Goal: Transaction & Acquisition: Purchase product/service

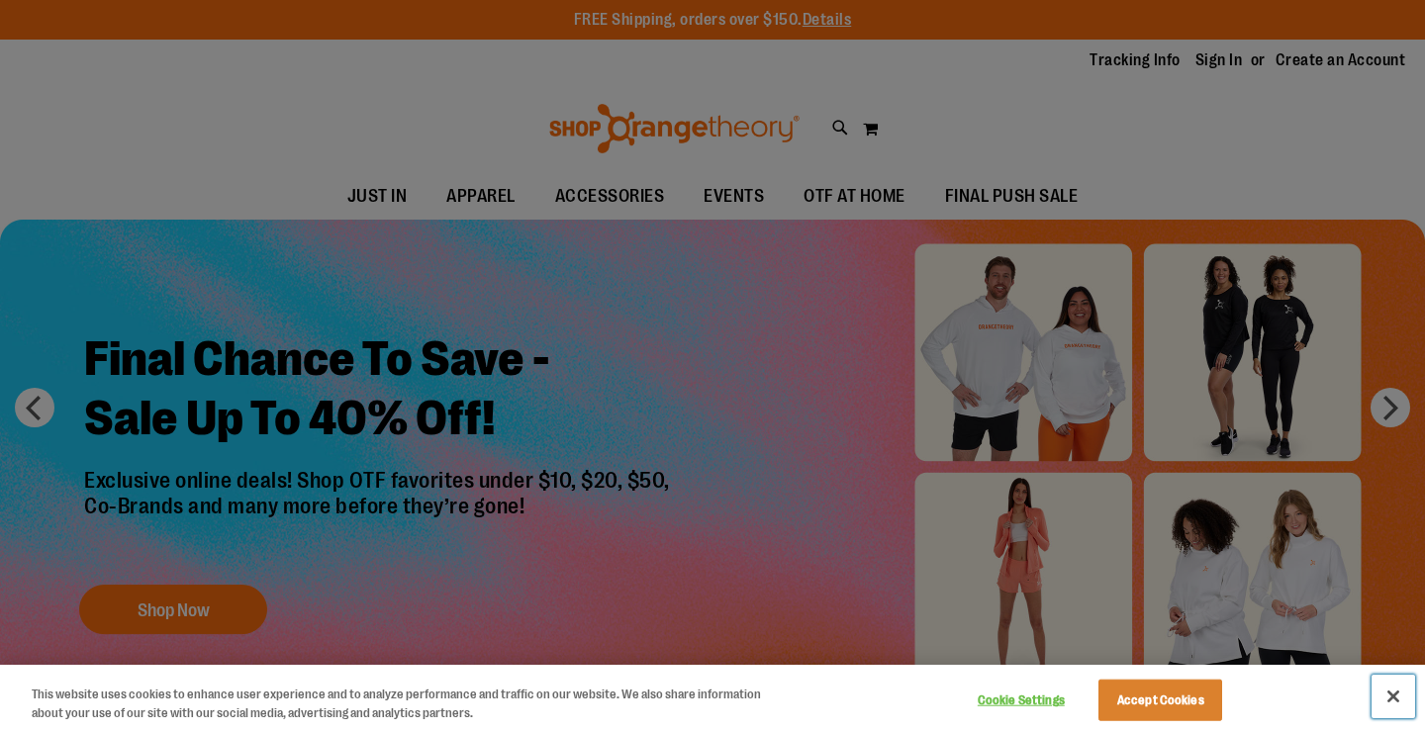
click at [1391, 693] on button "Close" at bounding box center [1394, 697] width 44 height 44
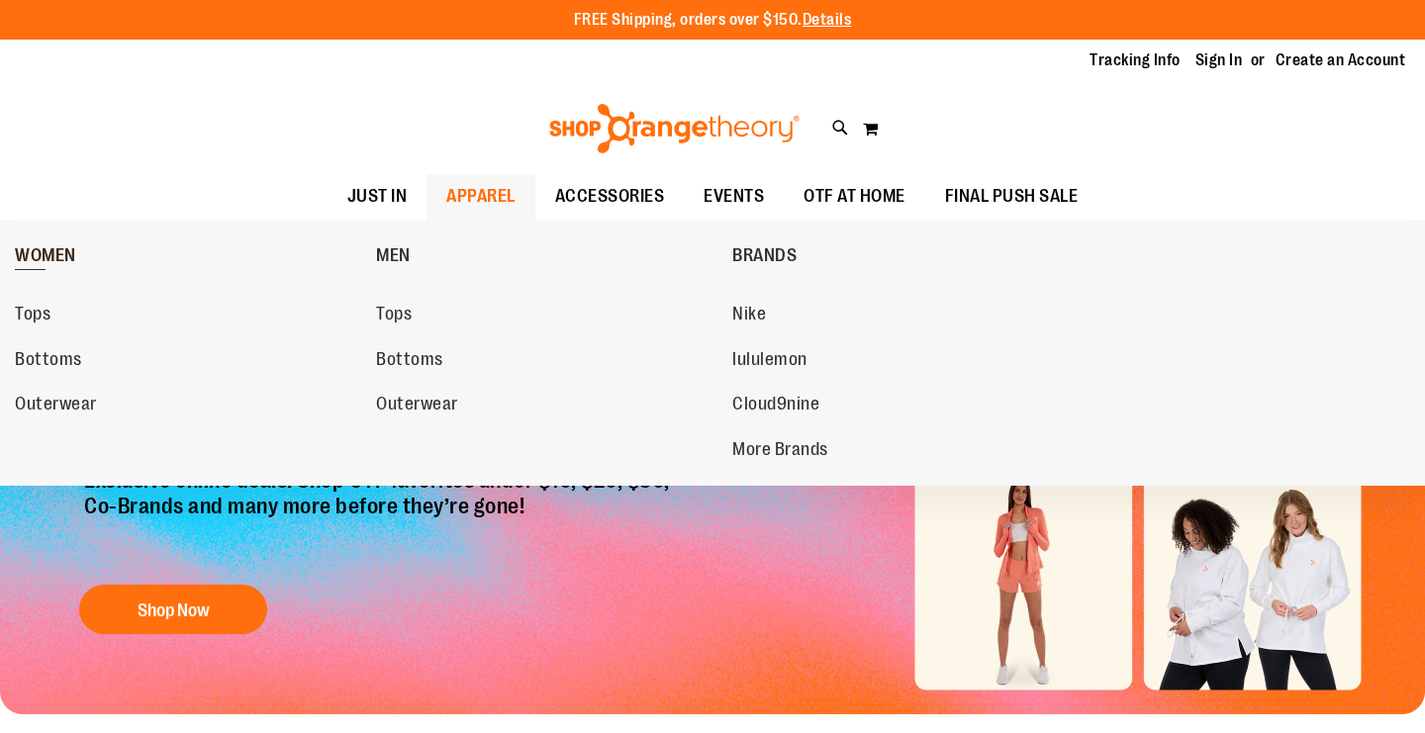
click at [48, 254] on span "WOMEN" at bounding box center [45, 257] width 61 height 25
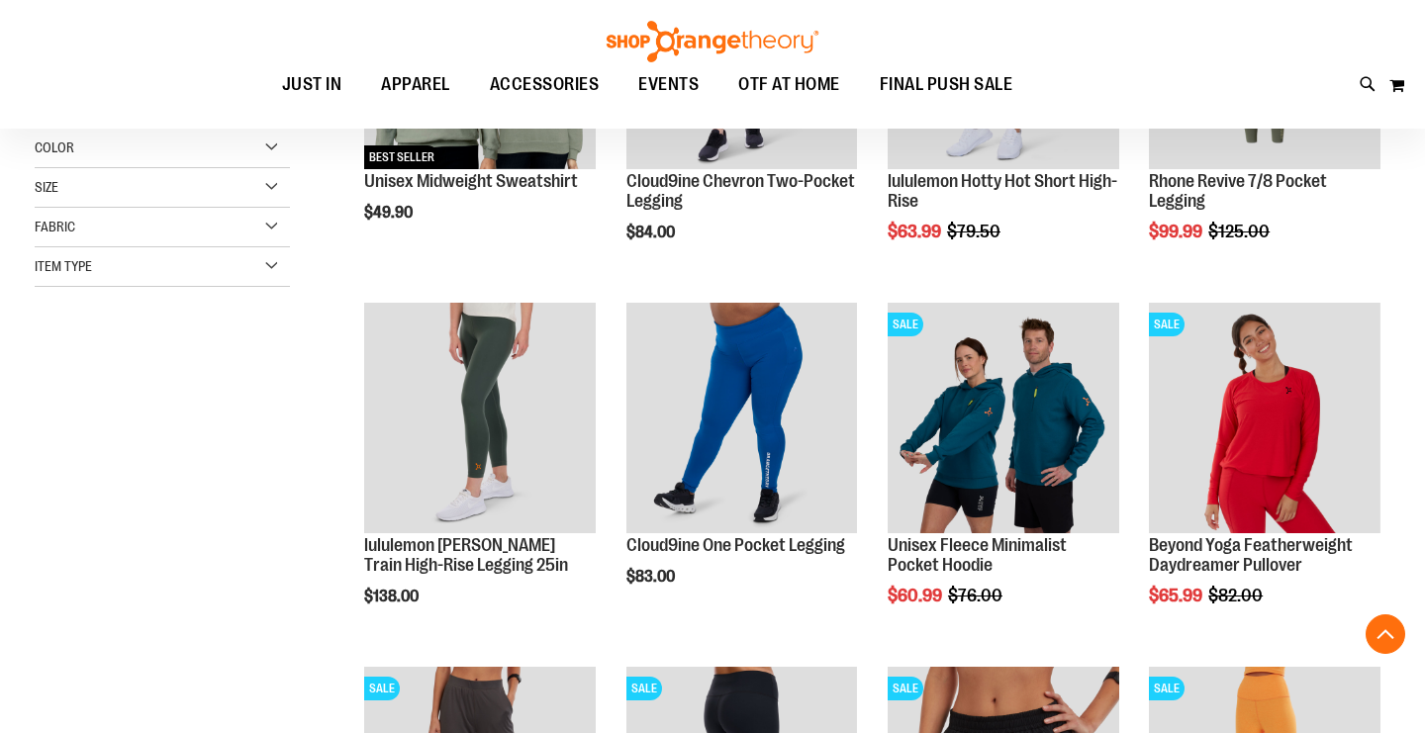
scroll to position [467, 0]
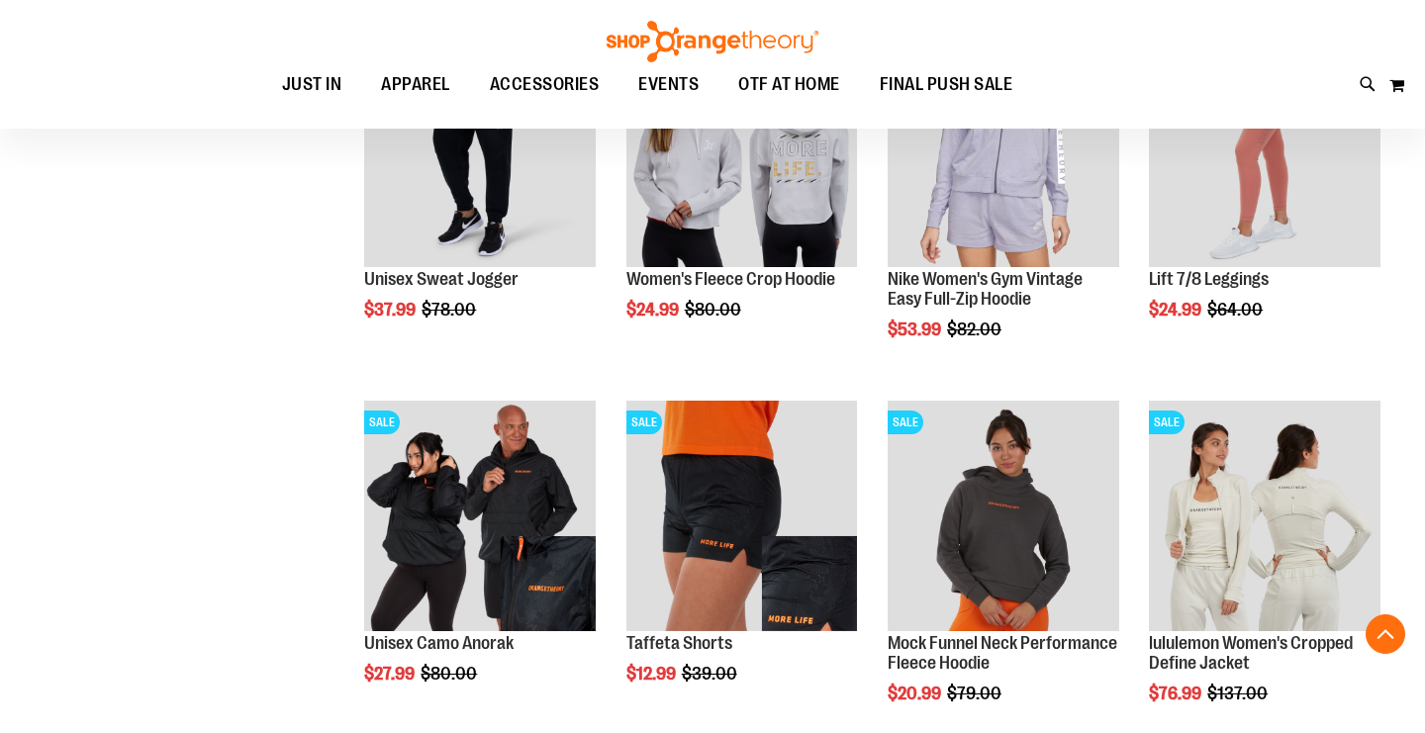
scroll to position [1500, 0]
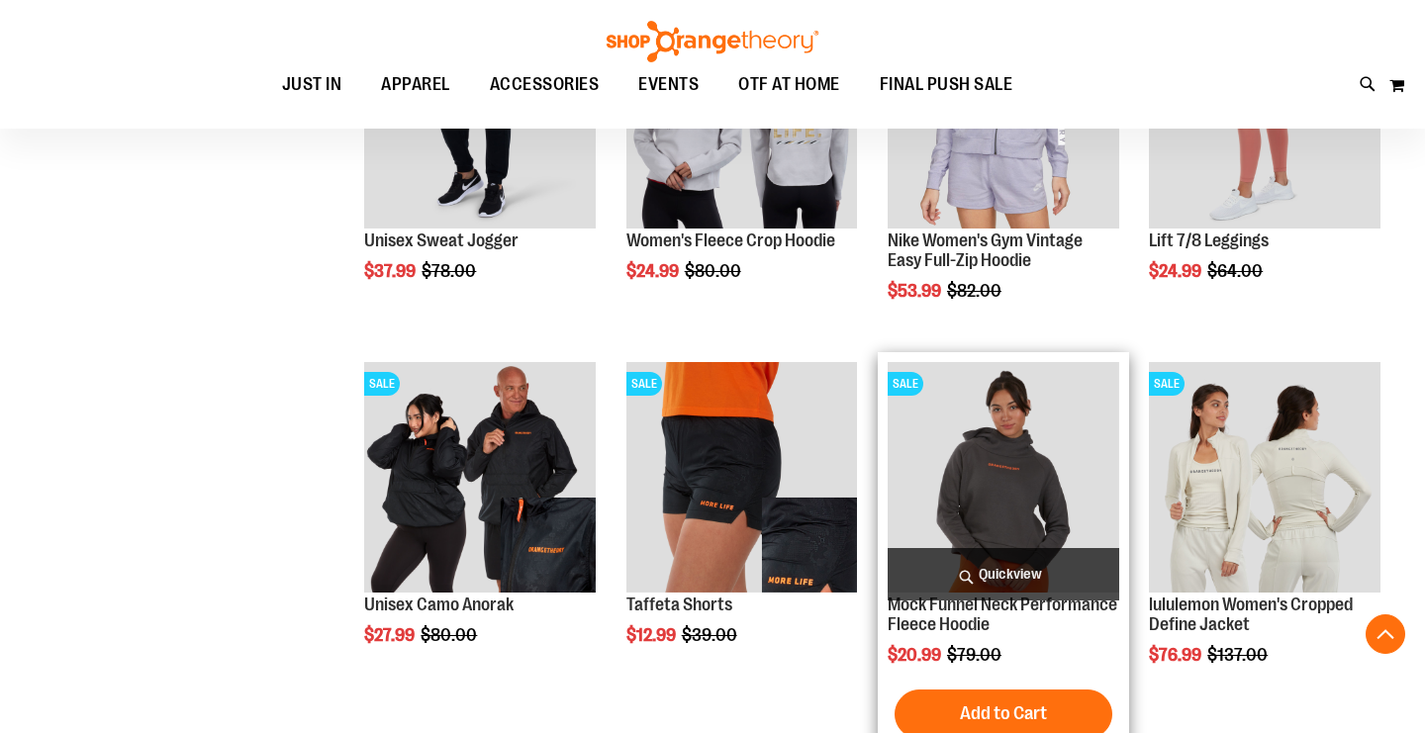
click at [1006, 462] on img "product" at bounding box center [1004, 478] width 232 height 232
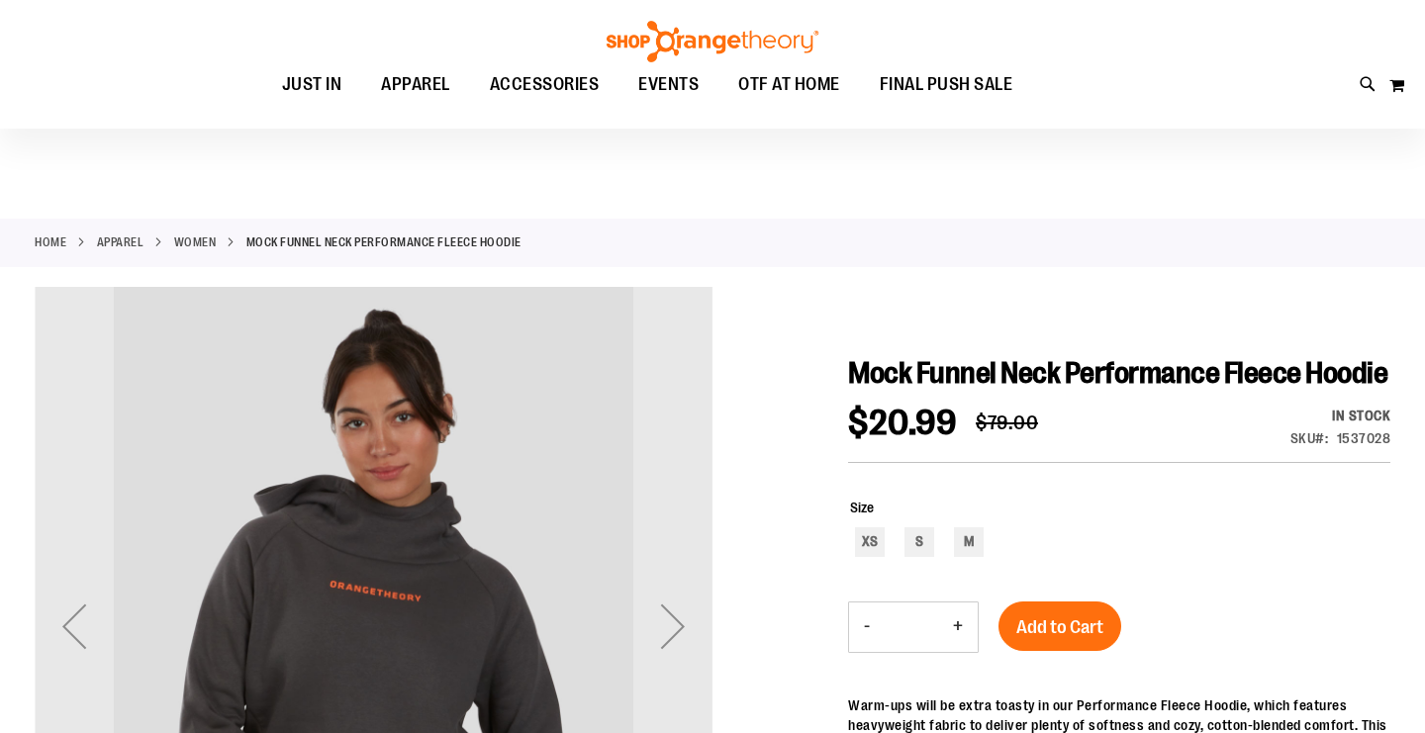
scroll to position [136, 0]
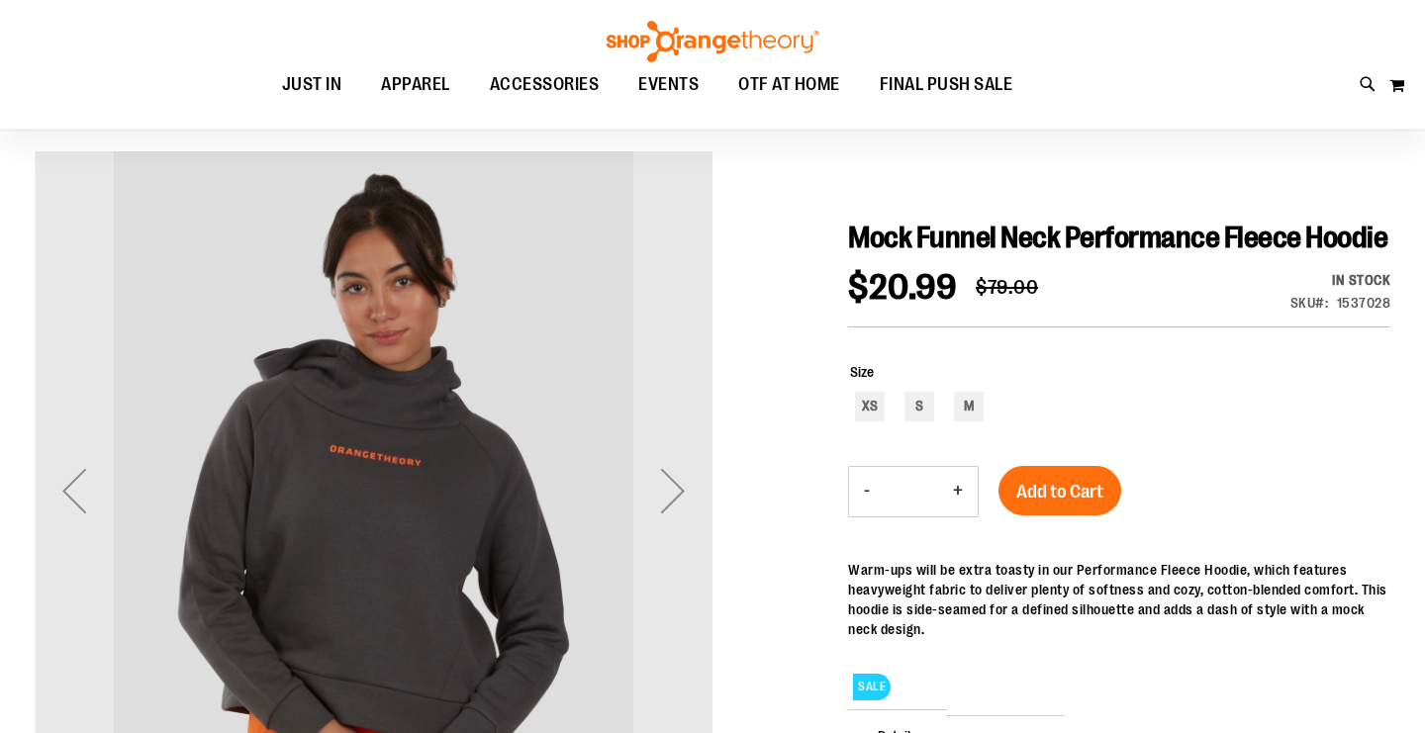
click at [682, 483] on div "Next" at bounding box center [672, 490] width 79 height 79
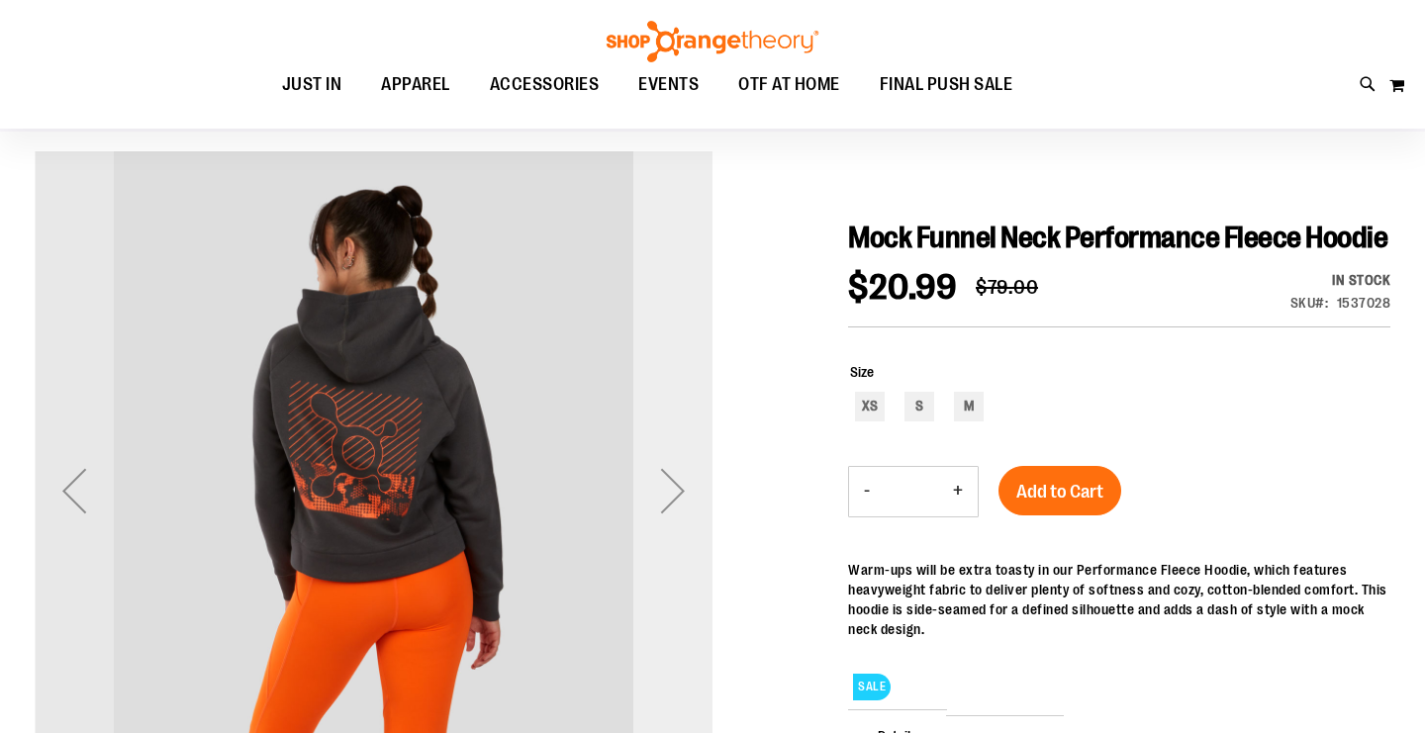
click at [683, 484] on div "Next" at bounding box center [672, 490] width 79 height 79
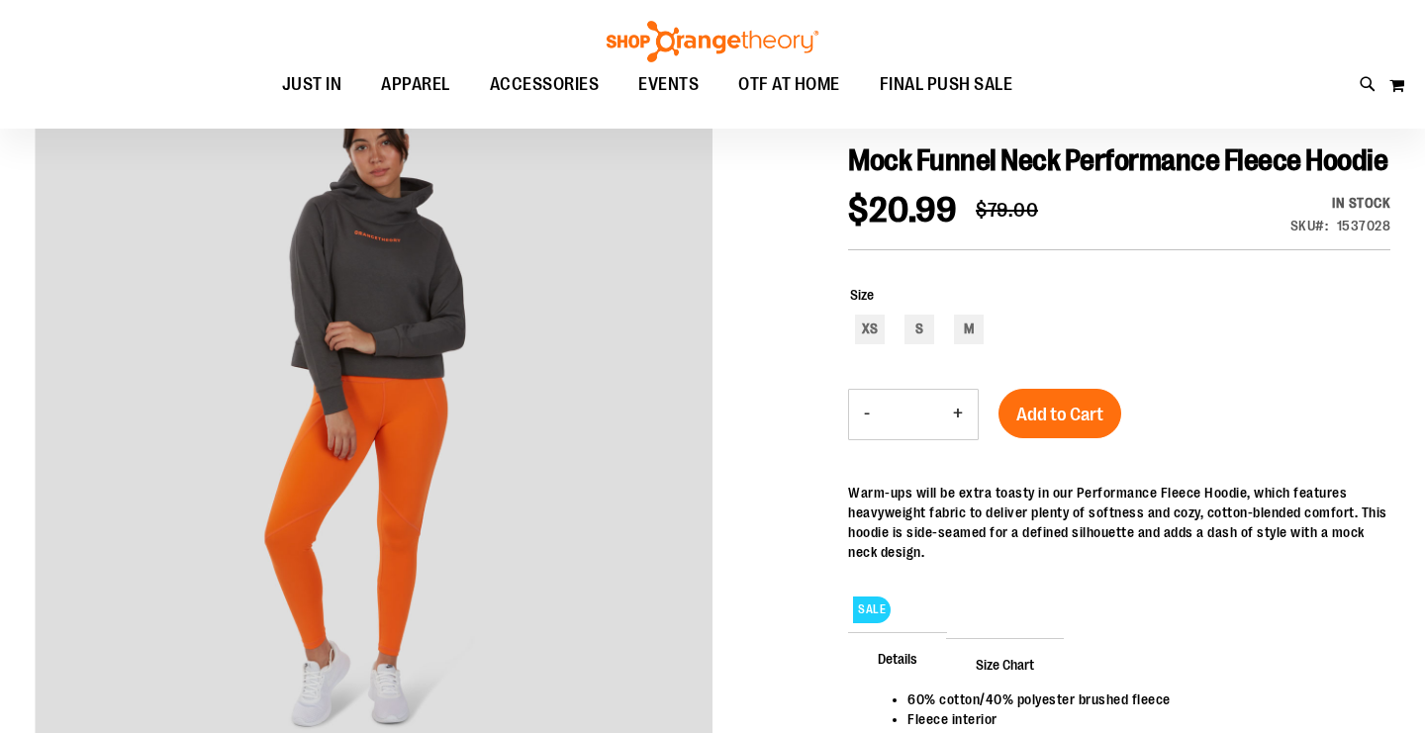
scroll to position [228, 0]
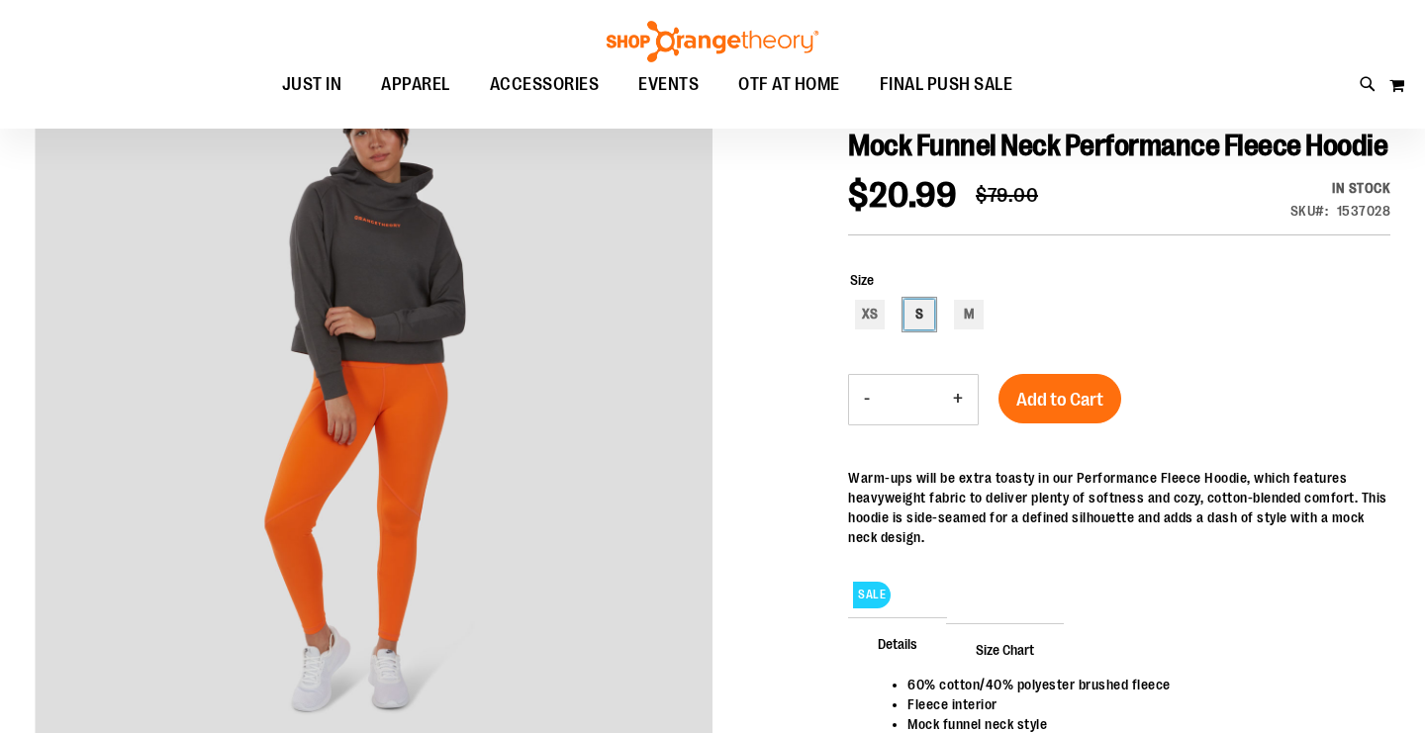
click at [922, 317] on div "S" at bounding box center [920, 315] width 30 height 30
type input "***"
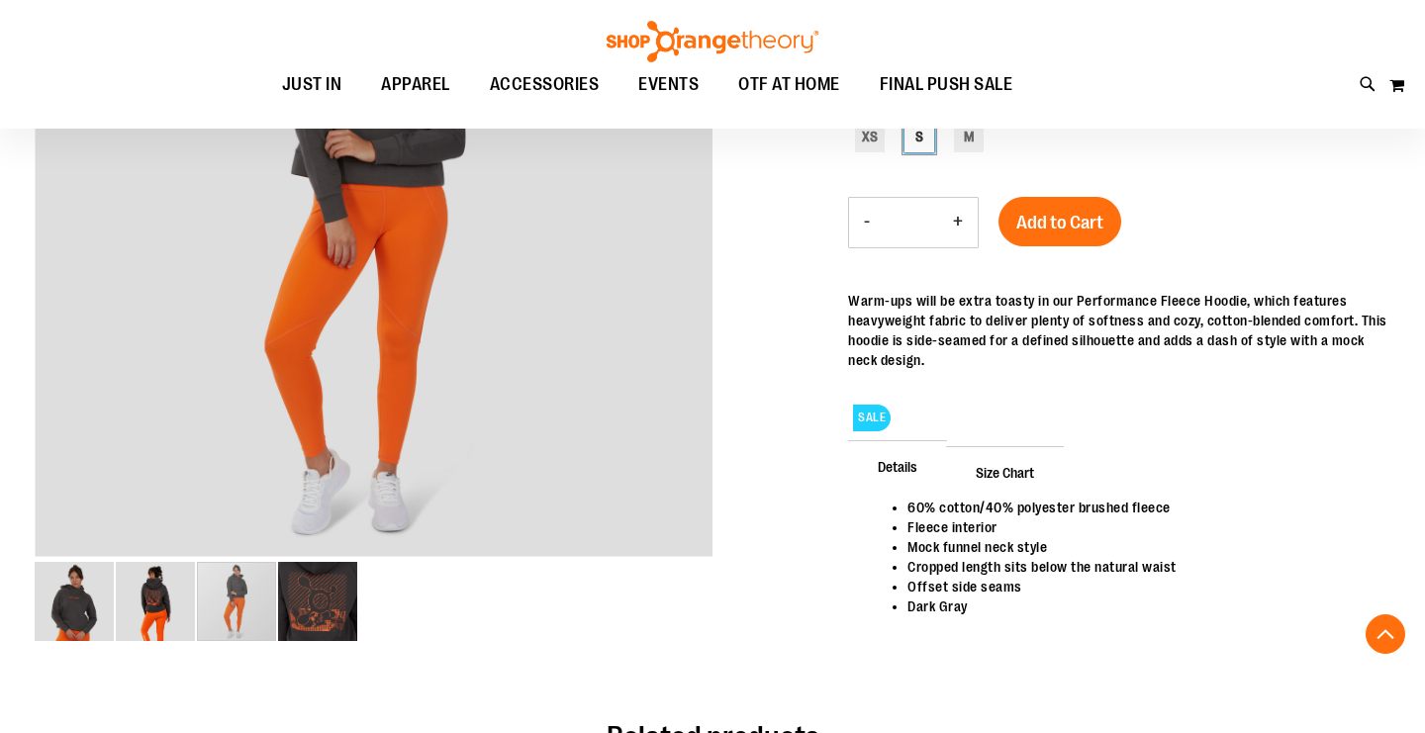
scroll to position [402, 0]
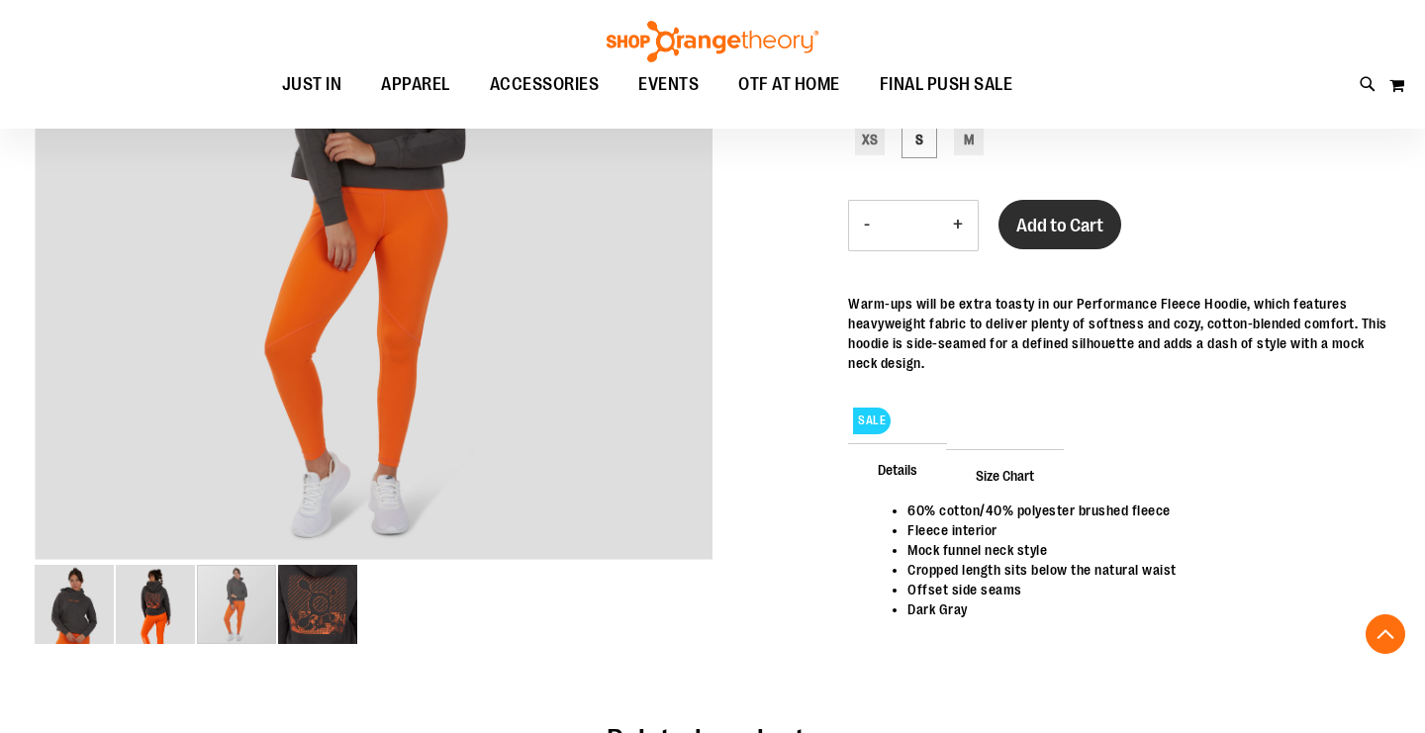
click at [1070, 219] on span "Add to Cart" at bounding box center [1060, 226] width 87 height 22
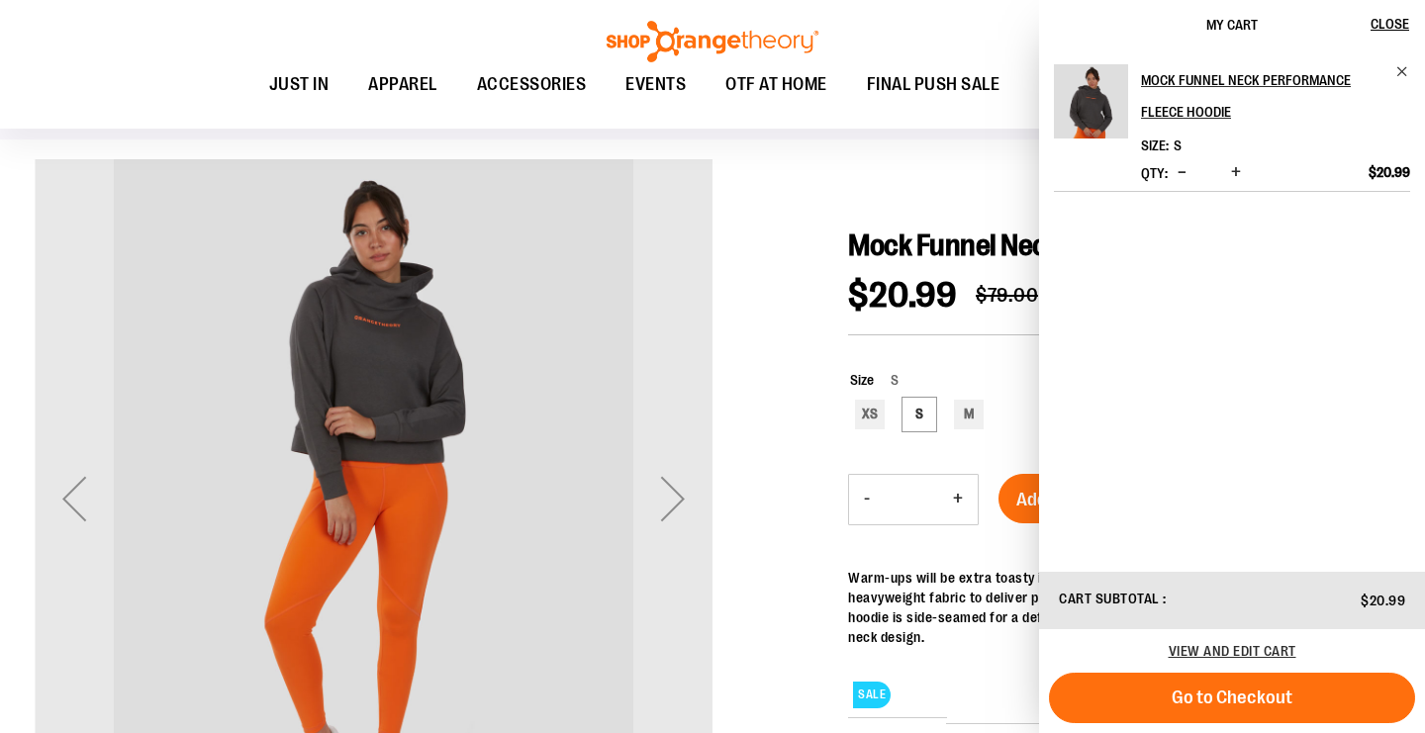
scroll to position [126, 0]
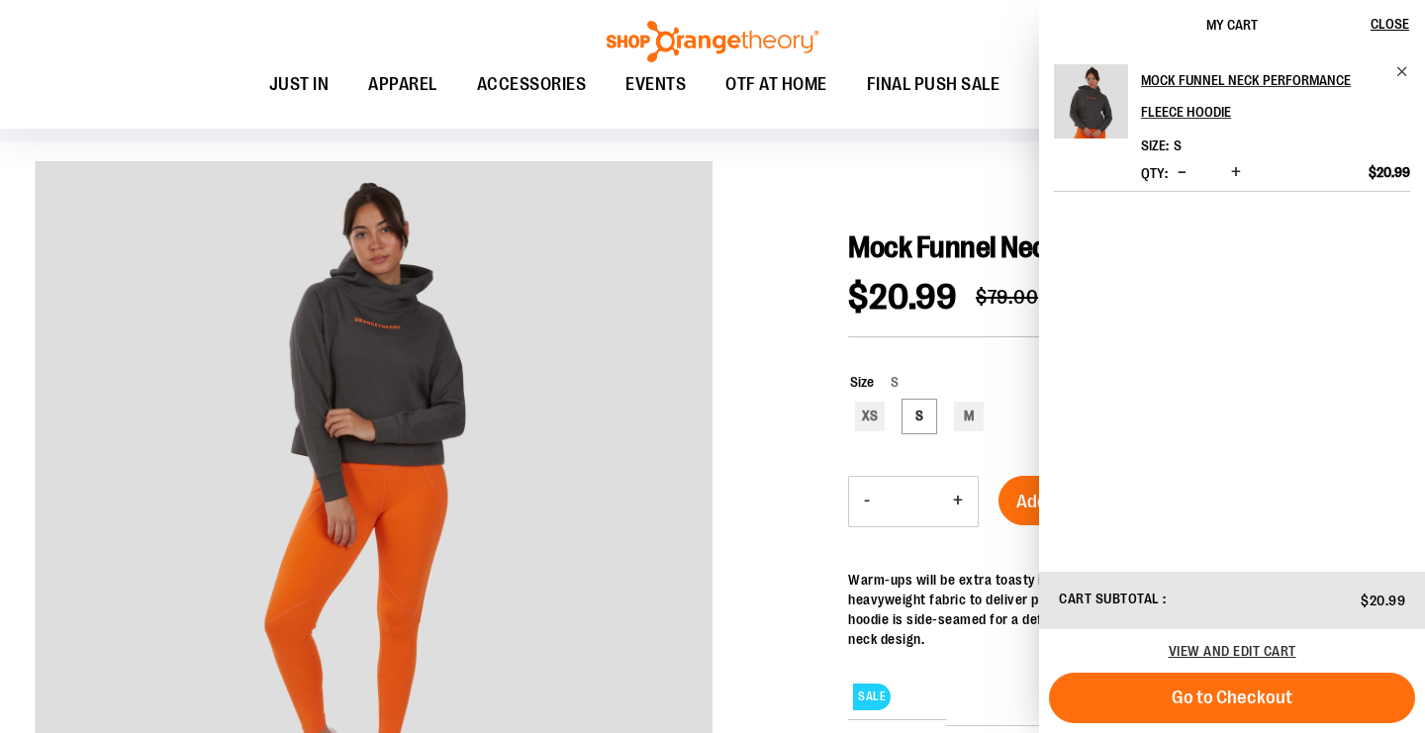
click at [772, 237] on div at bounding box center [713, 568] width 1356 height 815
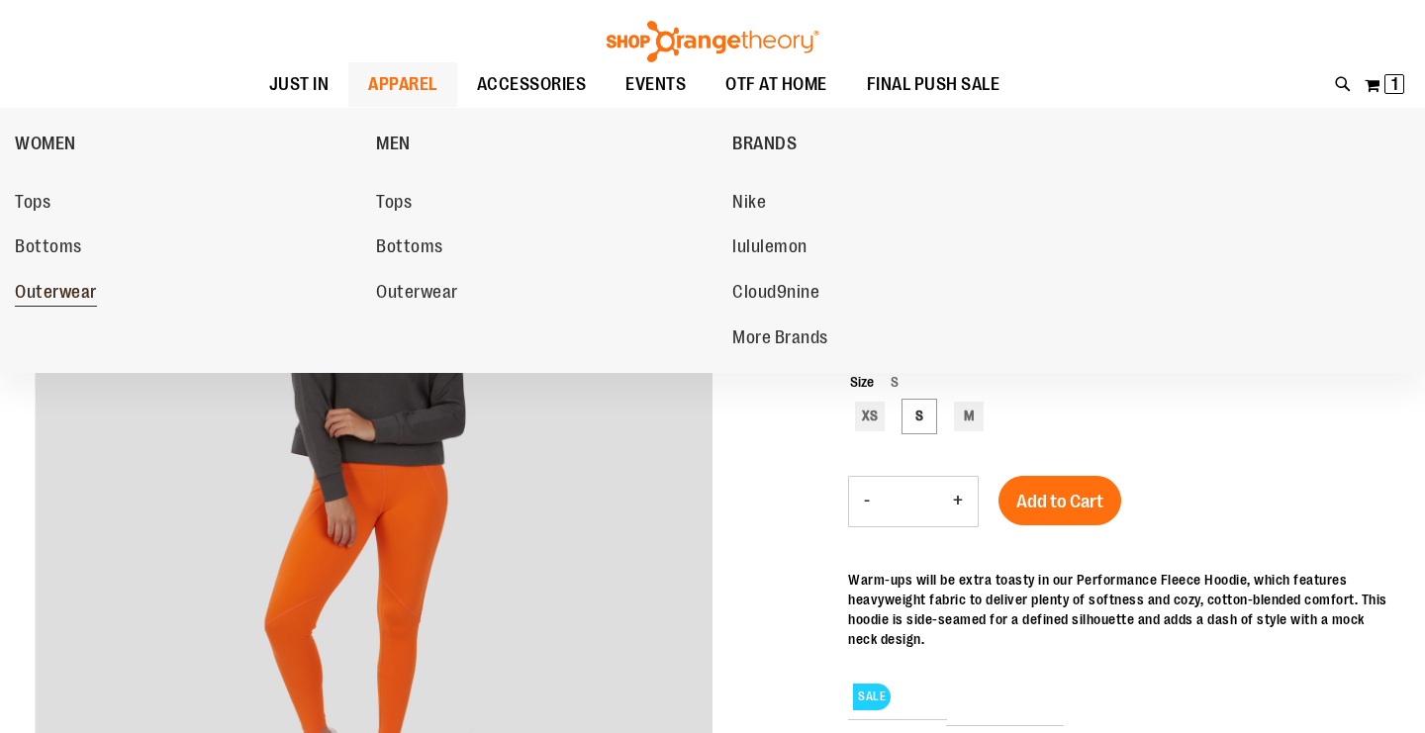
click at [47, 290] on span "Outerwear" at bounding box center [56, 294] width 82 height 25
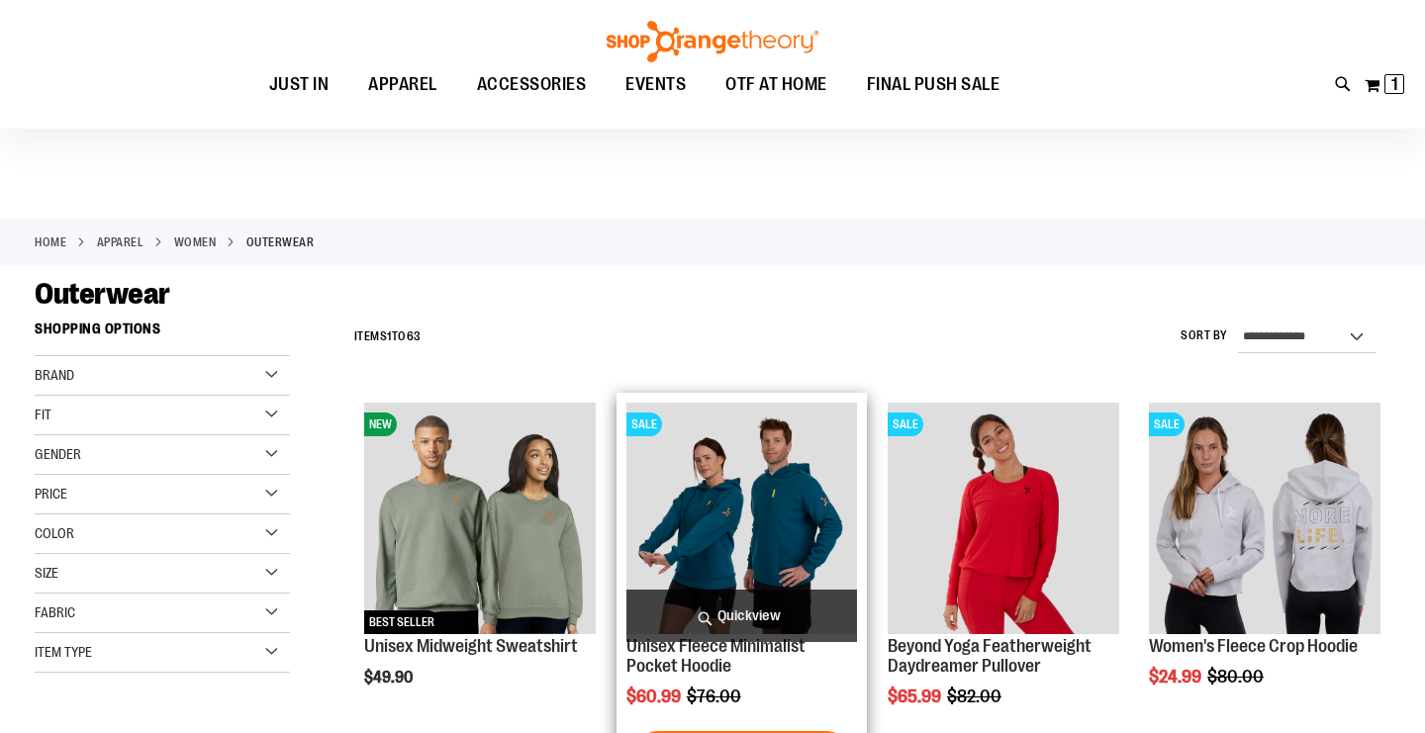
scroll to position [134, 0]
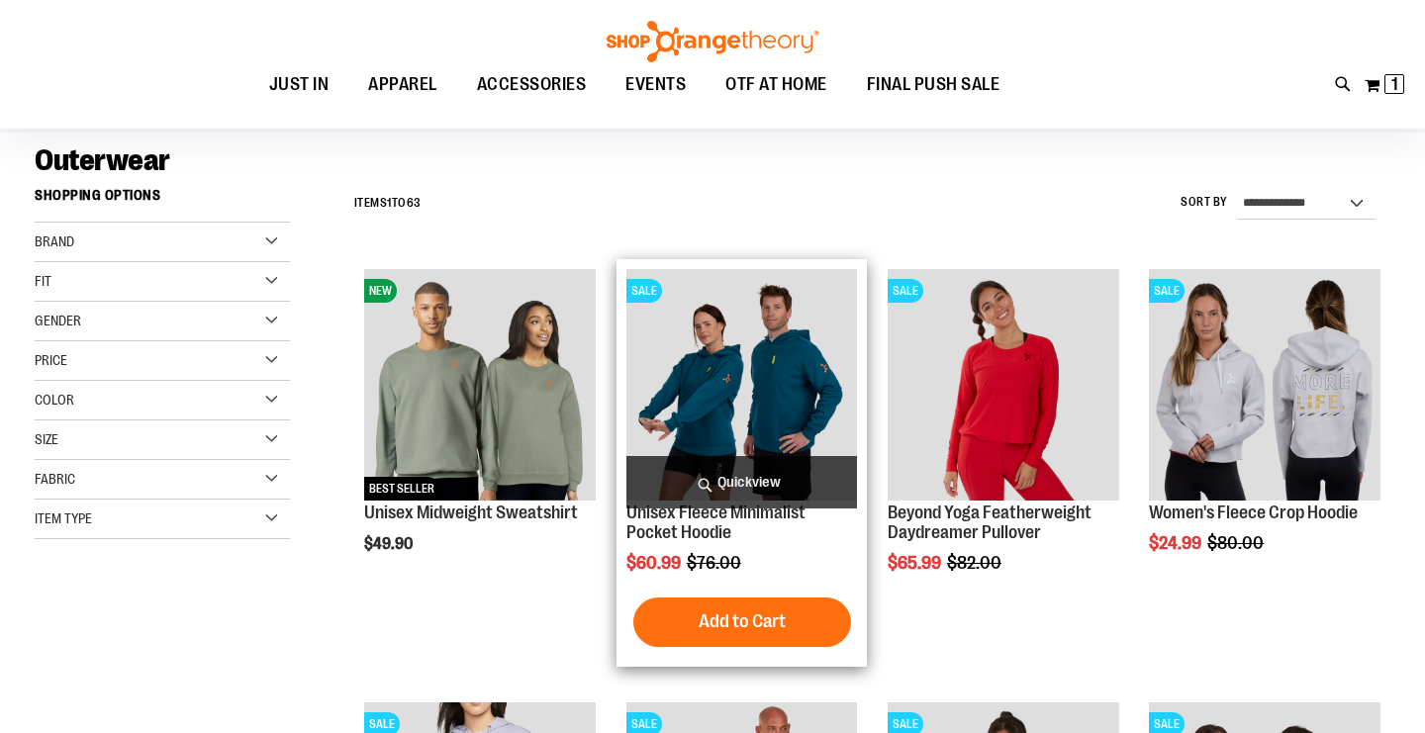
click at [756, 436] on img "product" at bounding box center [743, 385] width 232 height 232
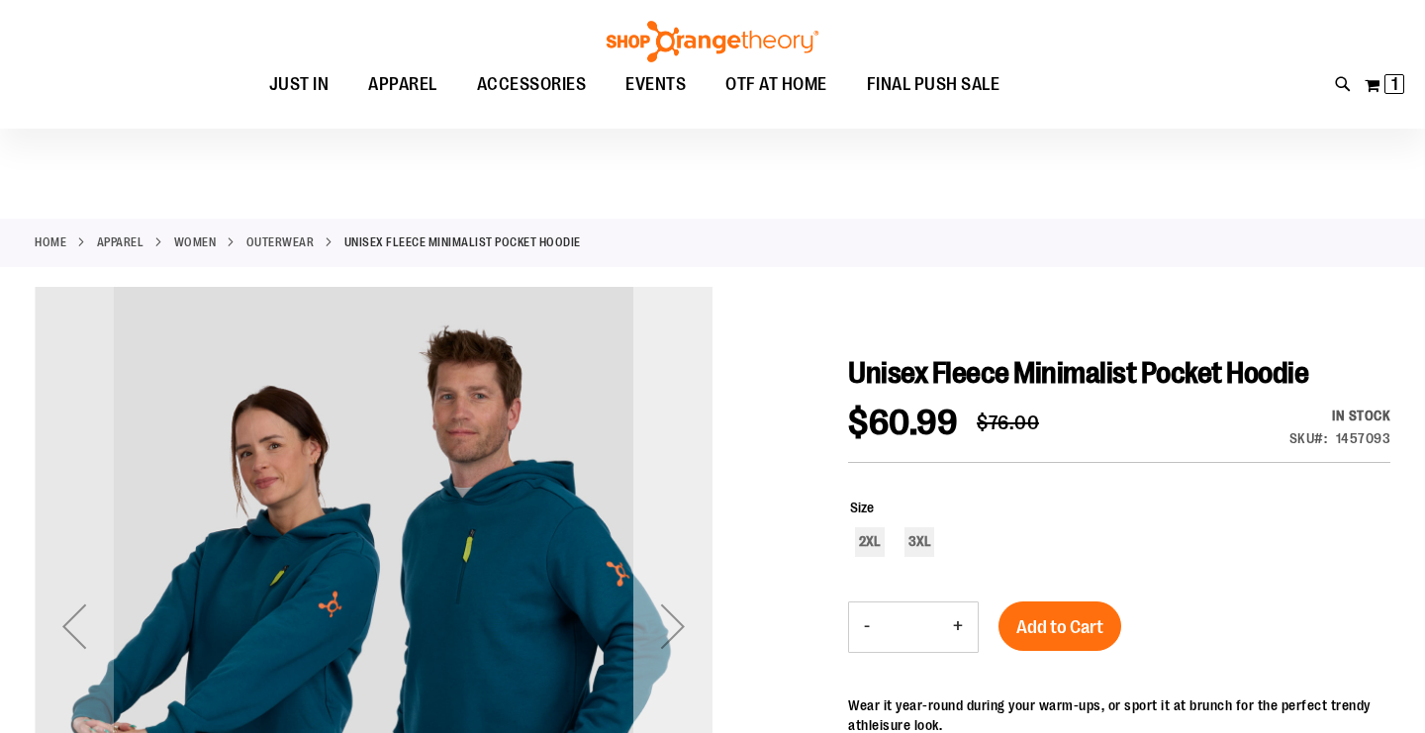
click at [677, 587] on div "Next" at bounding box center [672, 626] width 79 height 79
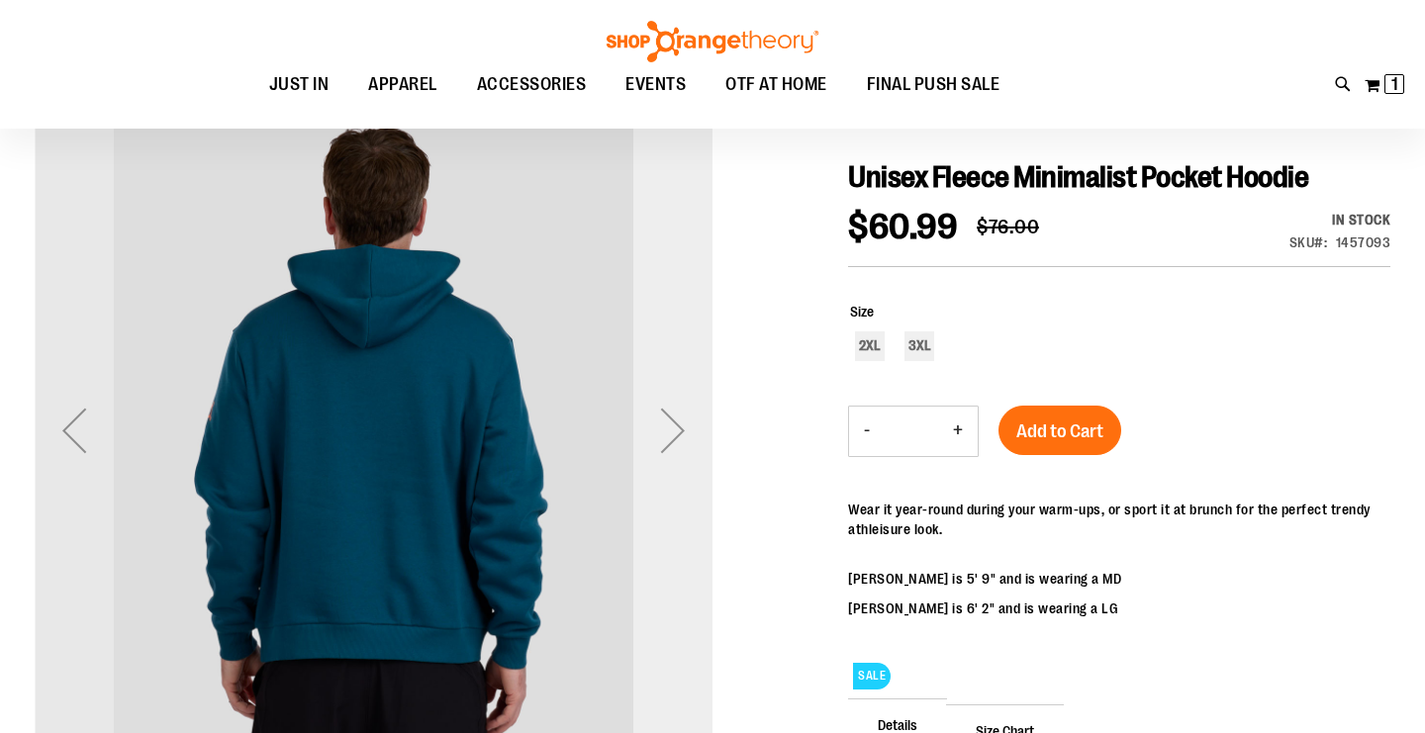
scroll to position [196, 0]
click at [677, 437] on div "Next" at bounding box center [672, 430] width 79 height 79
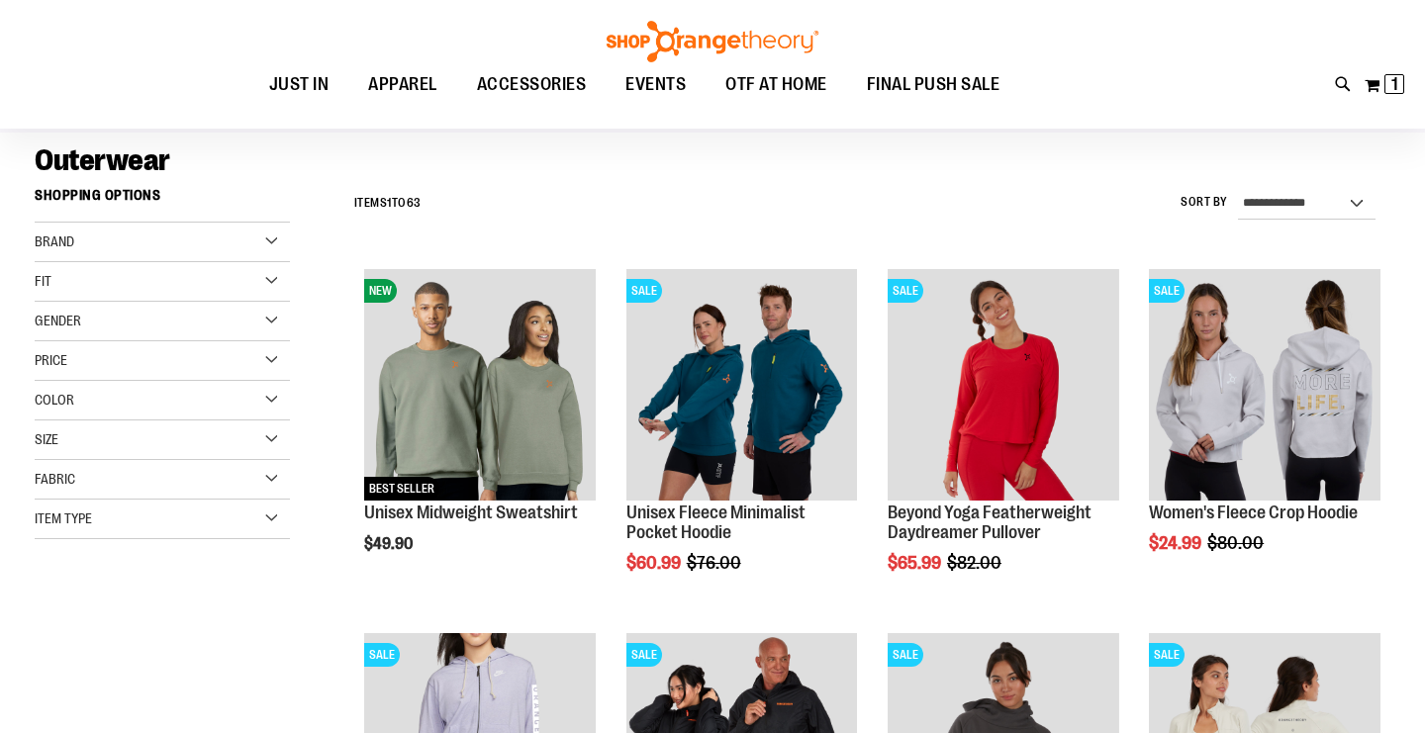
scroll to position [168, 0]
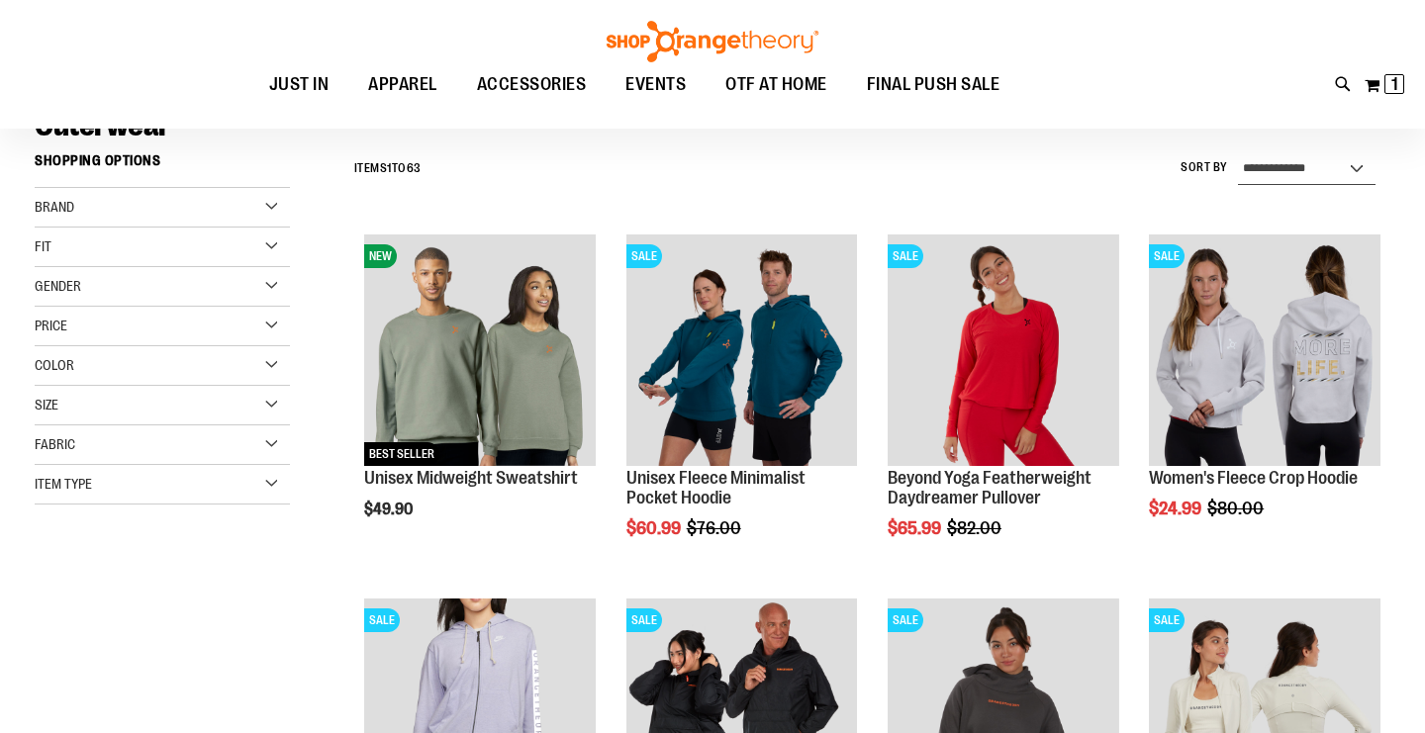
click at [1271, 174] on select "**********" at bounding box center [1307, 169] width 138 height 32
select select "*********"
click at [1238, 153] on select "**********" at bounding box center [1307, 169] width 138 height 32
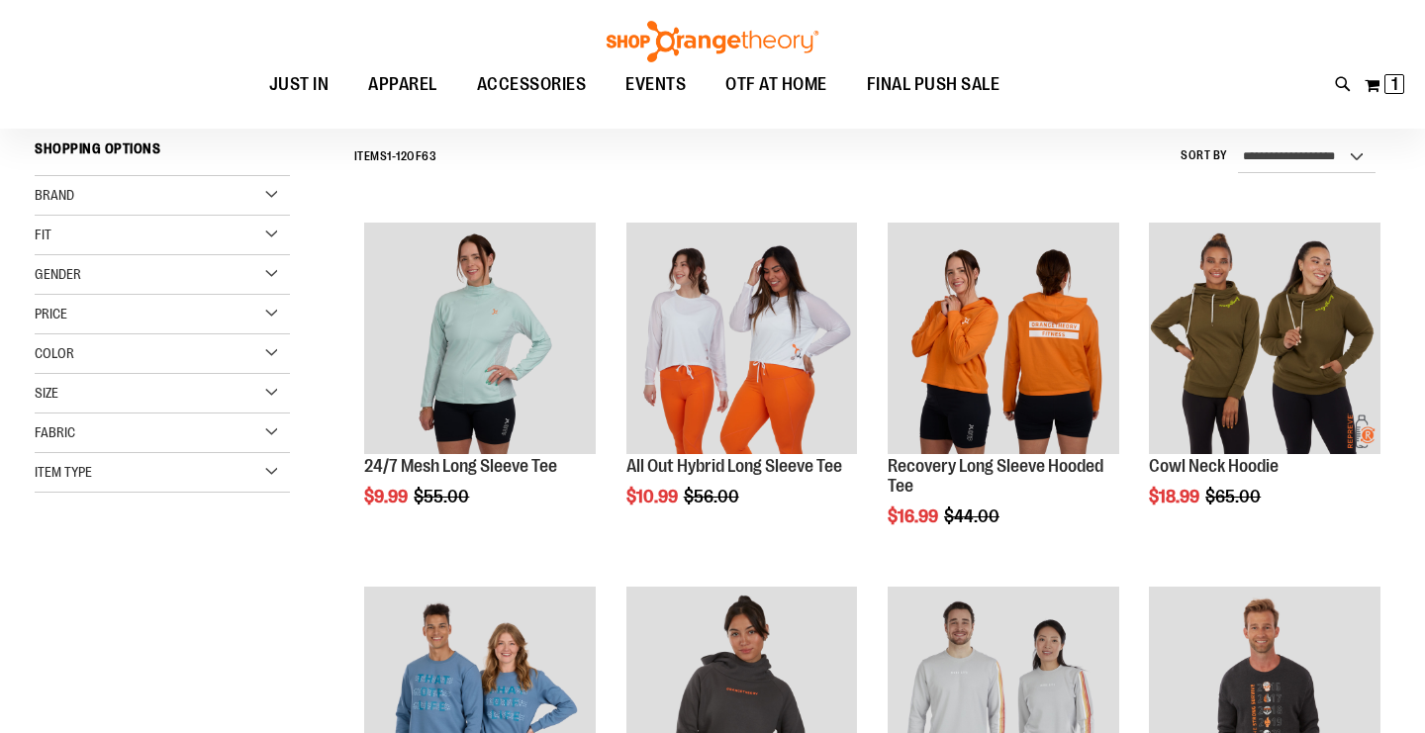
scroll to position [184, 0]
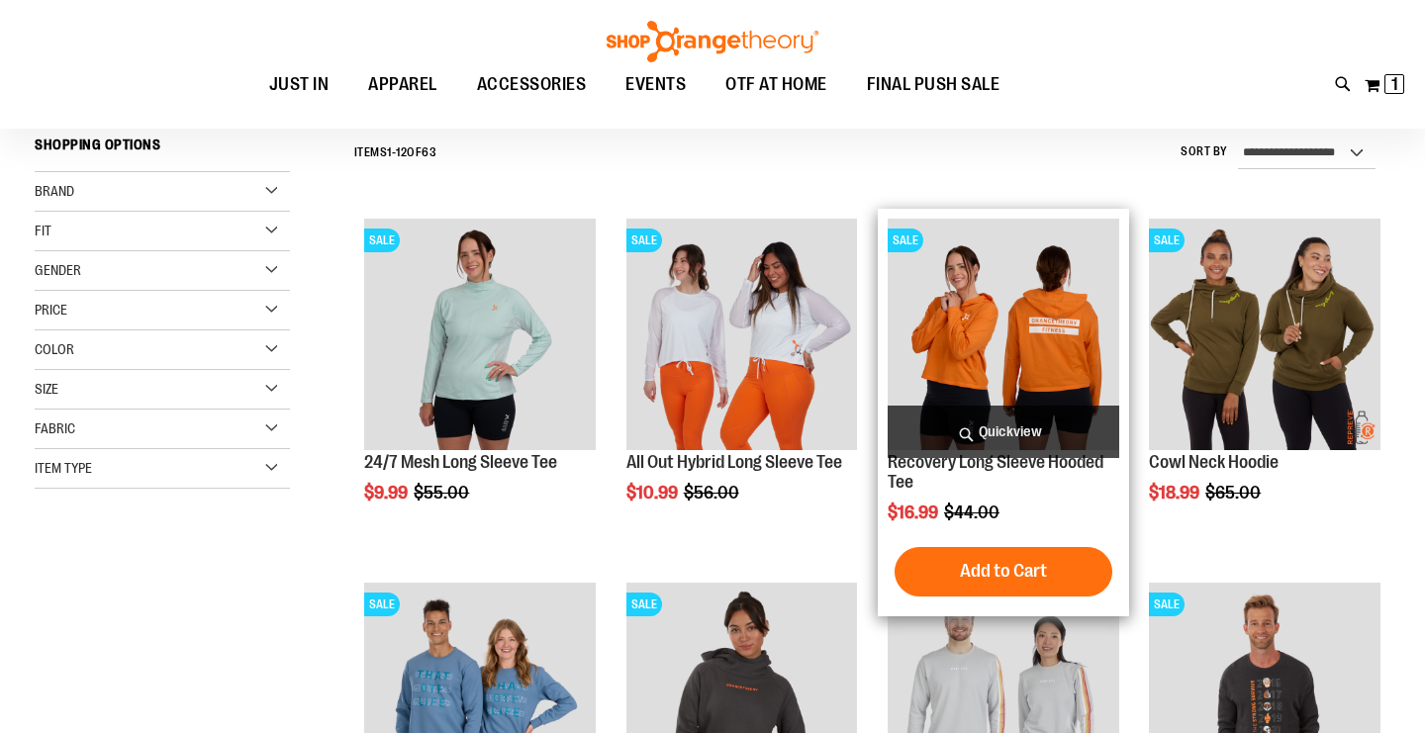
click at [1018, 362] on img "product" at bounding box center [1004, 335] width 232 height 232
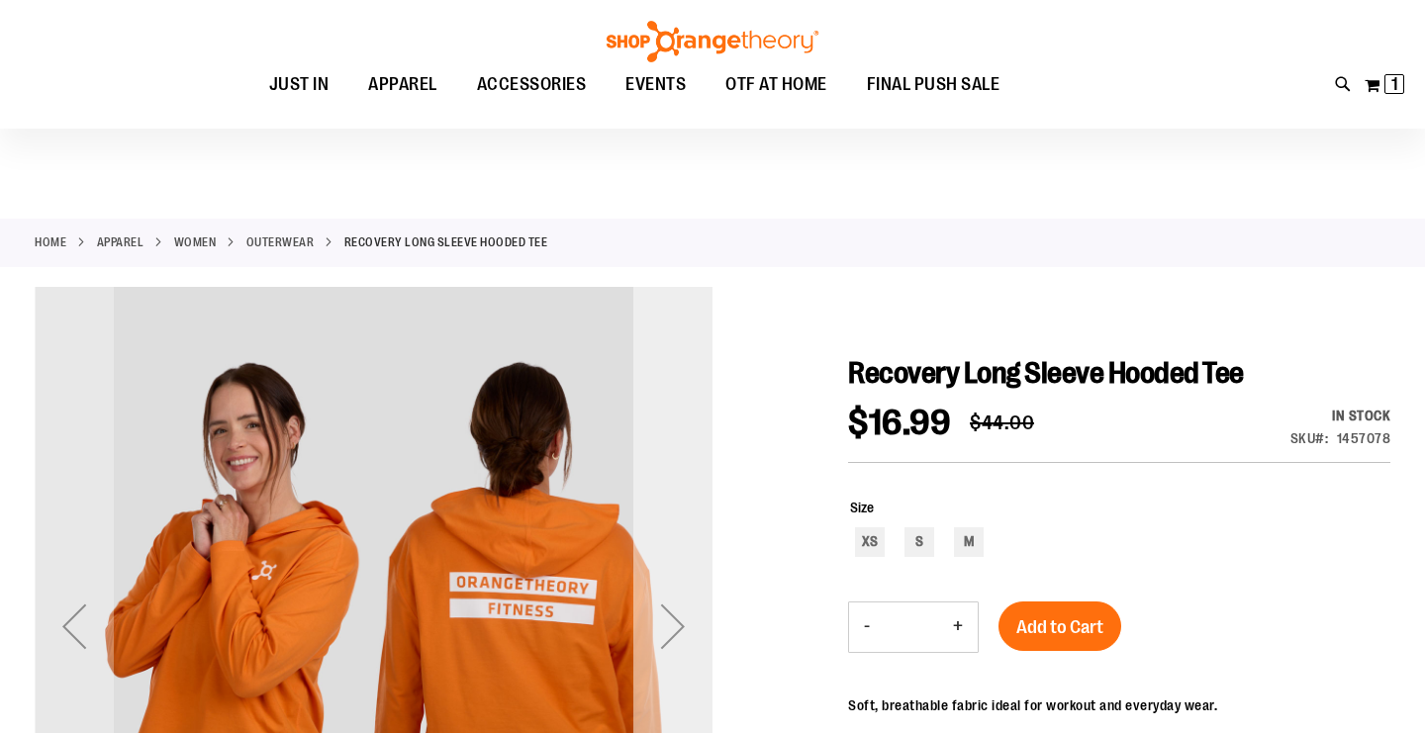
scroll to position [204, 0]
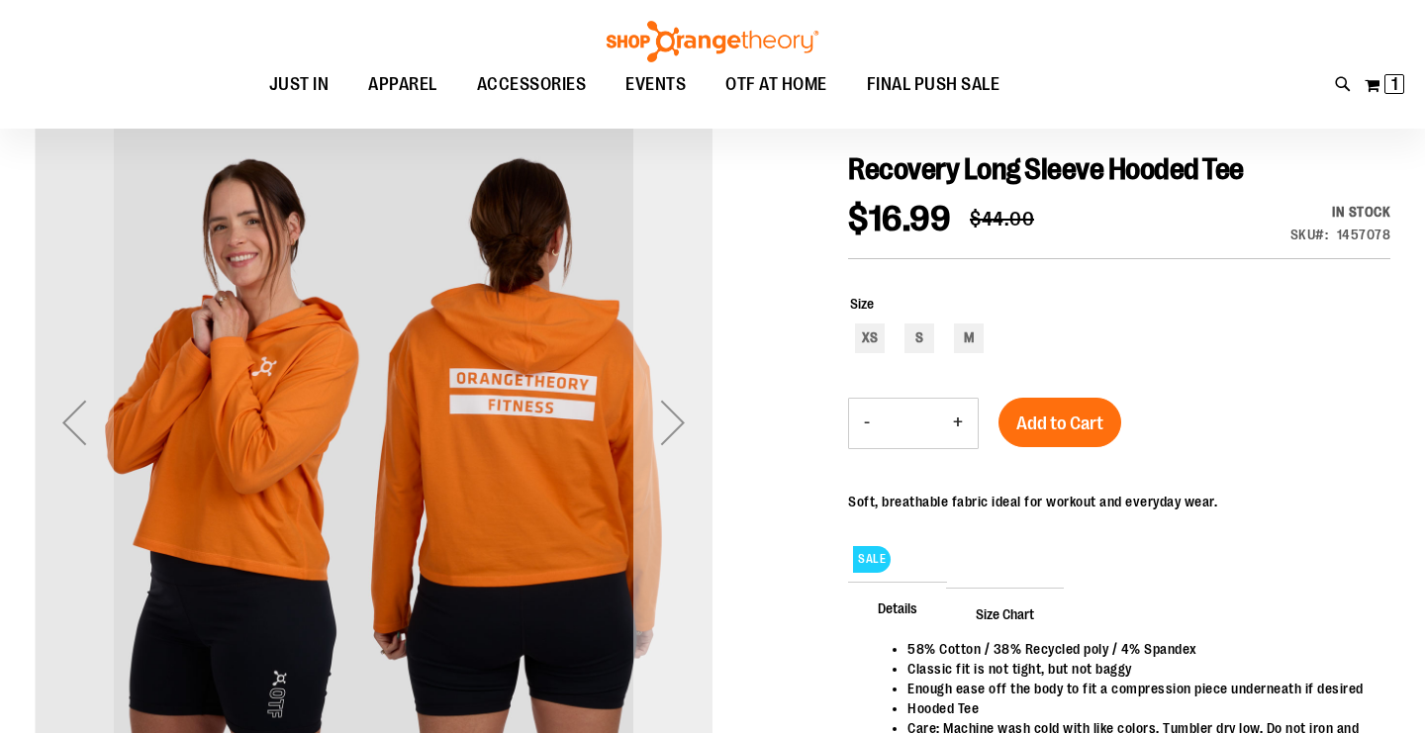
click at [687, 423] on div "Next" at bounding box center [672, 422] width 79 height 79
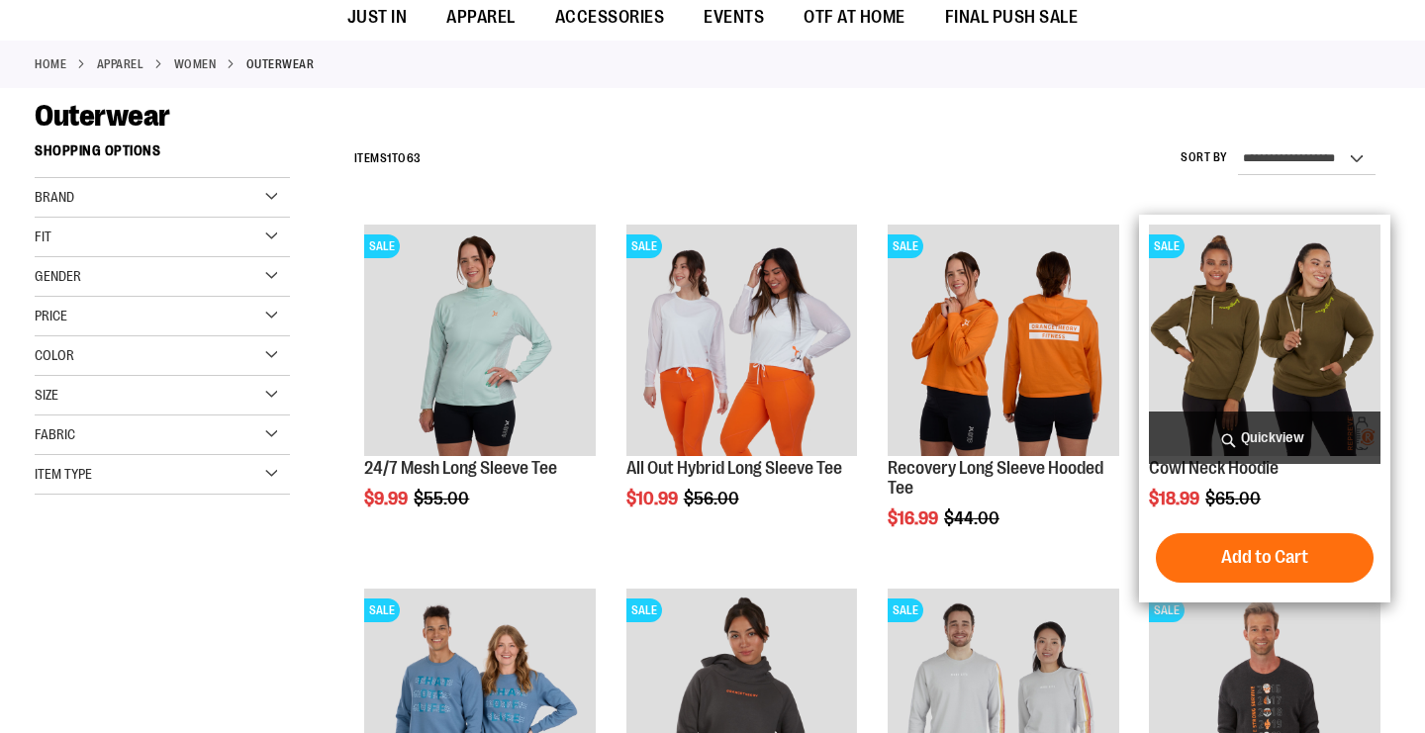
scroll to position [183, 0]
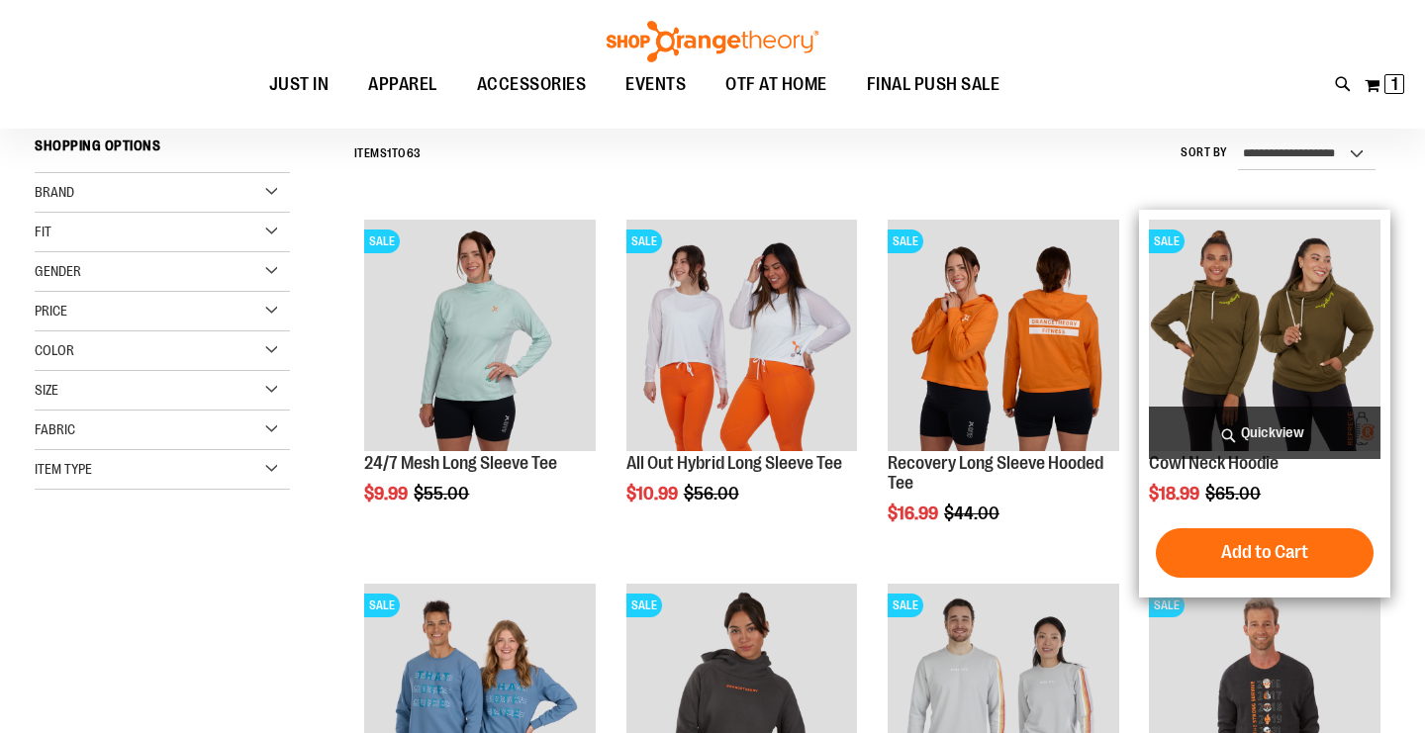
click at [1249, 321] on img "product" at bounding box center [1265, 336] width 232 height 232
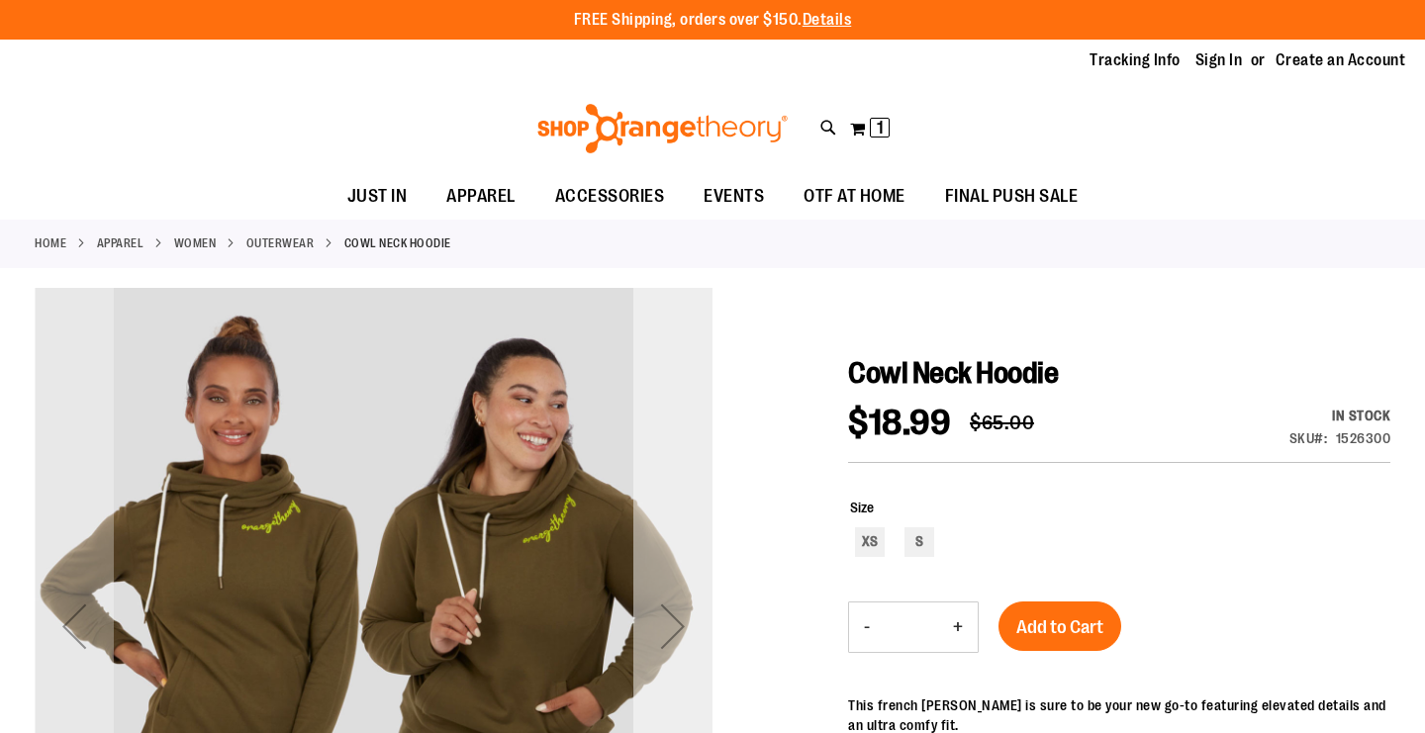
click at [672, 617] on div "Next" at bounding box center [672, 626] width 79 height 79
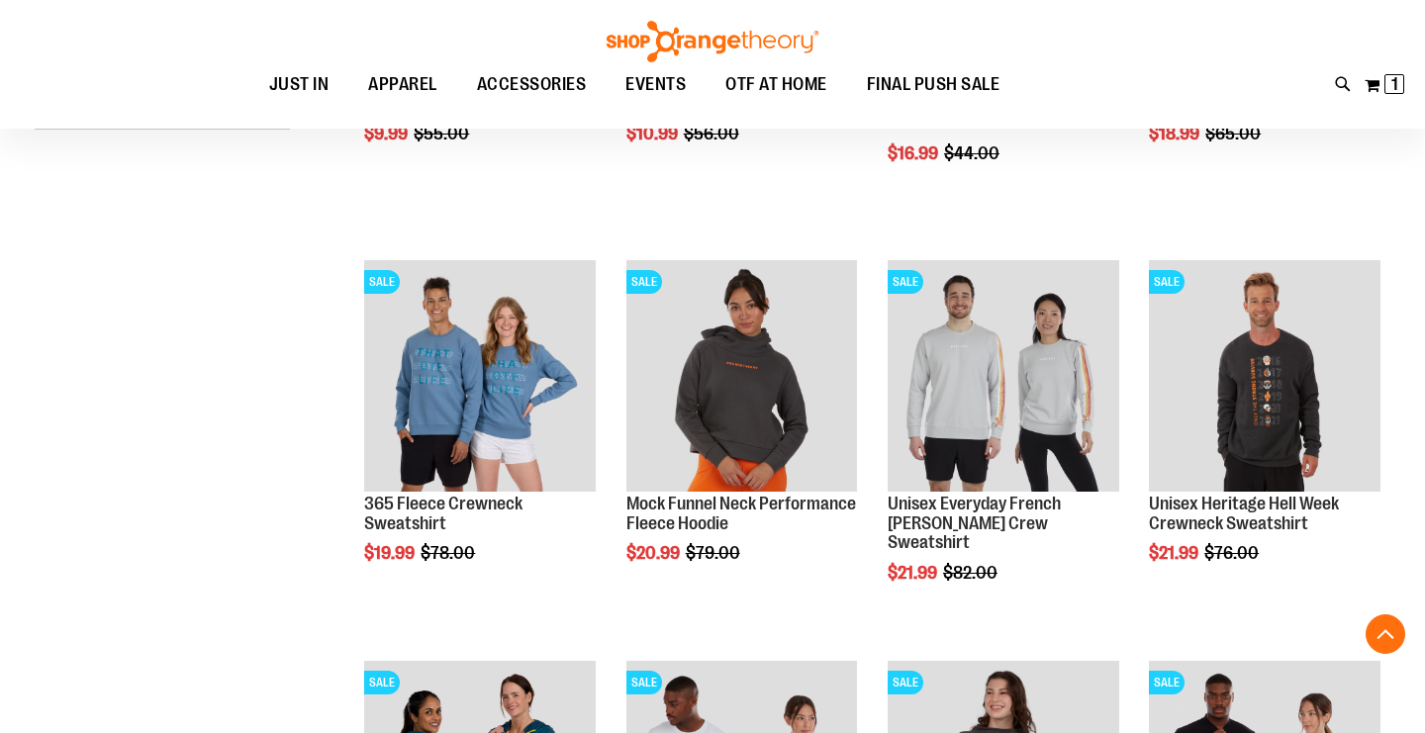
scroll to position [368, 0]
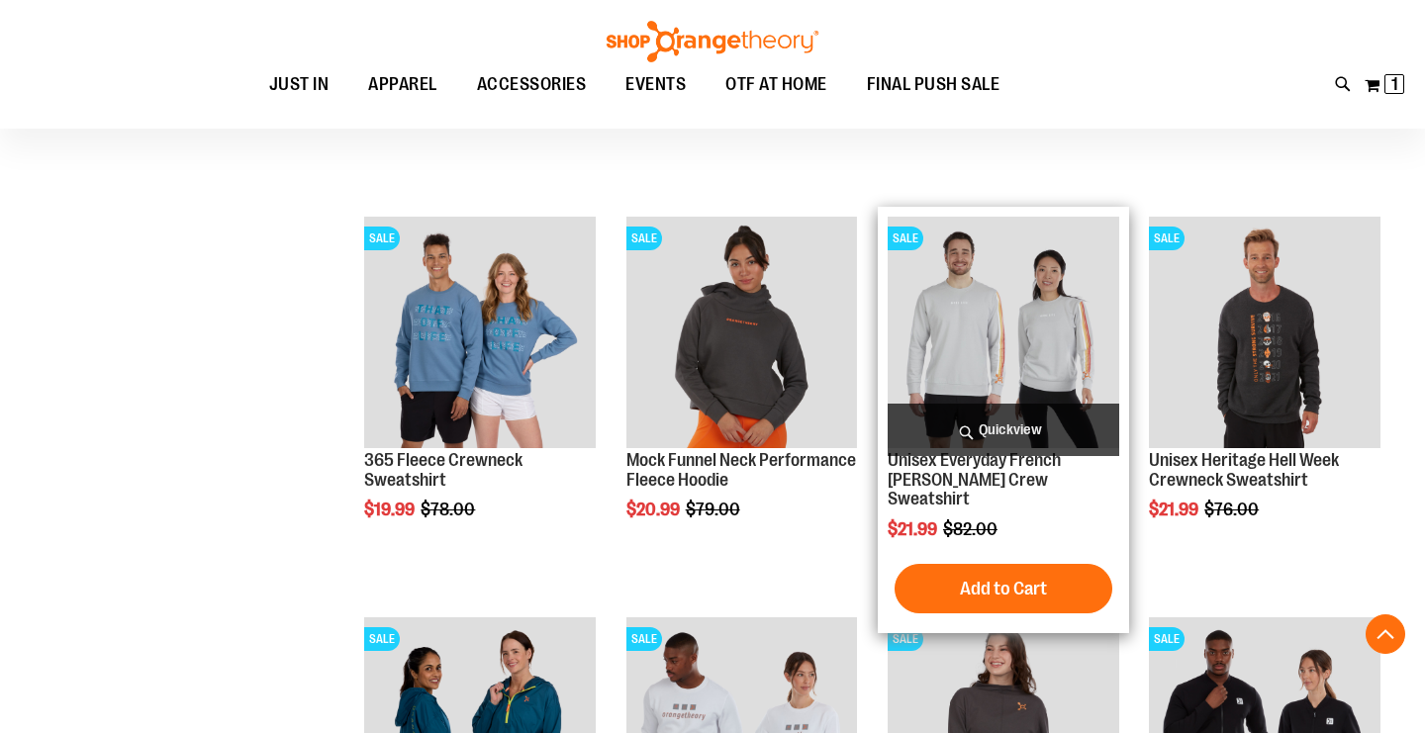
click at [983, 315] on img "product" at bounding box center [1004, 333] width 232 height 232
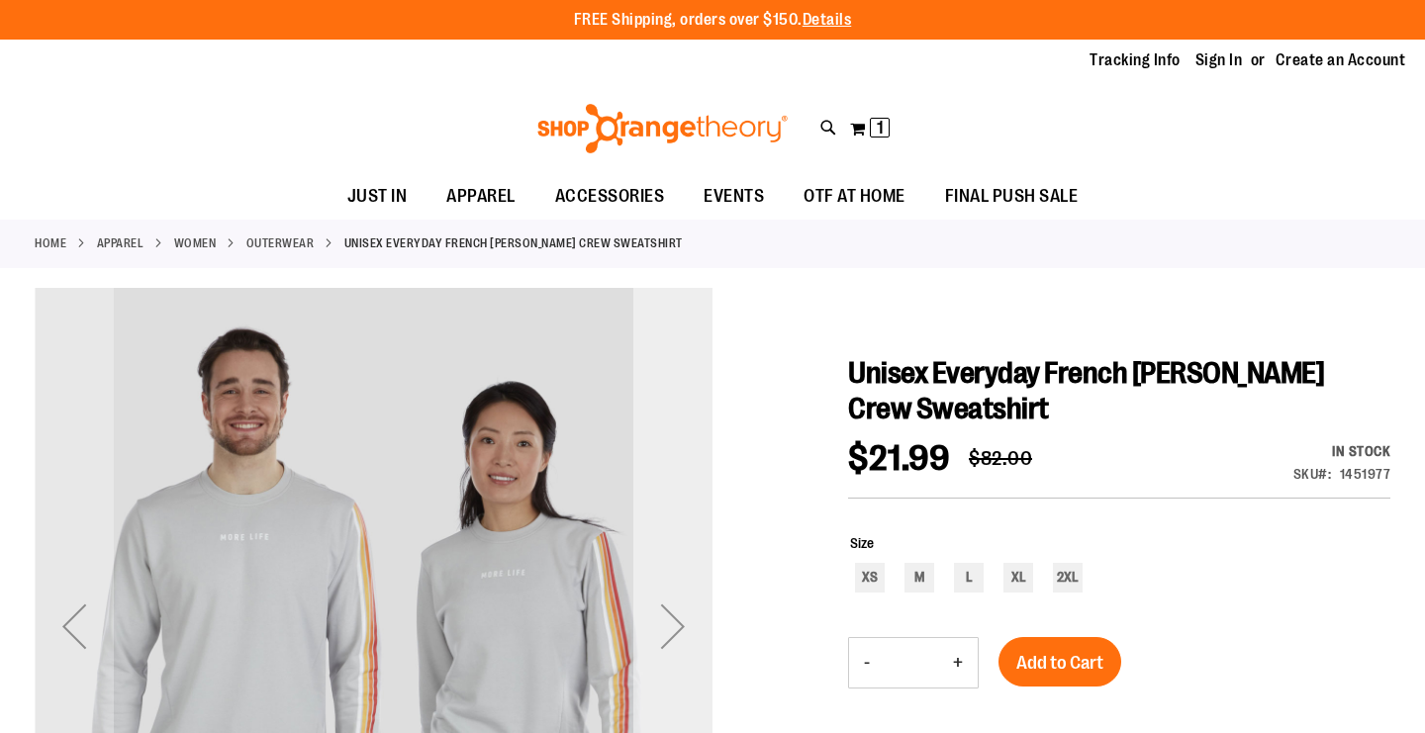
click at [668, 611] on div "Next" at bounding box center [672, 626] width 79 height 79
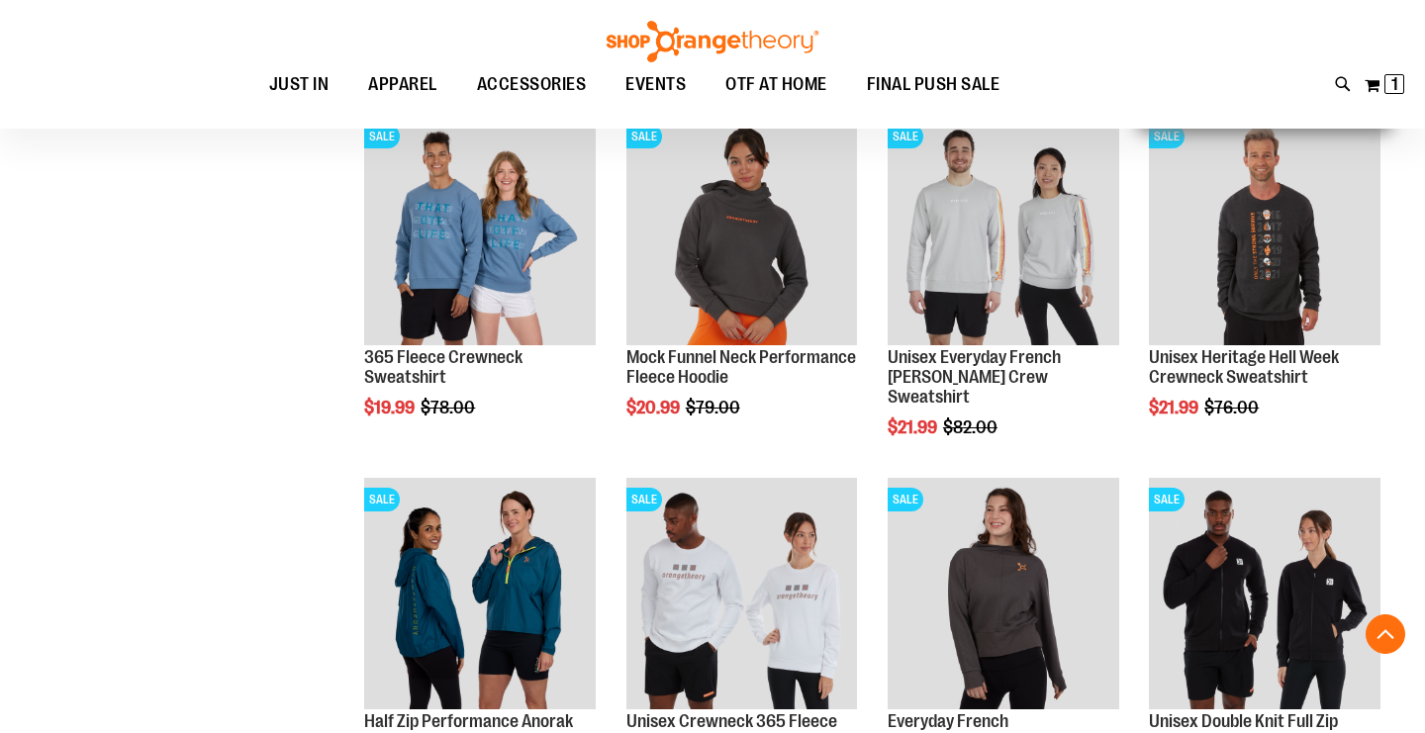
scroll to position [367, 0]
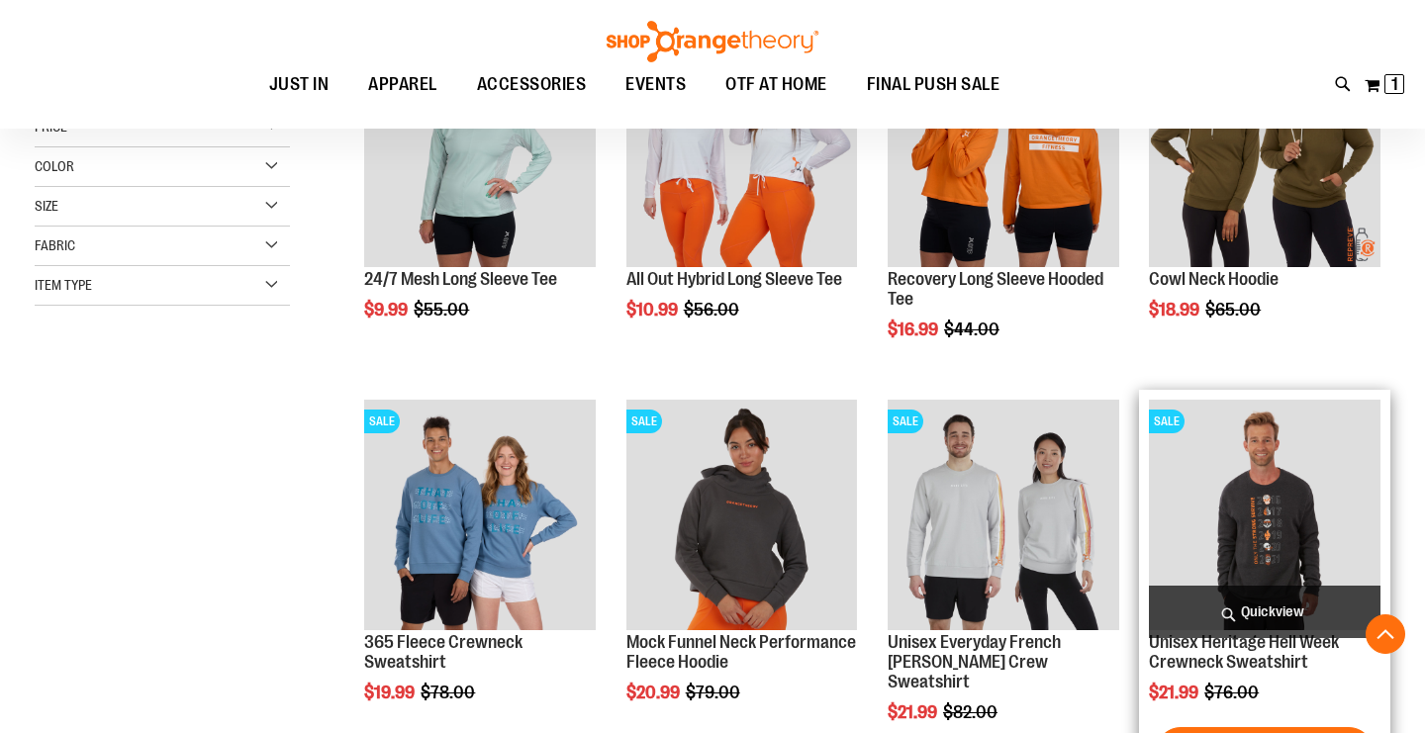
click at [1221, 544] on img "product" at bounding box center [1265, 516] width 232 height 232
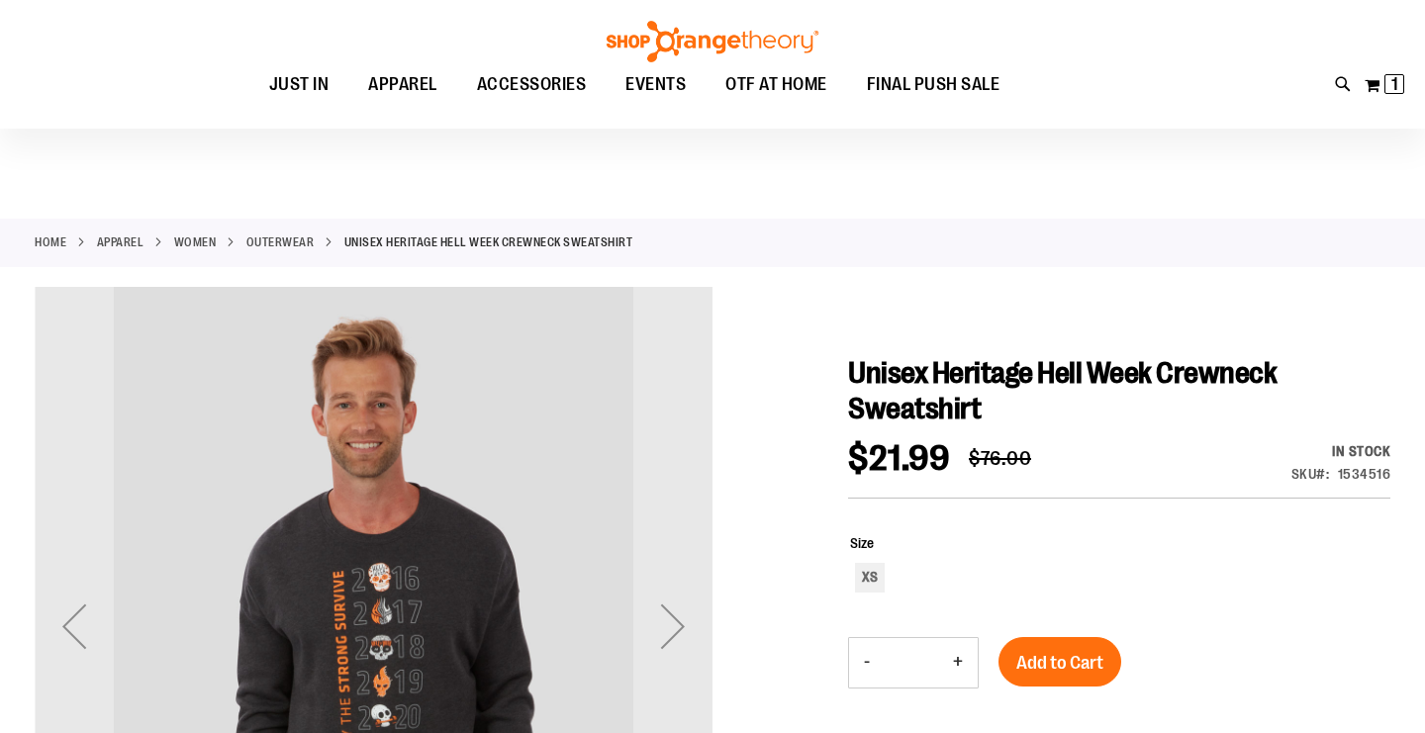
scroll to position [120, 0]
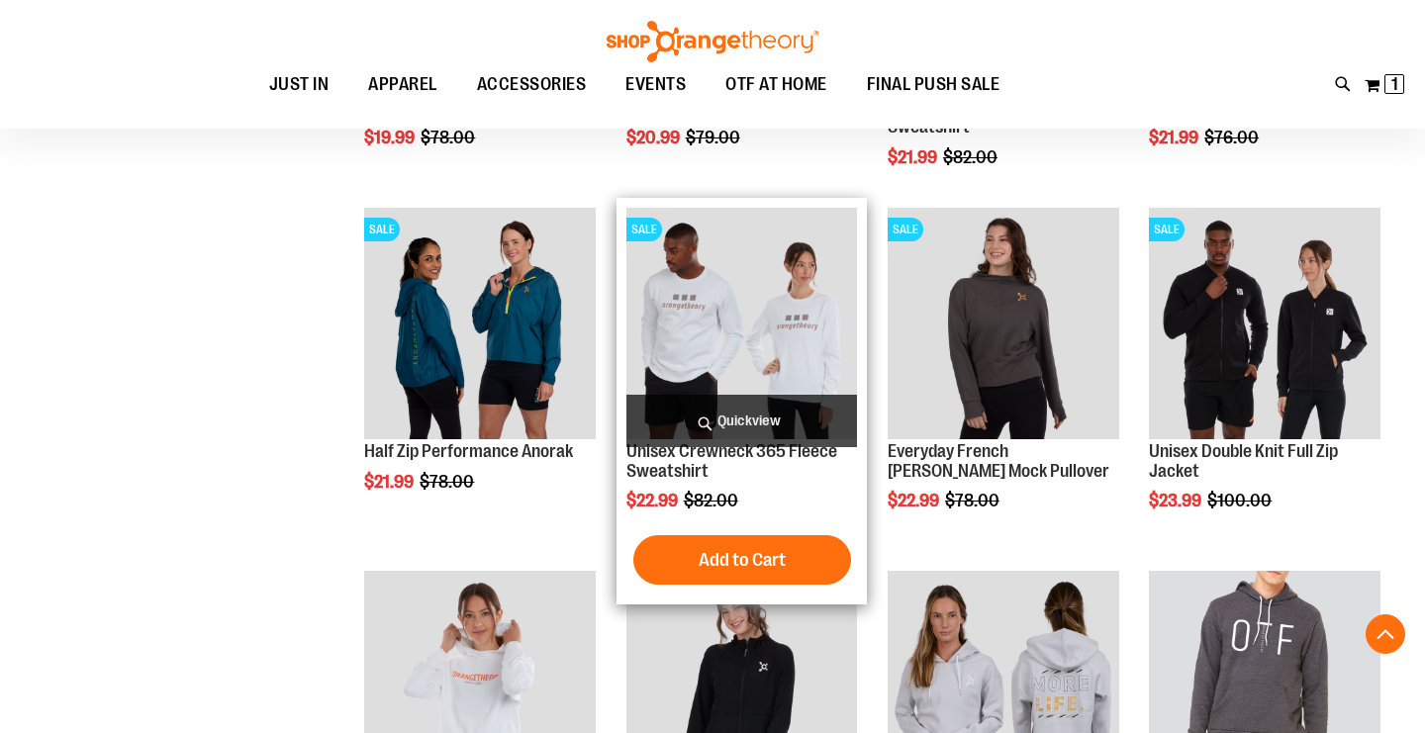
scroll to position [912, 0]
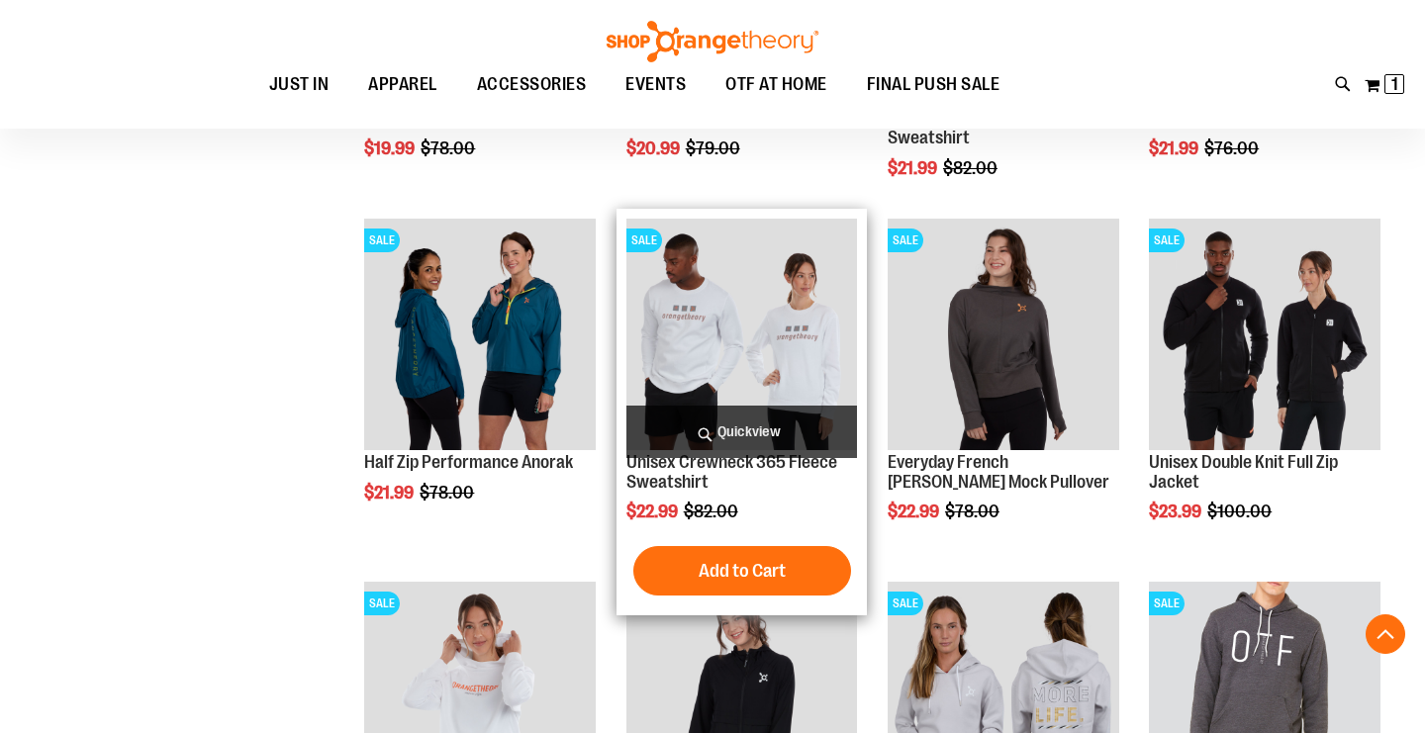
click at [754, 348] on img "product" at bounding box center [743, 335] width 232 height 232
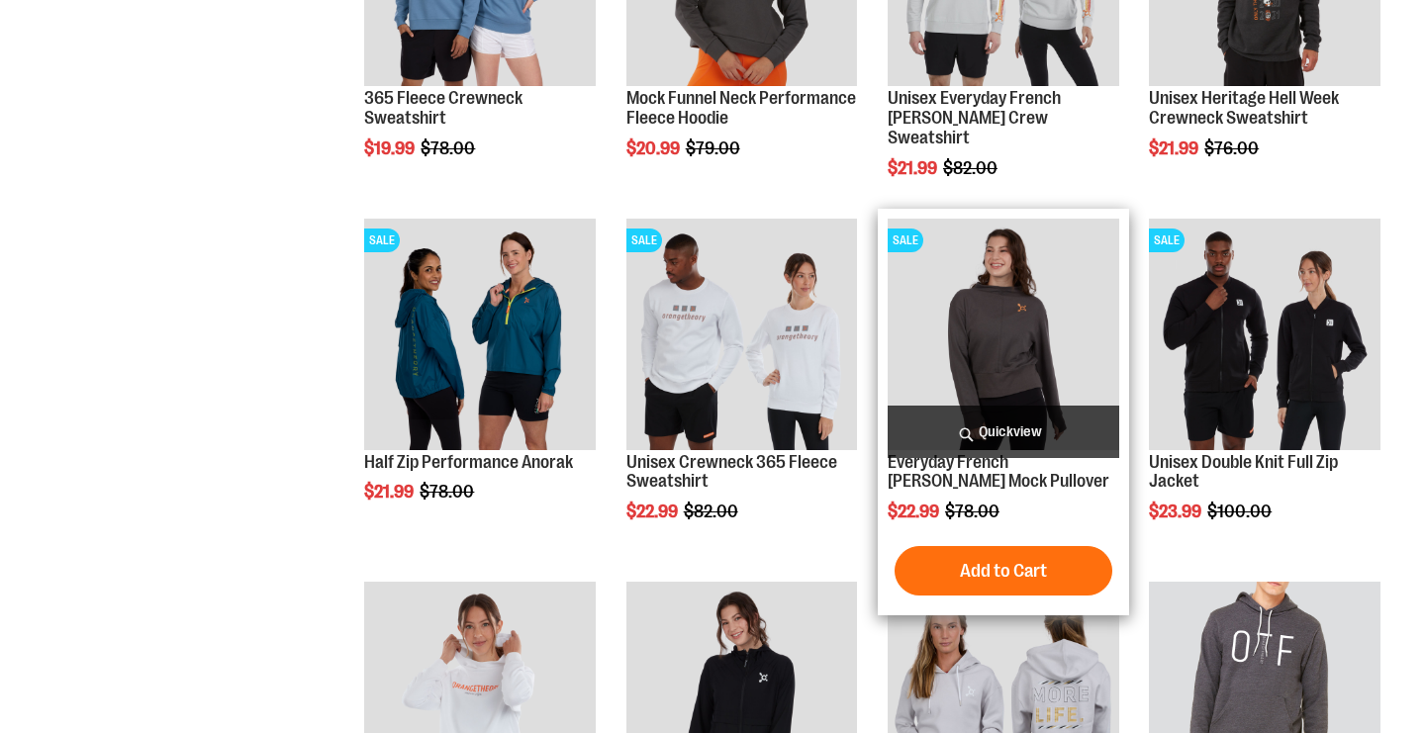
scroll to position [913, 0]
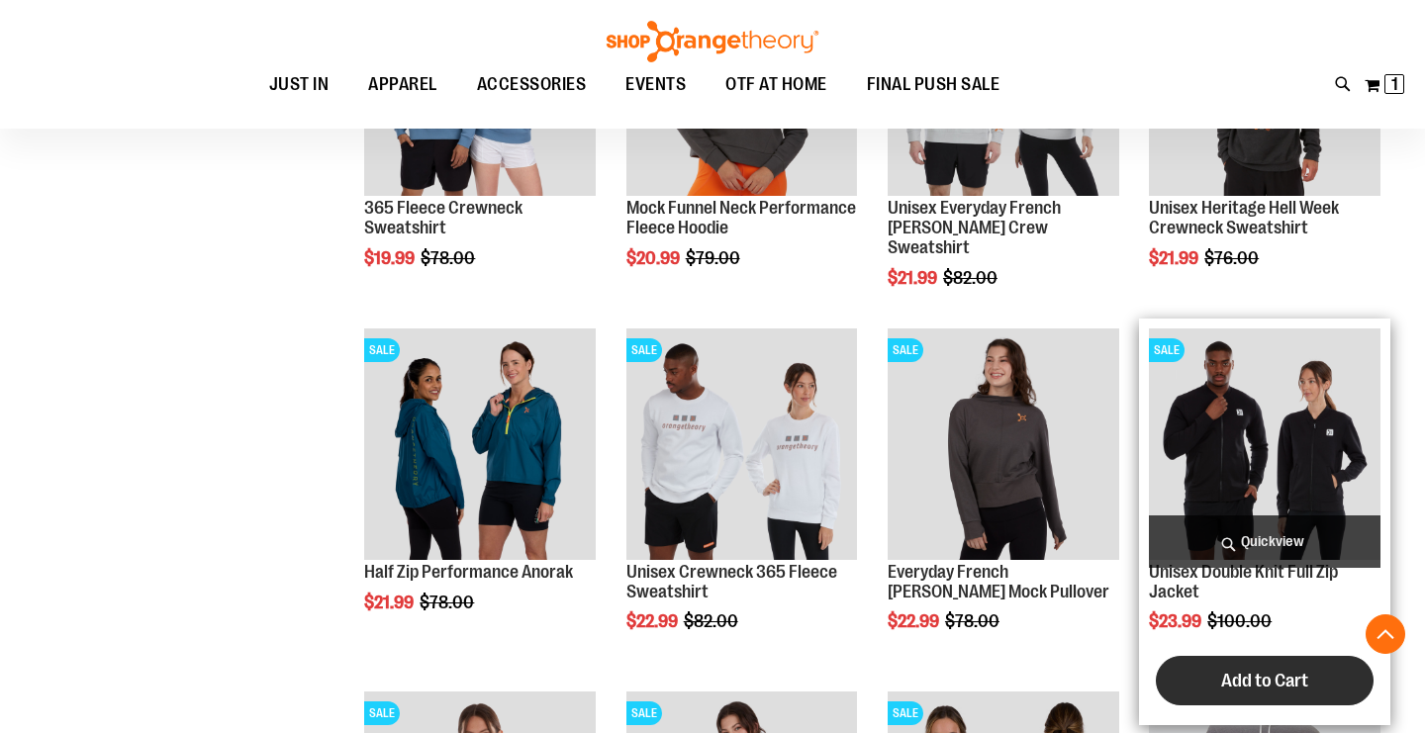
scroll to position [825, 0]
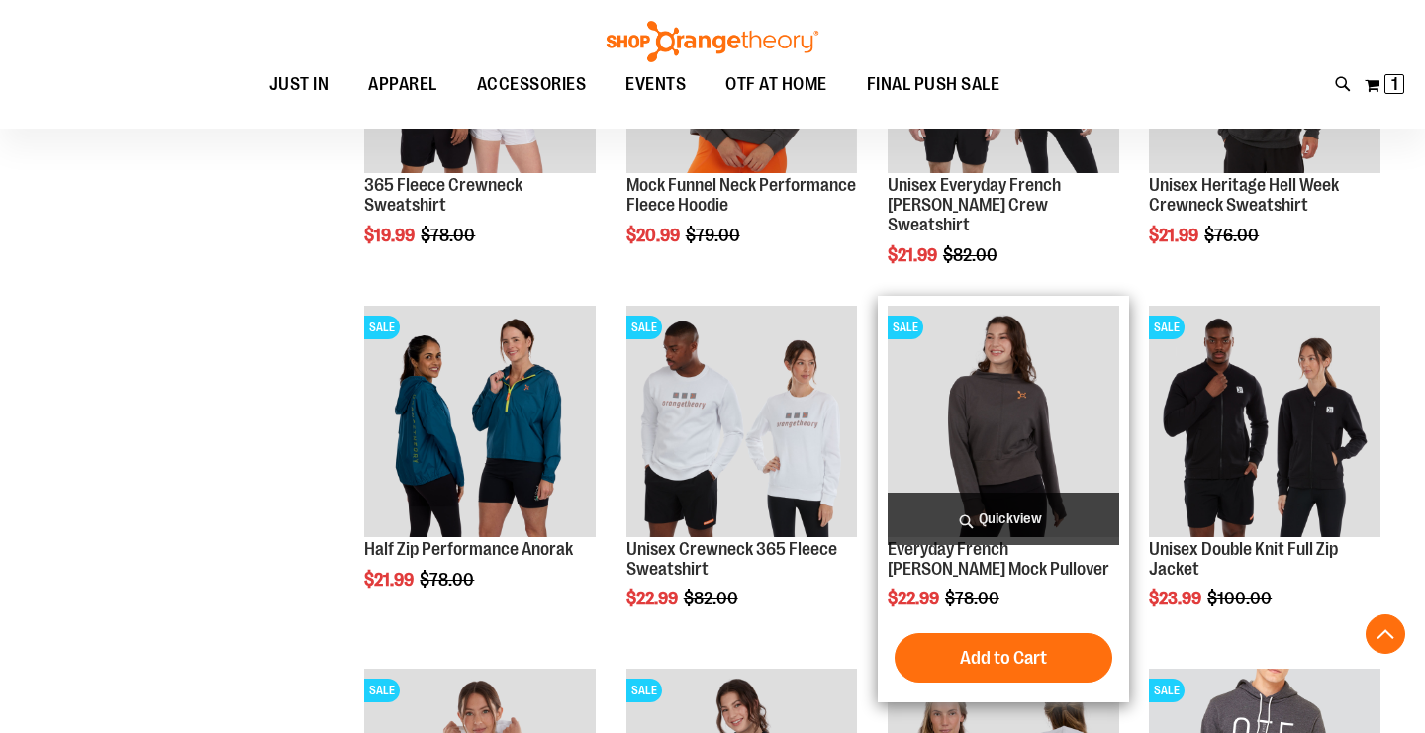
click at [985, 507] on span "Quickview" at bounding box center [1004, 519] width 232 height 52
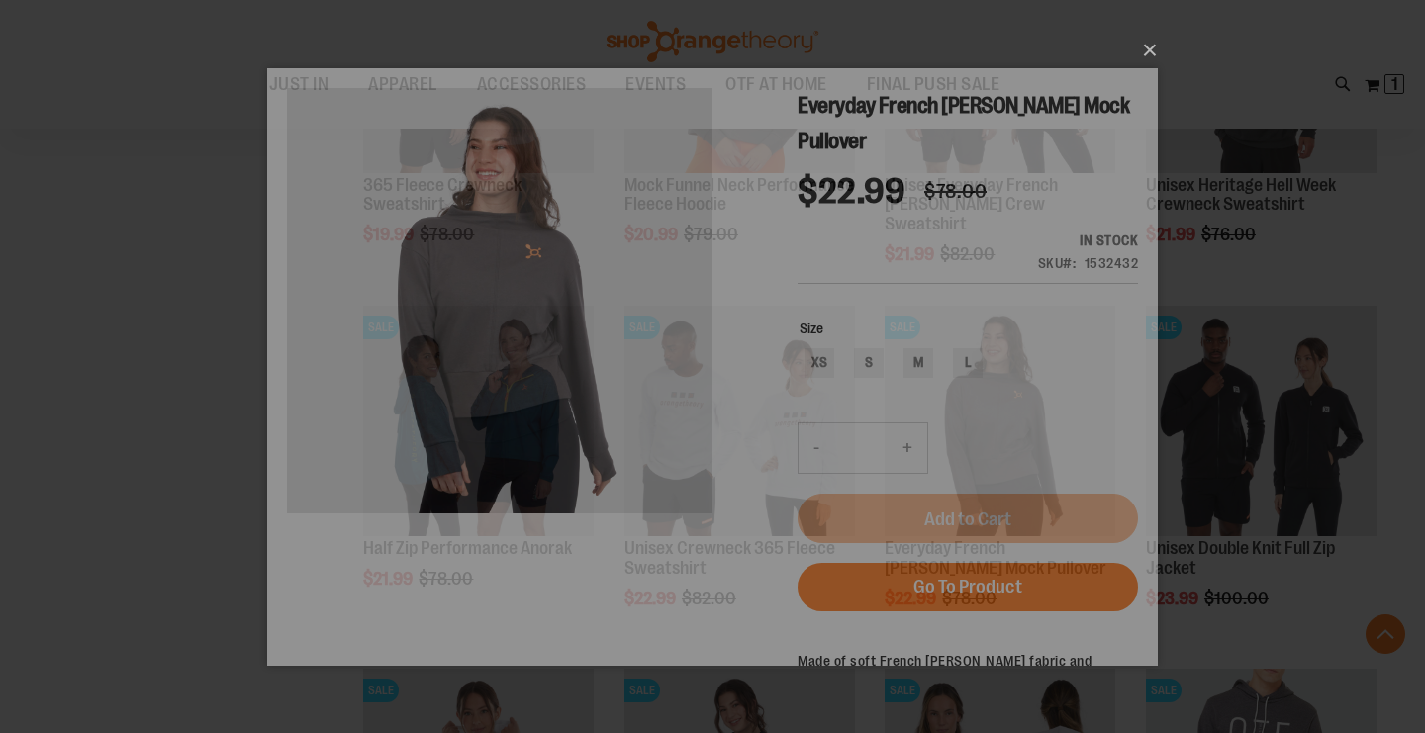
scroll to position [0, 0]
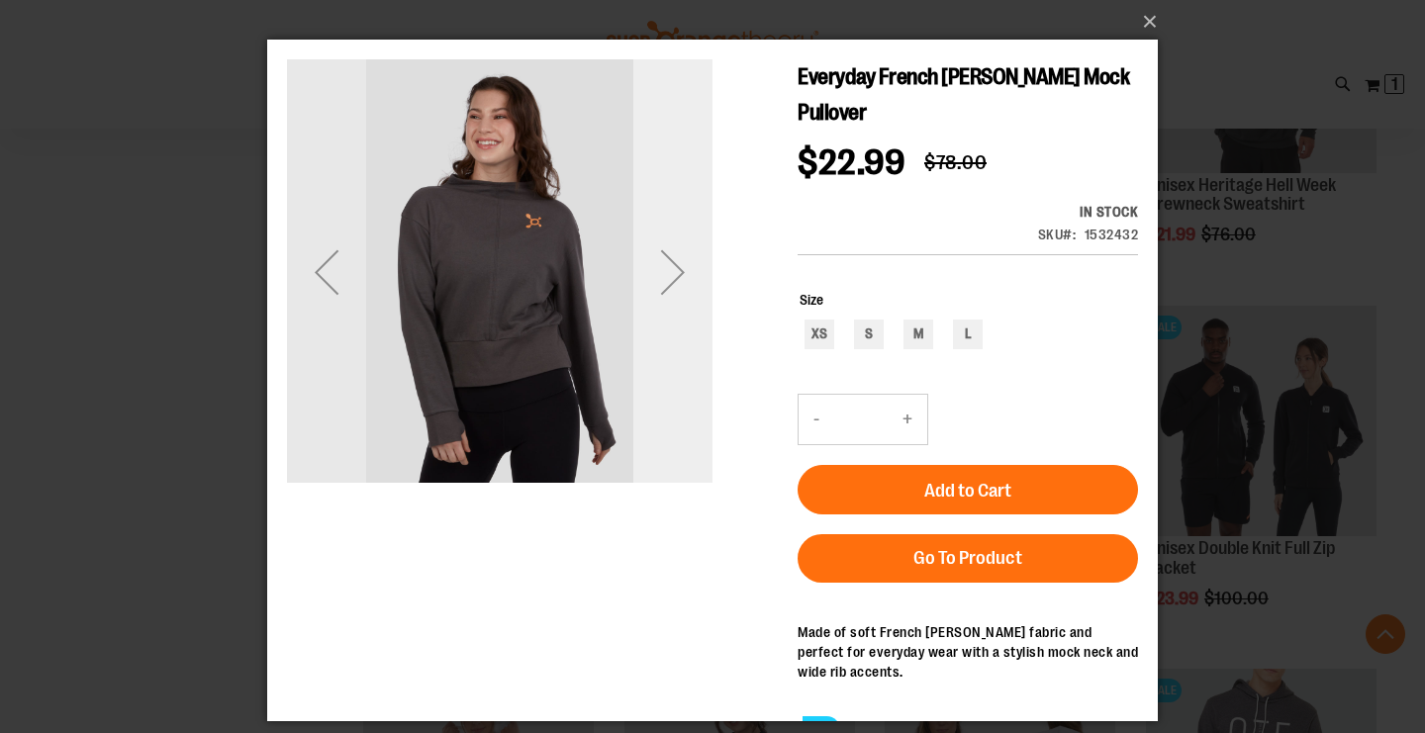
click at [691, 266] on div "Next" at bounding box center [672, 272] width 79 height 79
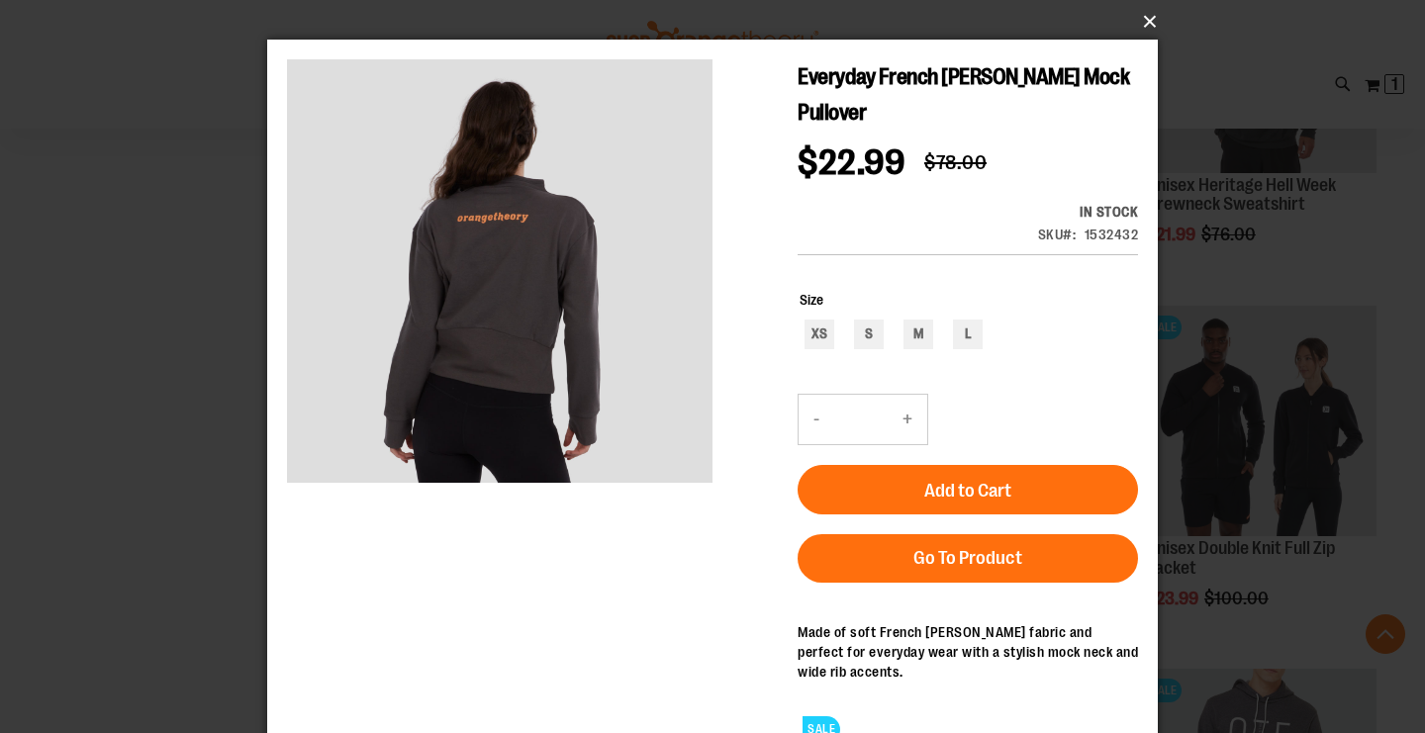
click at [1157, 21] on button "×" at bounding box center [718, 22] width 891 height 44
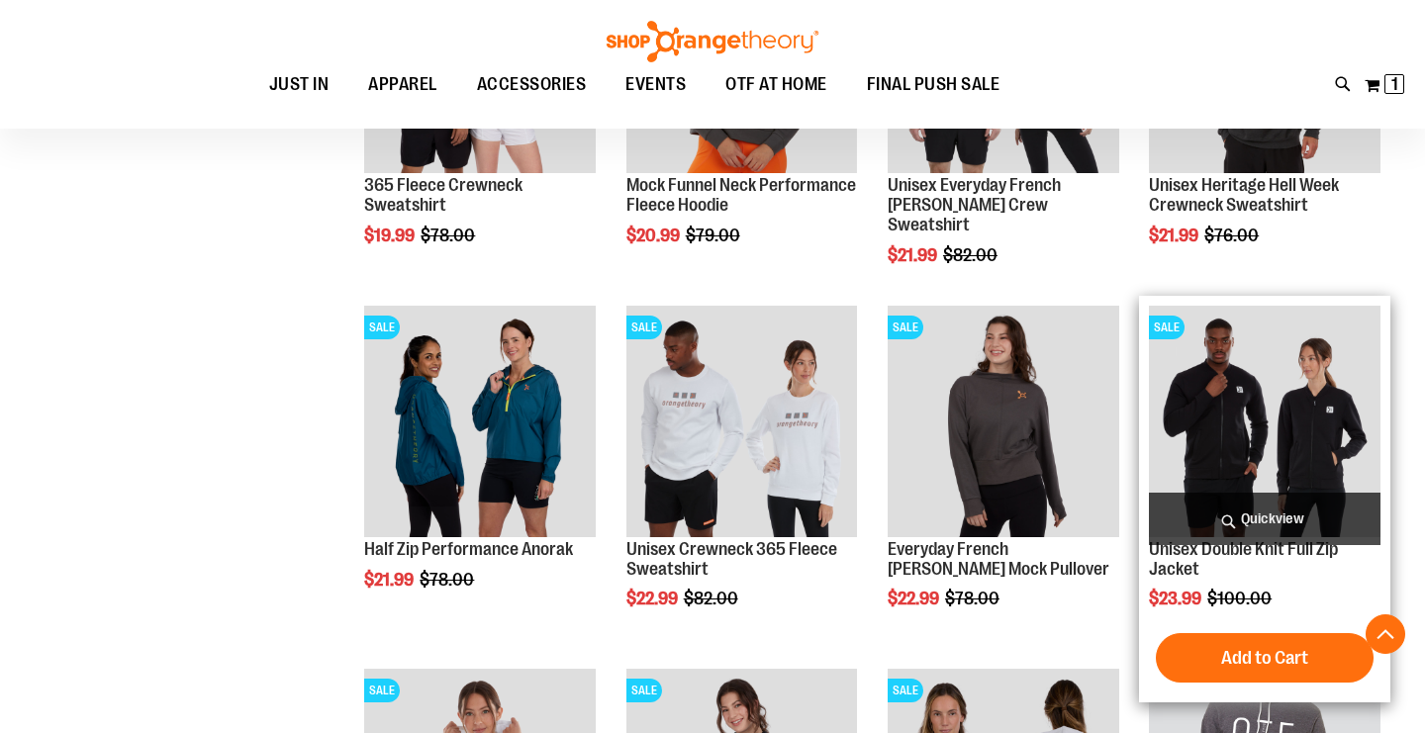
click at [1361, 519] on span "Quickview" at bounding box center [1265, 519] width 232 height 52
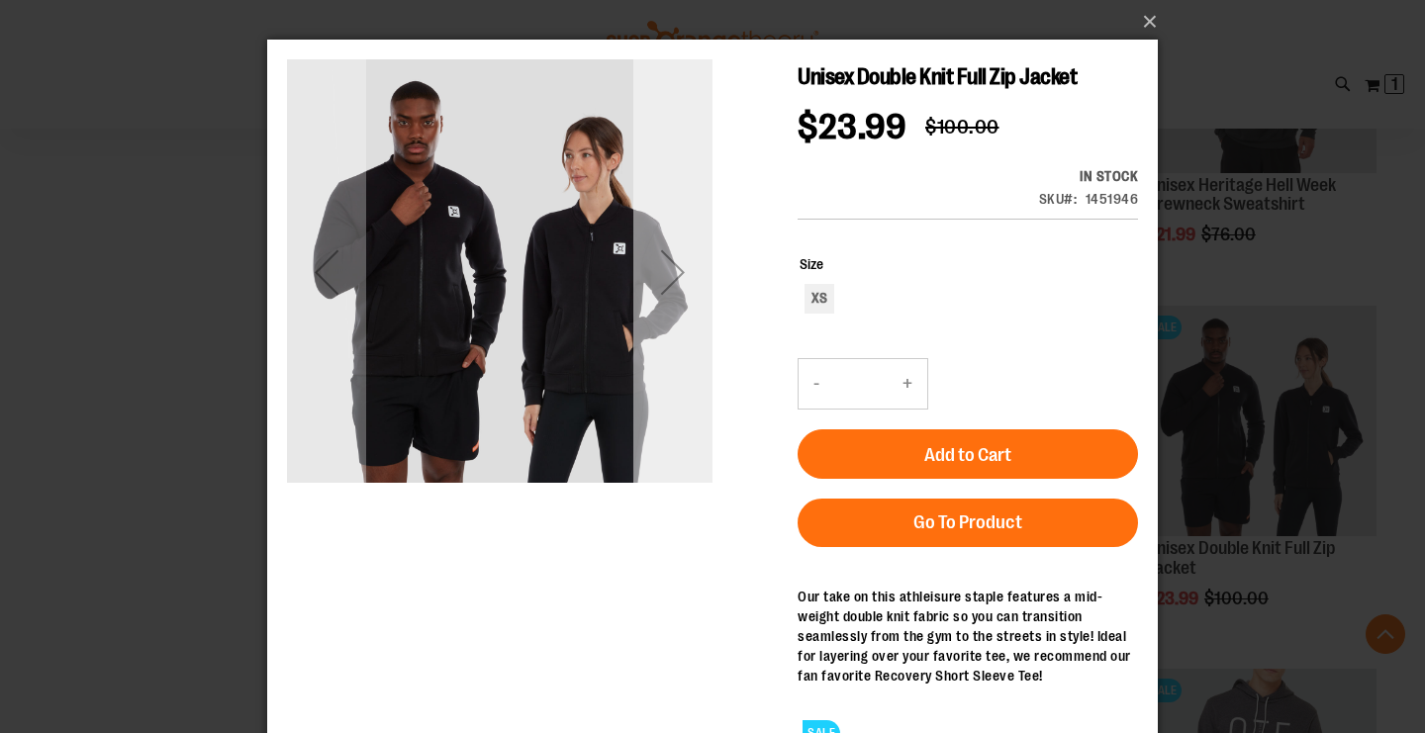
click at [671, 273] on div "Next" at bounding box center [672, 272] width 79 height 79
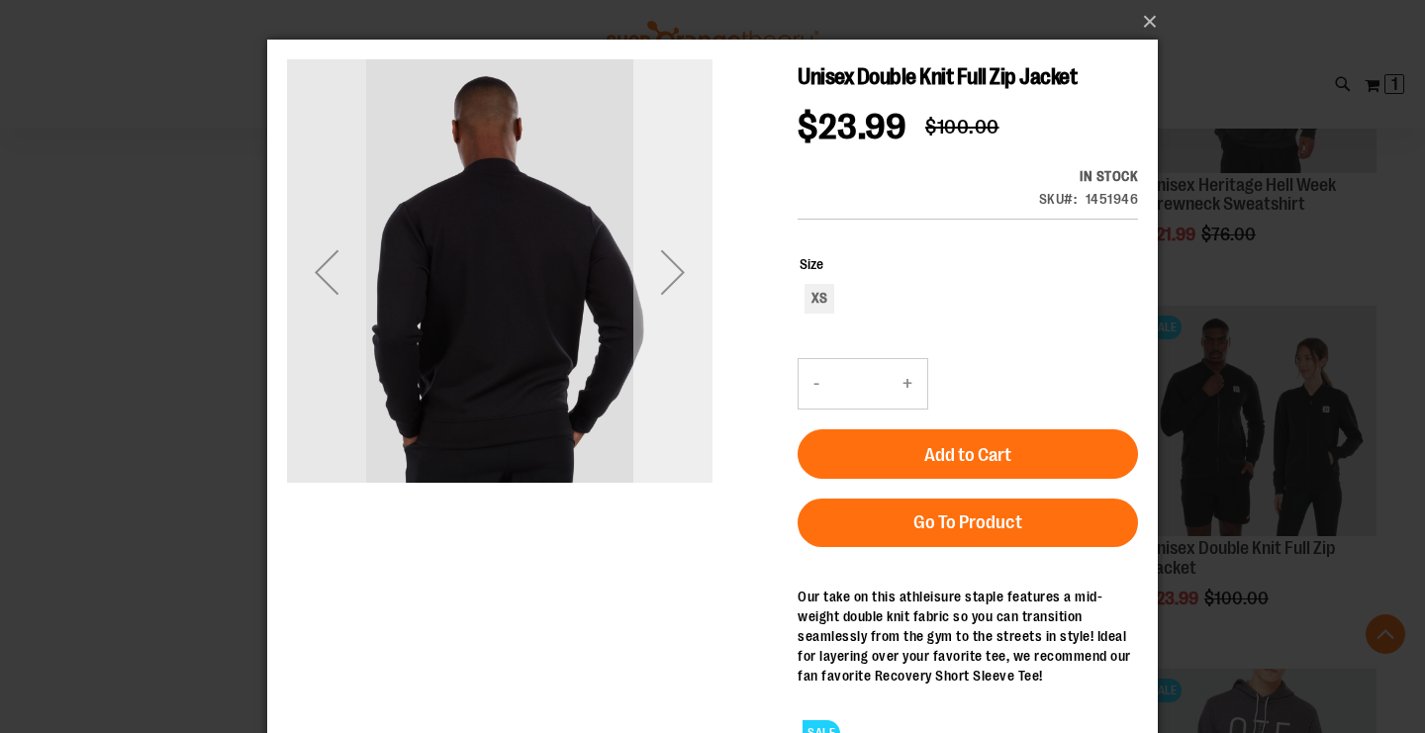
click at [671, 273] on div "Next" at bounding box center [672, 272] width 79 height 79
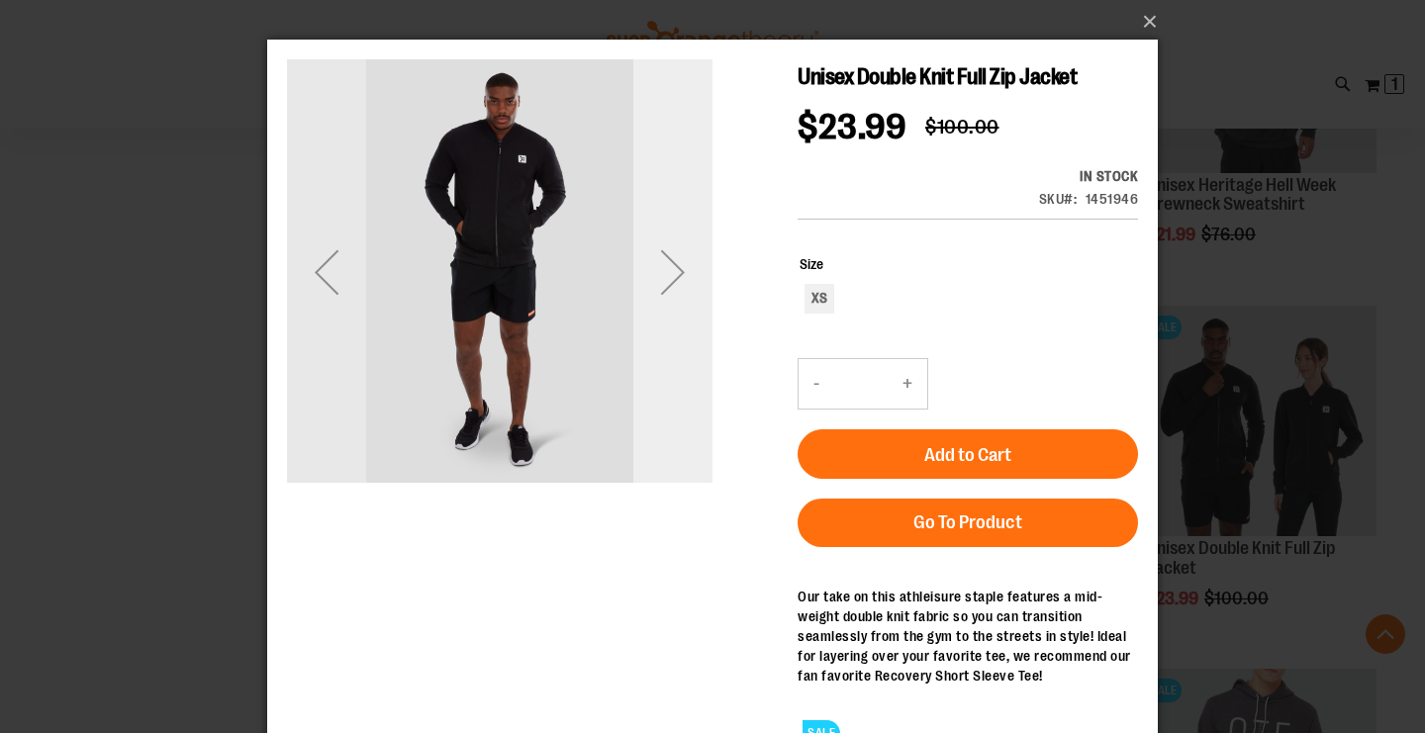
click at [683, 250] on div "Next" at bounding box center [672, 272] width 79 height 79
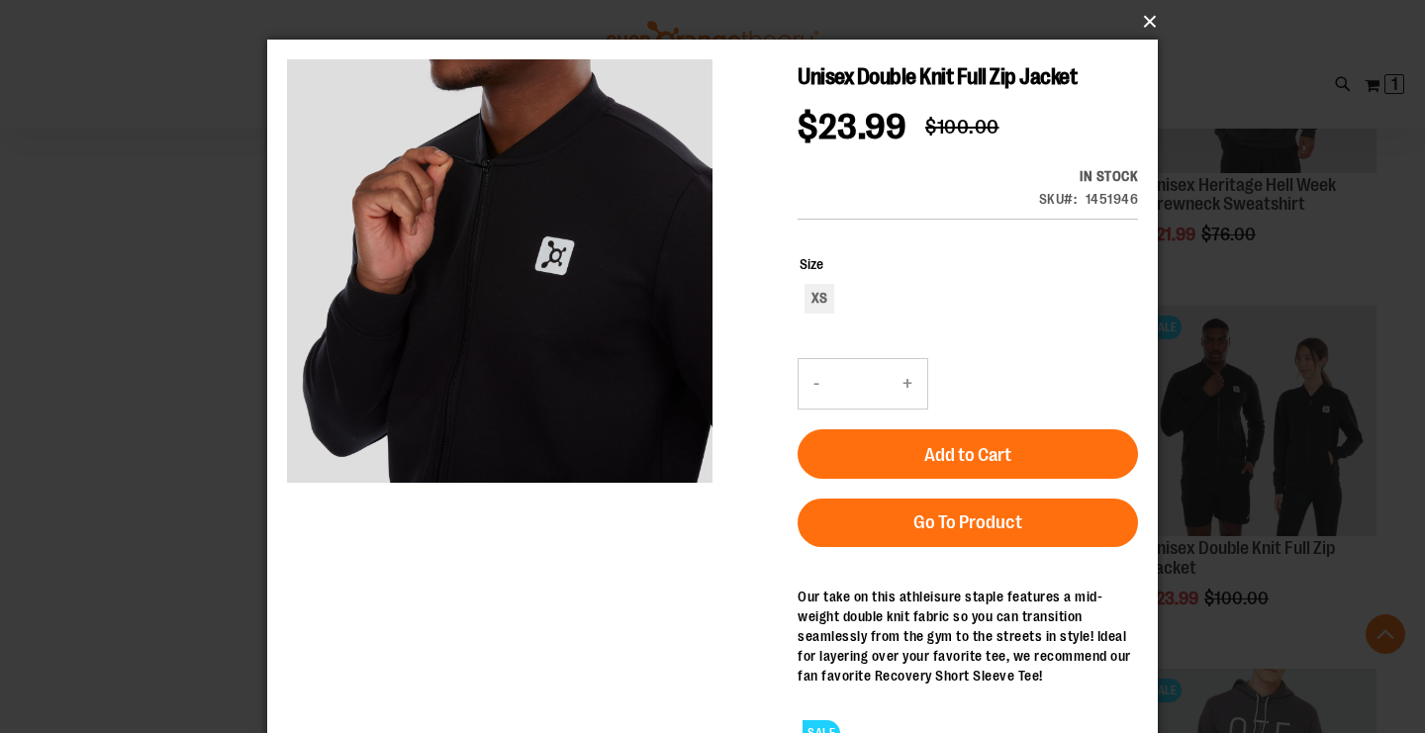
click at [1141, 17] on button "×" at bounding box center [718, 22] width 891 height 44
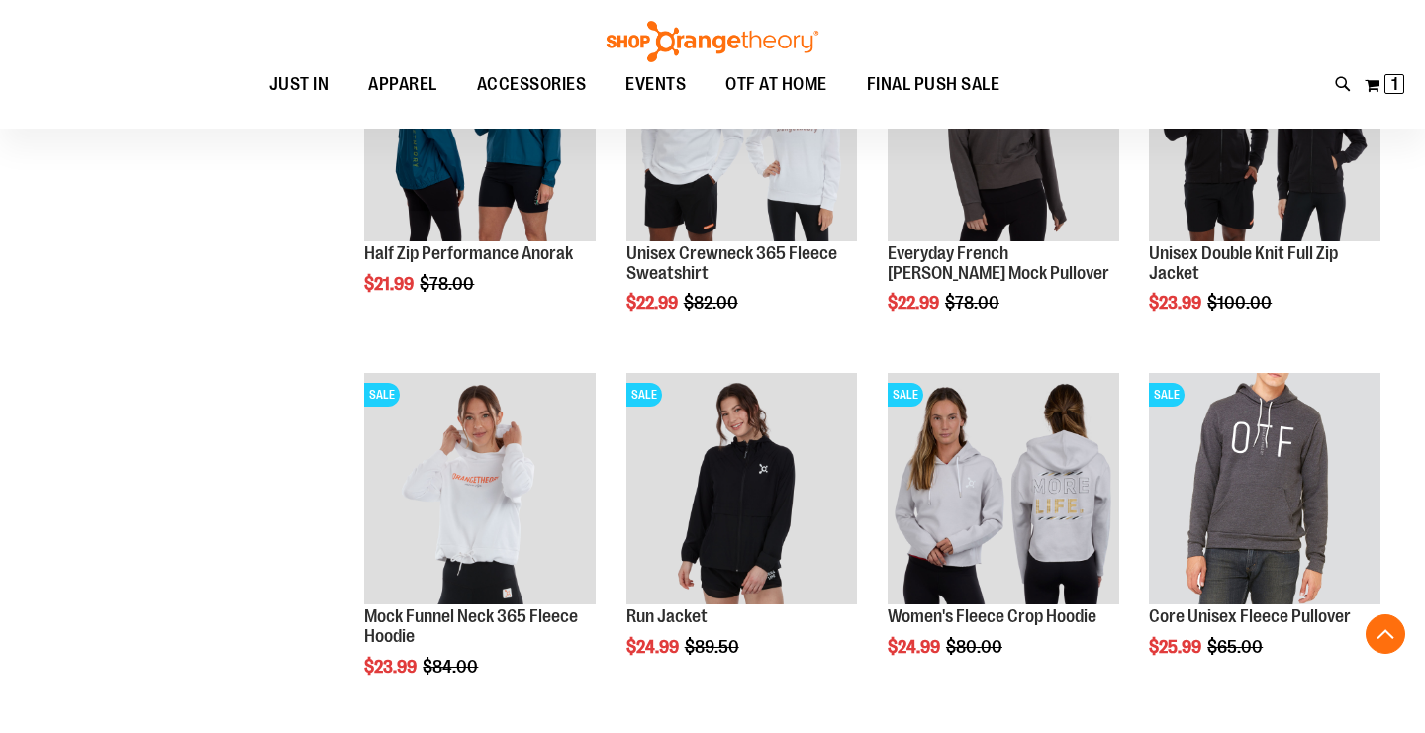
scroll to position [1114, 0]
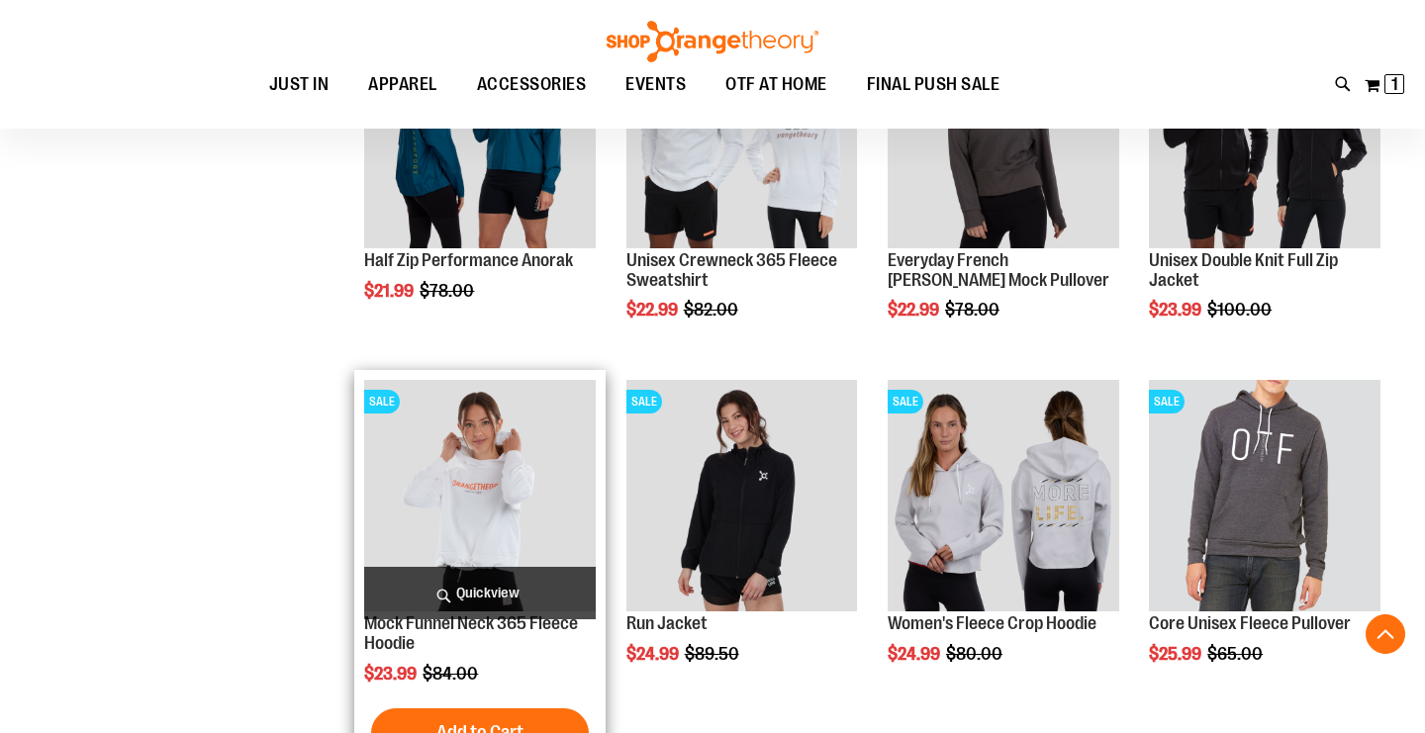
click at [522, 579] on span "Quickview" at bounding box center [480, 593] width 232 height 52
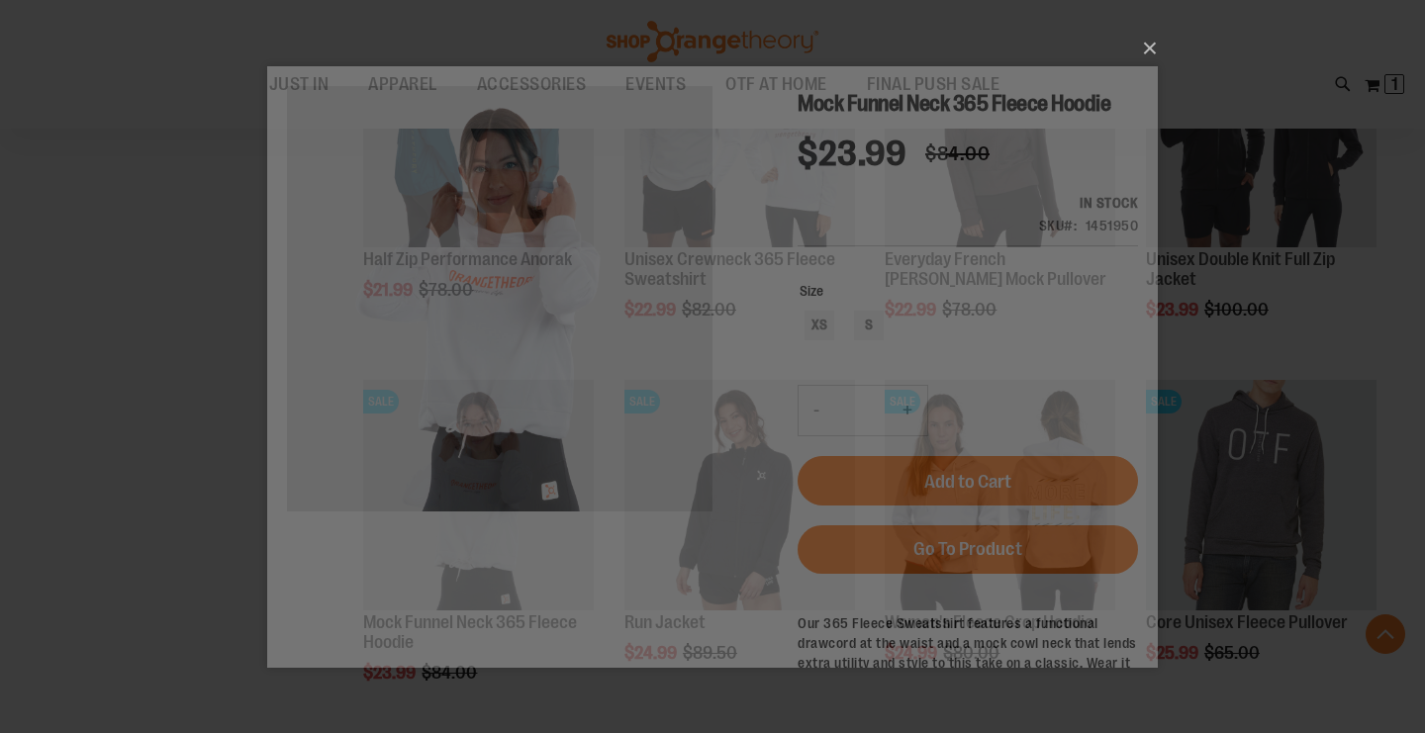
scroll to position [0, 0]
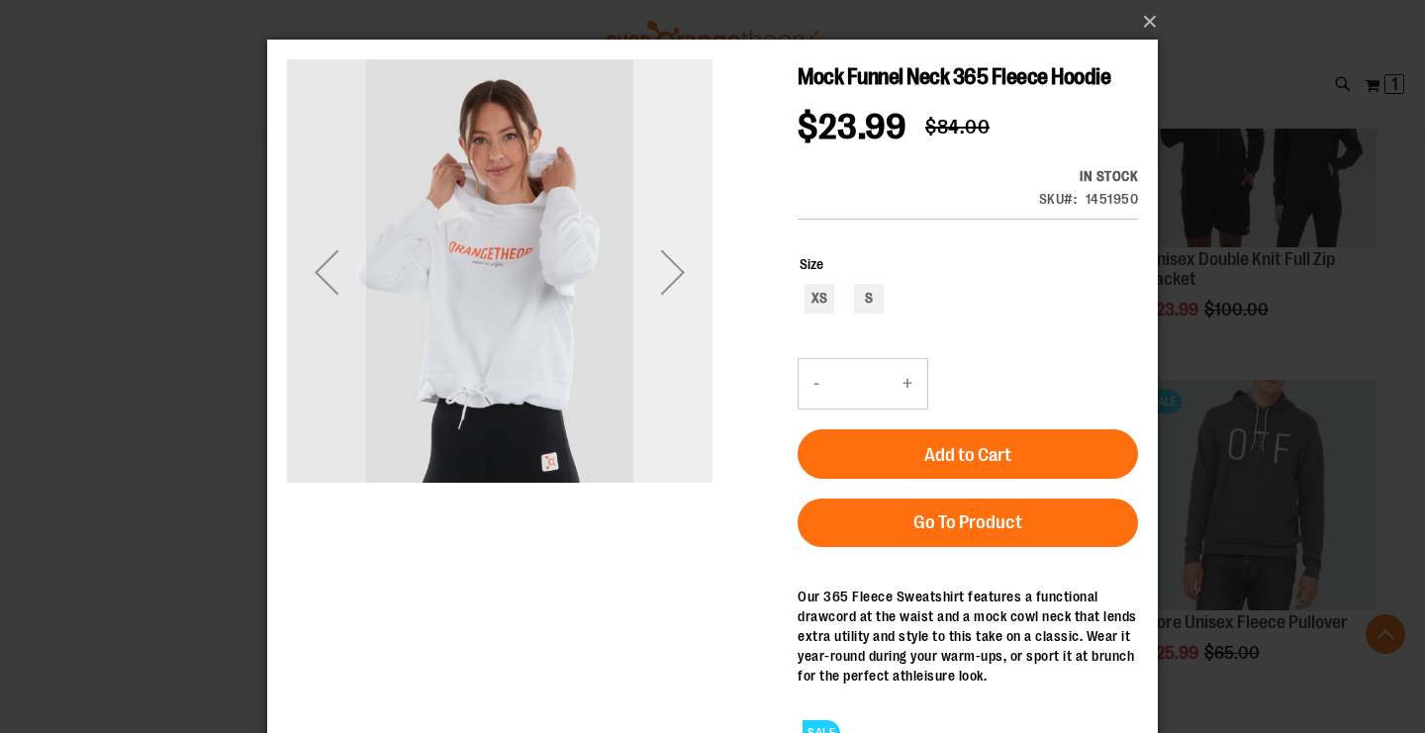
click at [686, 261] on div "Next" at bounding box center [672, 272] width 79 height 79
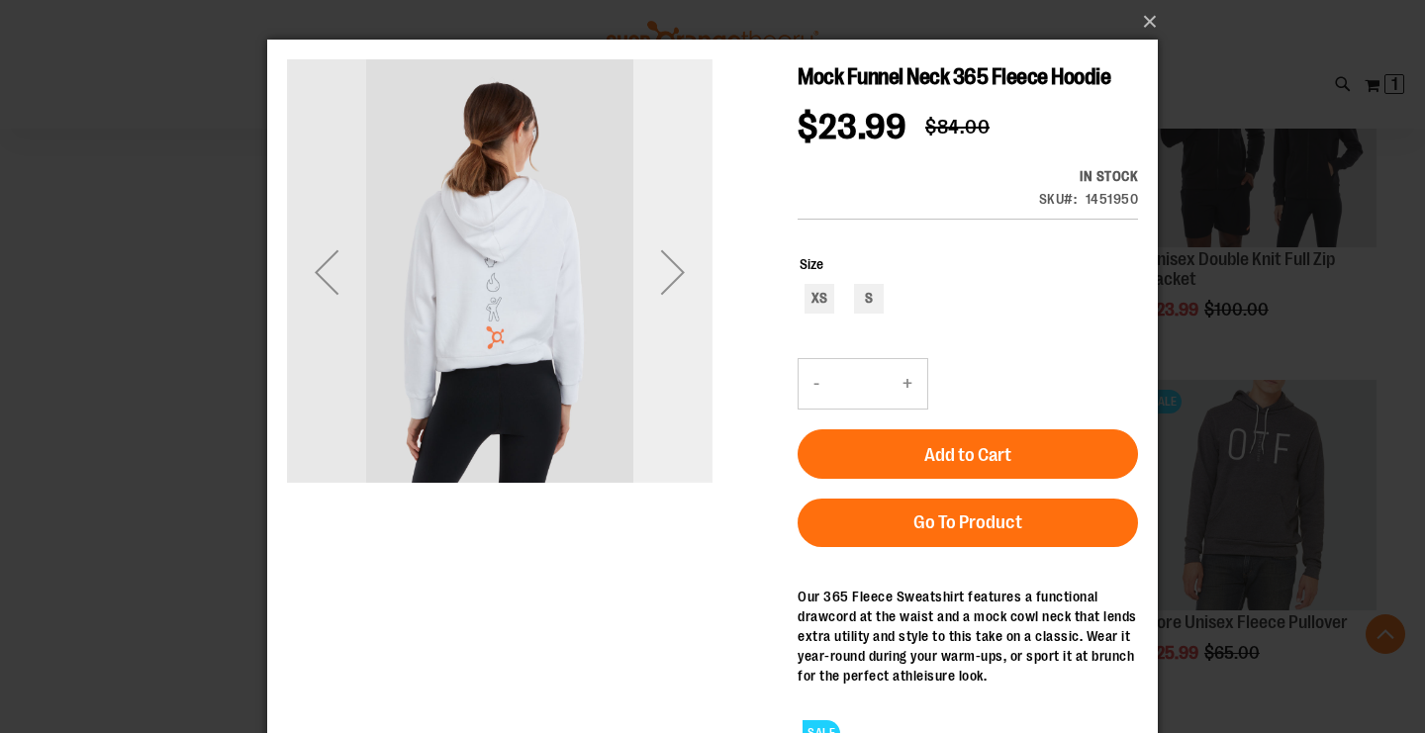
click at [686, 261] on div "Next" at bounding box center [672, 272] width 79 height 79
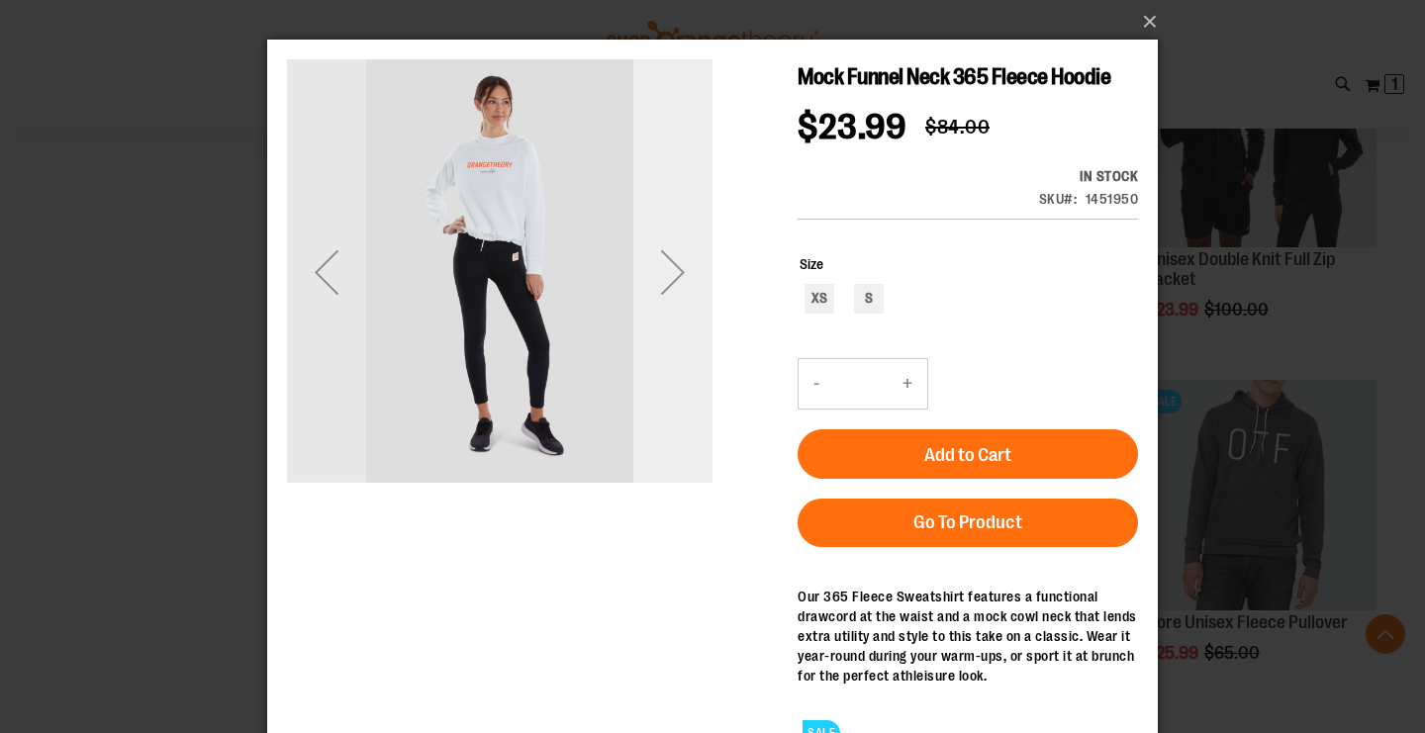
click at [686, 261] on div "Next" at bounding box center [672, 272] width 79 height 79
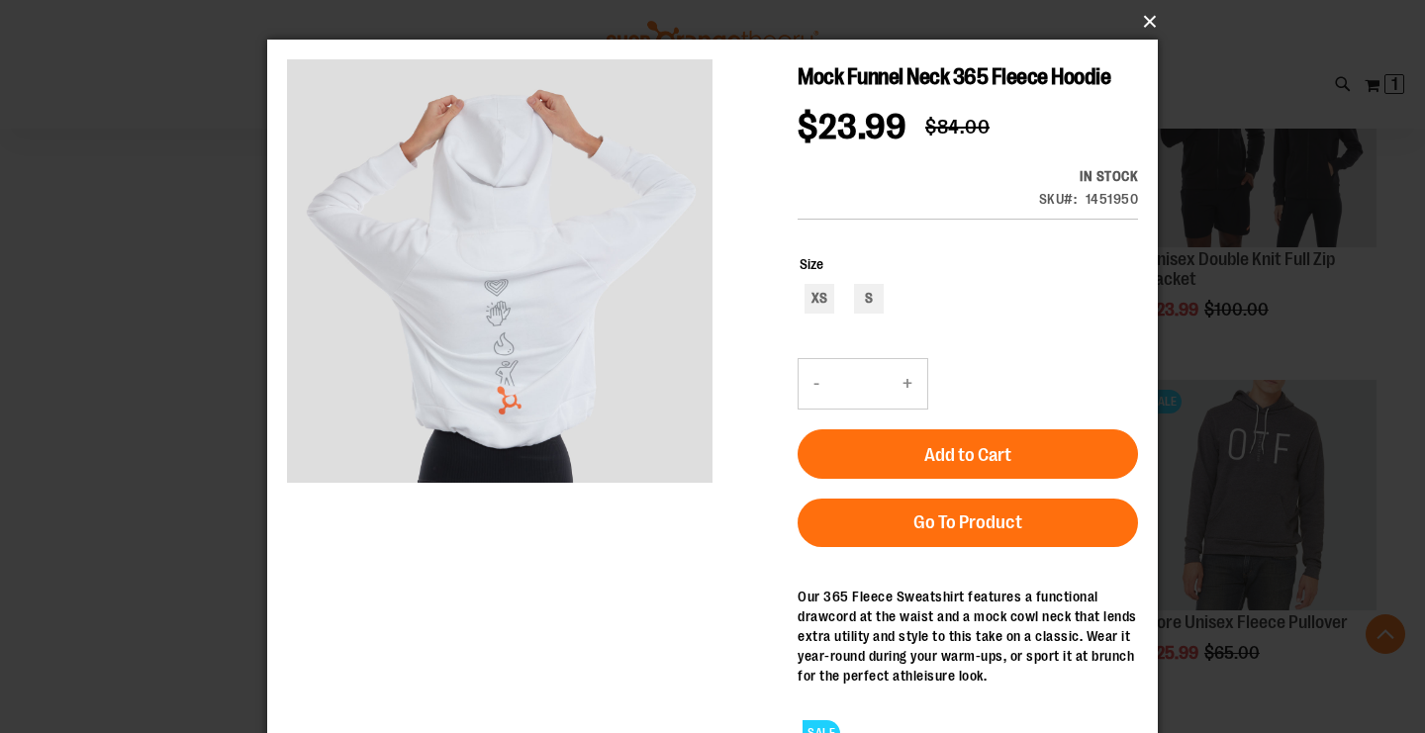
click at [1146, 23] on button "×" at bounding box center [718, 22] width 891 height 44
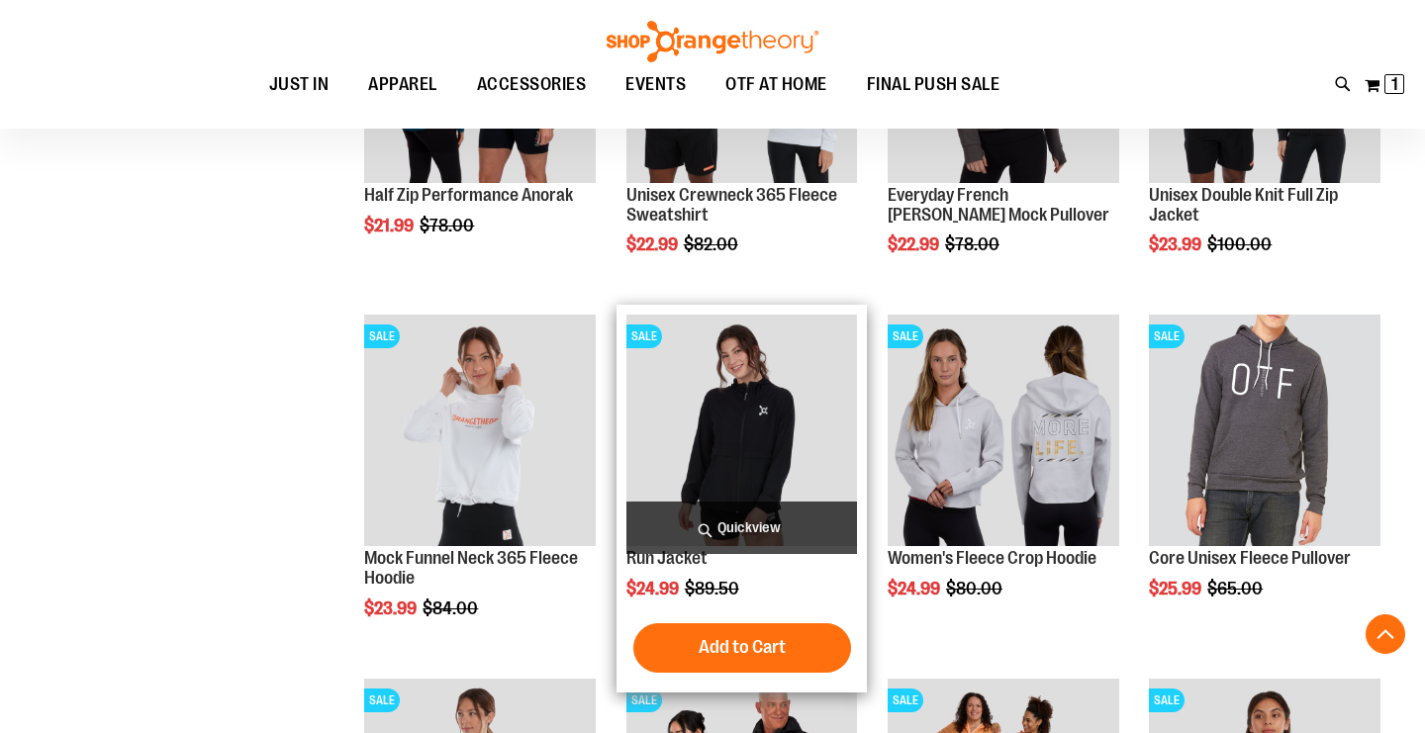
scroll to position [1182, 0]
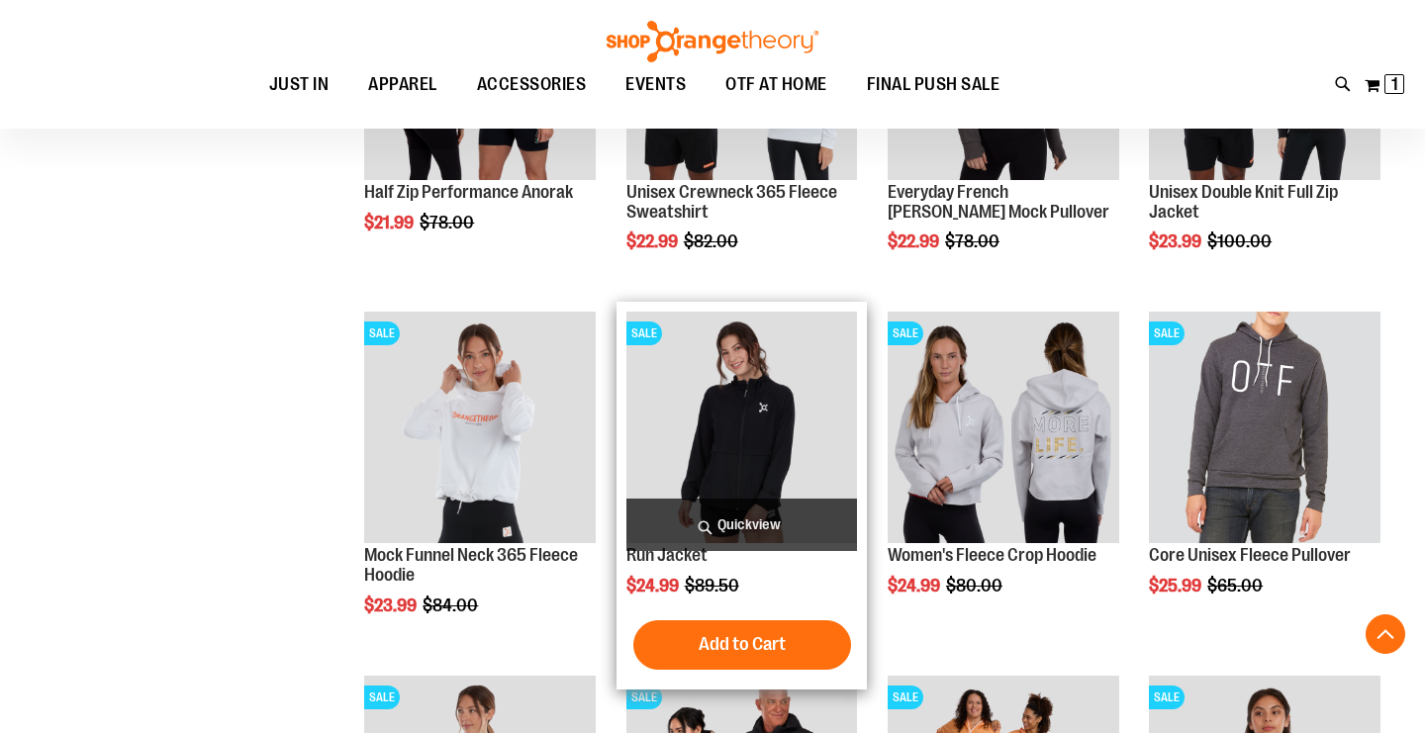
click at [780, 528] on span "Quickview" at bounding box center [743, 525] width 232 height 52
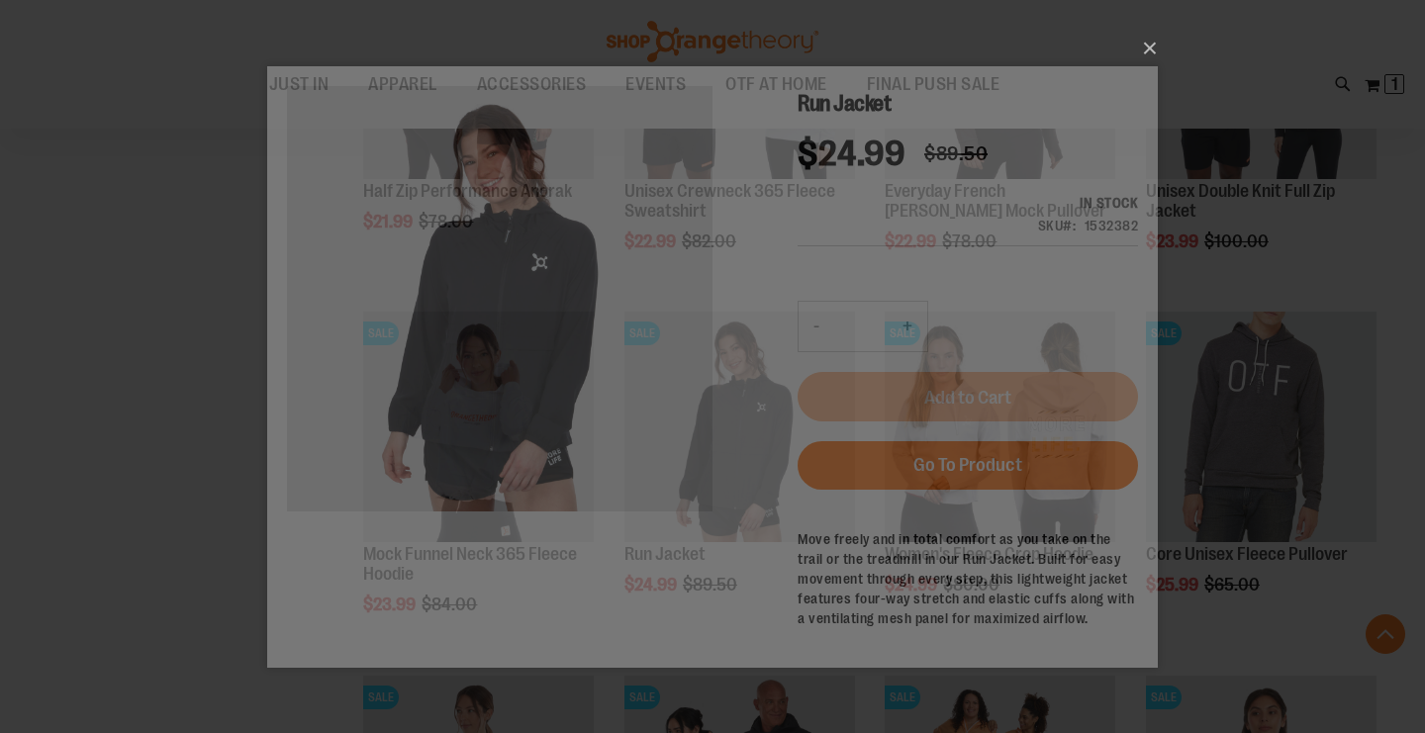
scroll to position [0, 0]
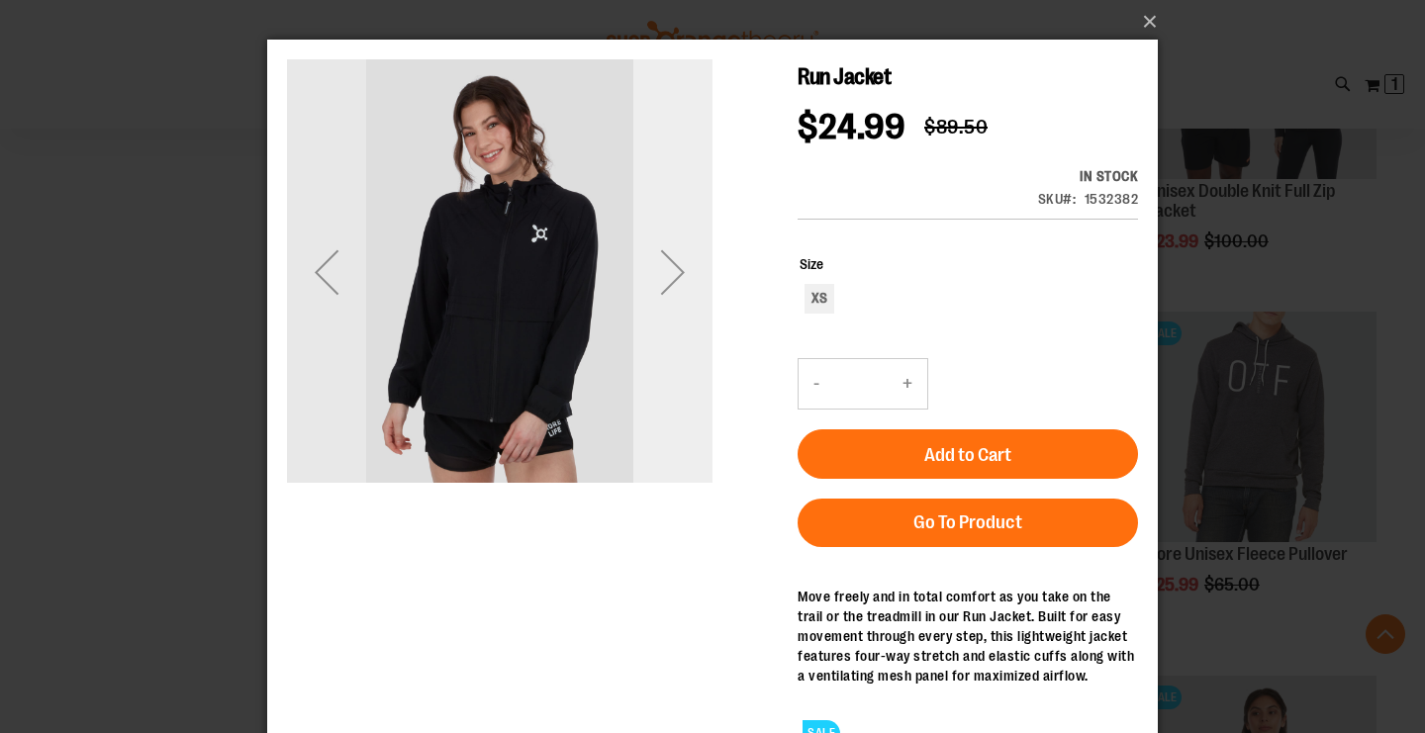
click at [667, 264] on div "Next" at bounding box center [672, 272] width 79 height 79
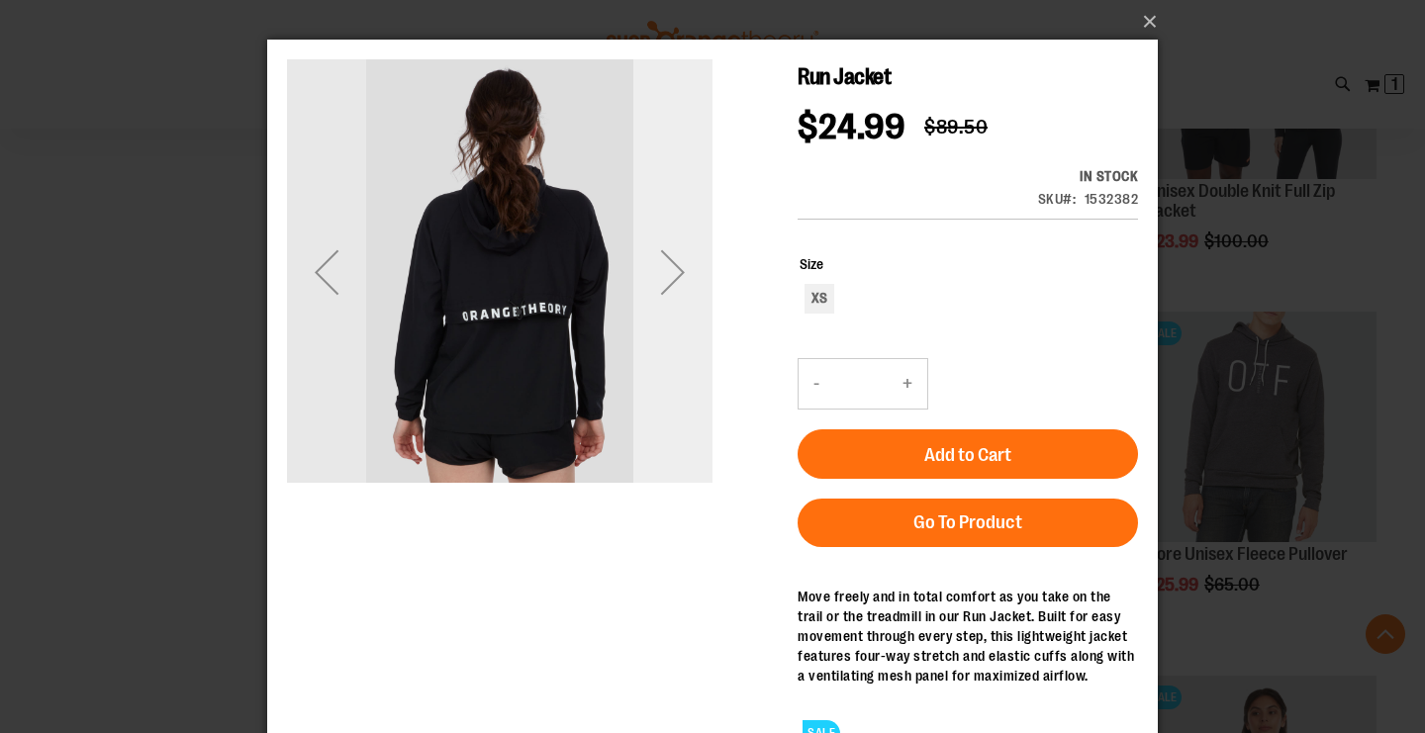
click at [667, 264] on div "Next" at bounding box center [672, 272] width 79 height 79
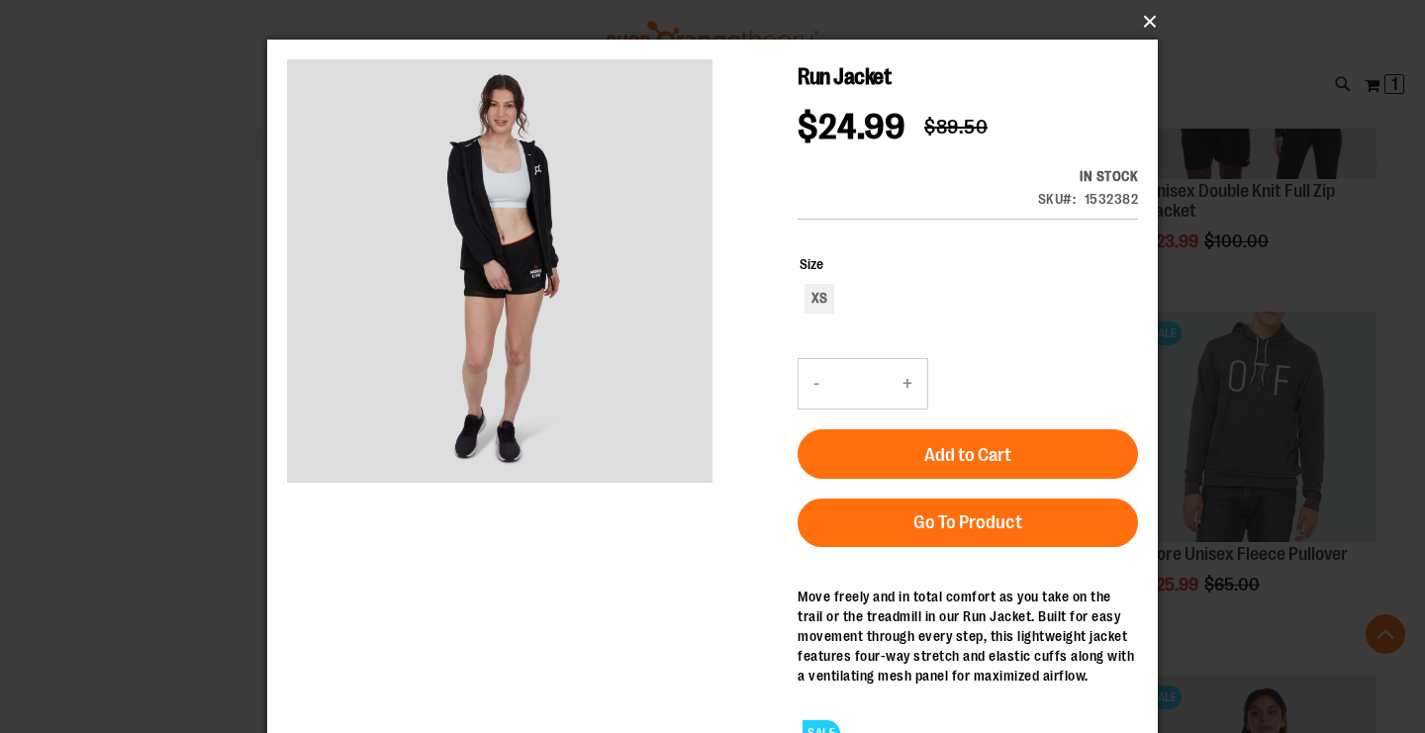
click at [1146, 12] on button "×" at bounding box center [718, 22] width 891 height 44
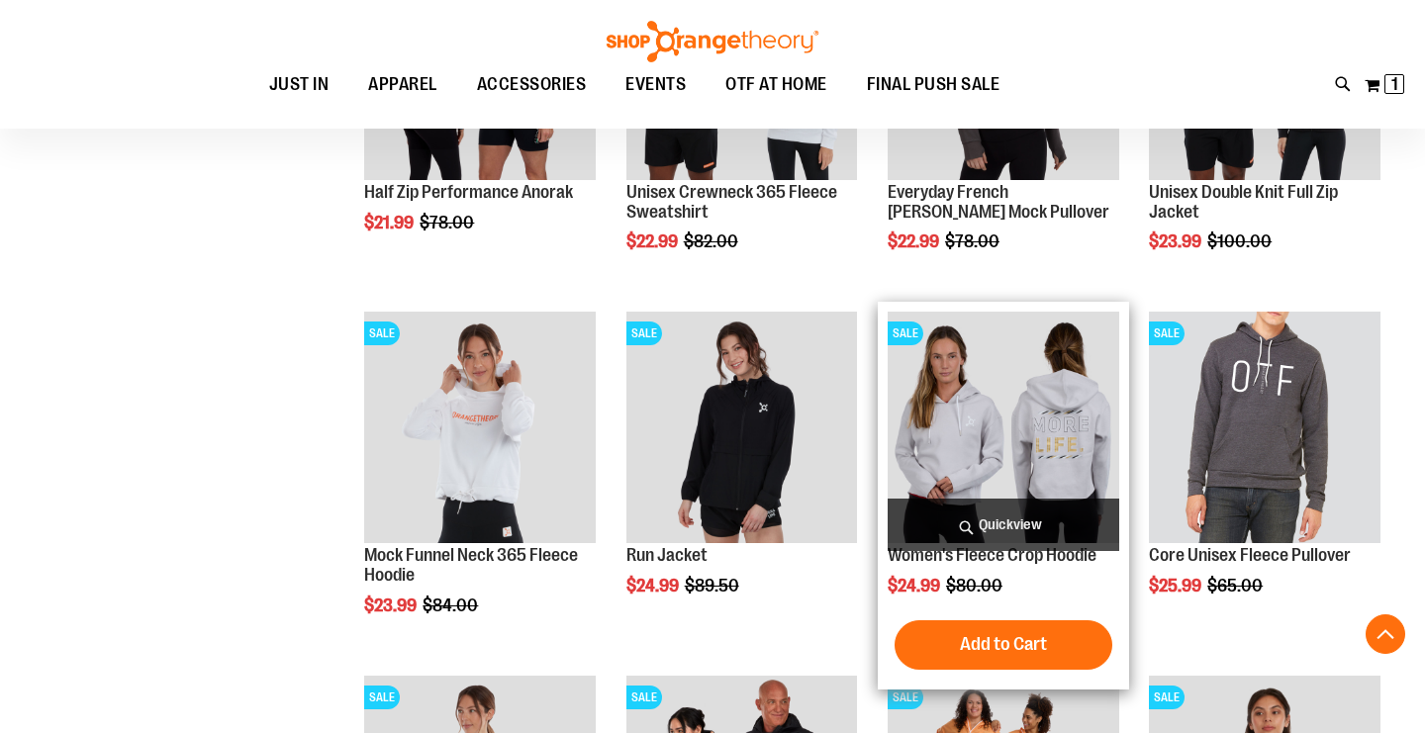
click at [1086, 522] on span "Quickview" at bounding box center [1004, 525] width 232 height 52
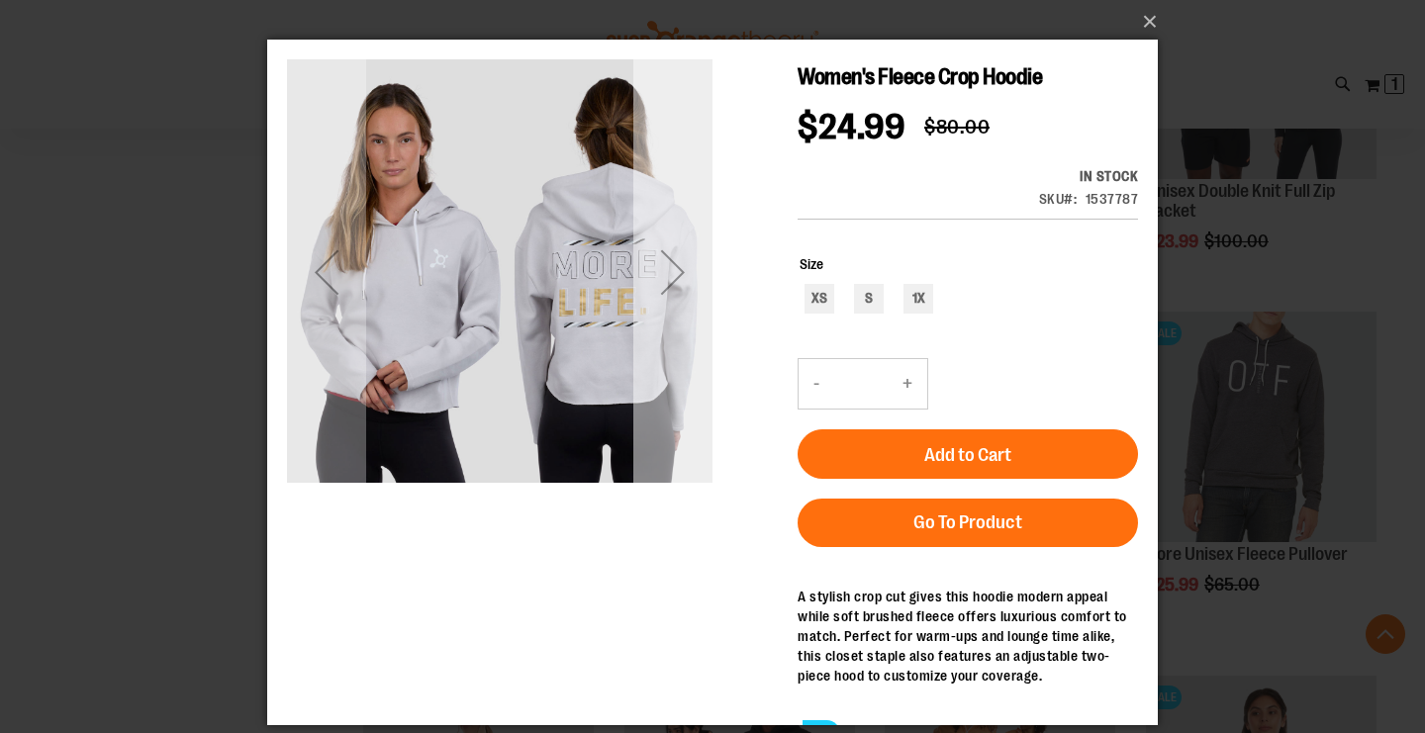
click at [680, 292] on div "Next" at bounding box center [672, 272] width 79 height 79
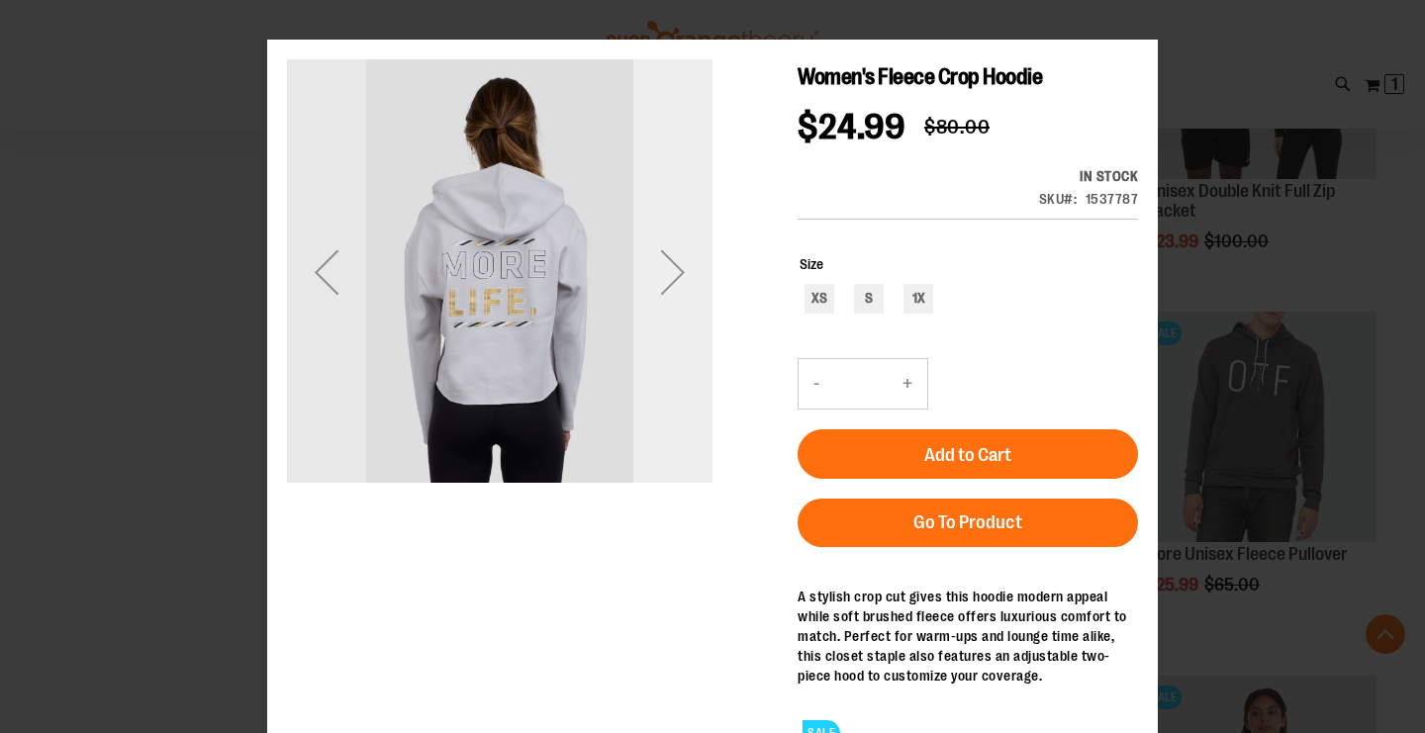
click at [682, 292] on div "Next" at bounding box center [672, 272] width 79 height 79
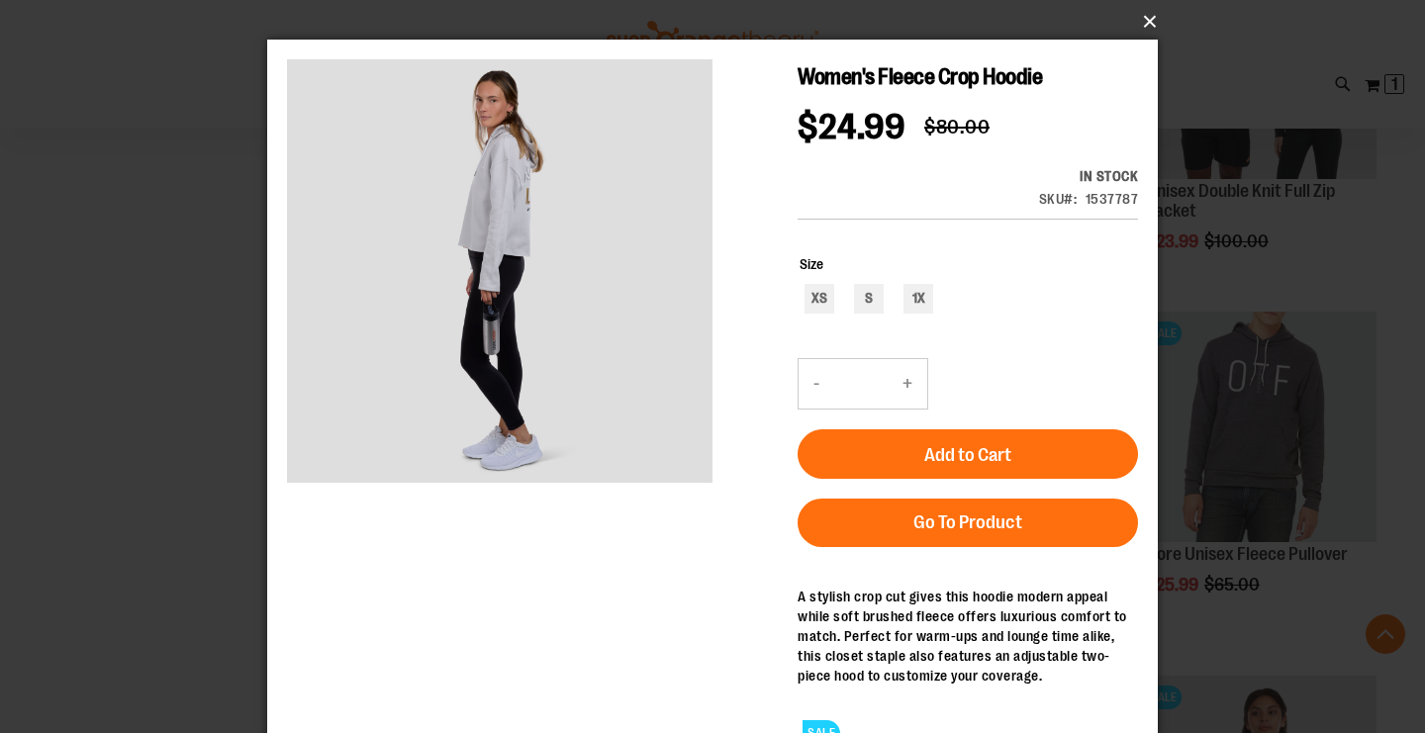
click at [1146, 18] on button "×" at bounding box center [718, 22] width 891 height 44
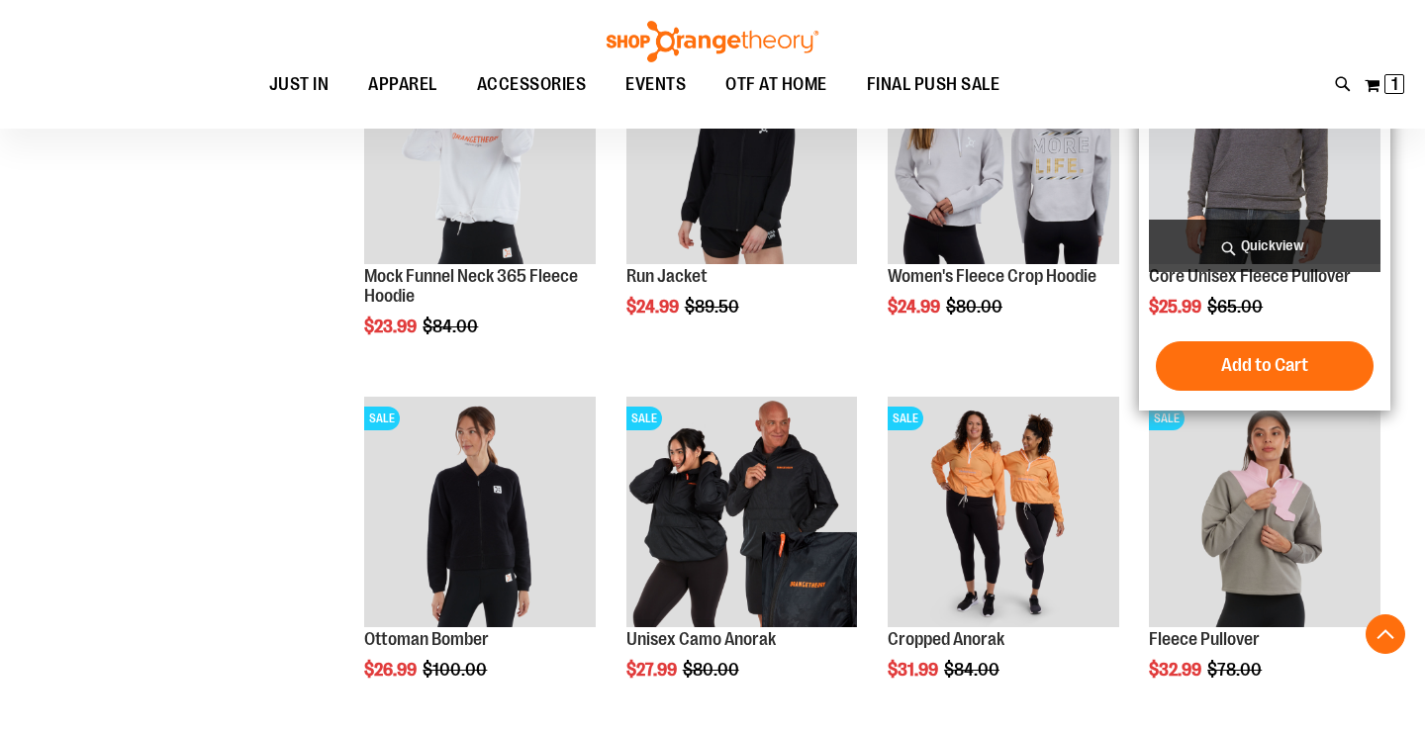
scroll to position [1457, 0]
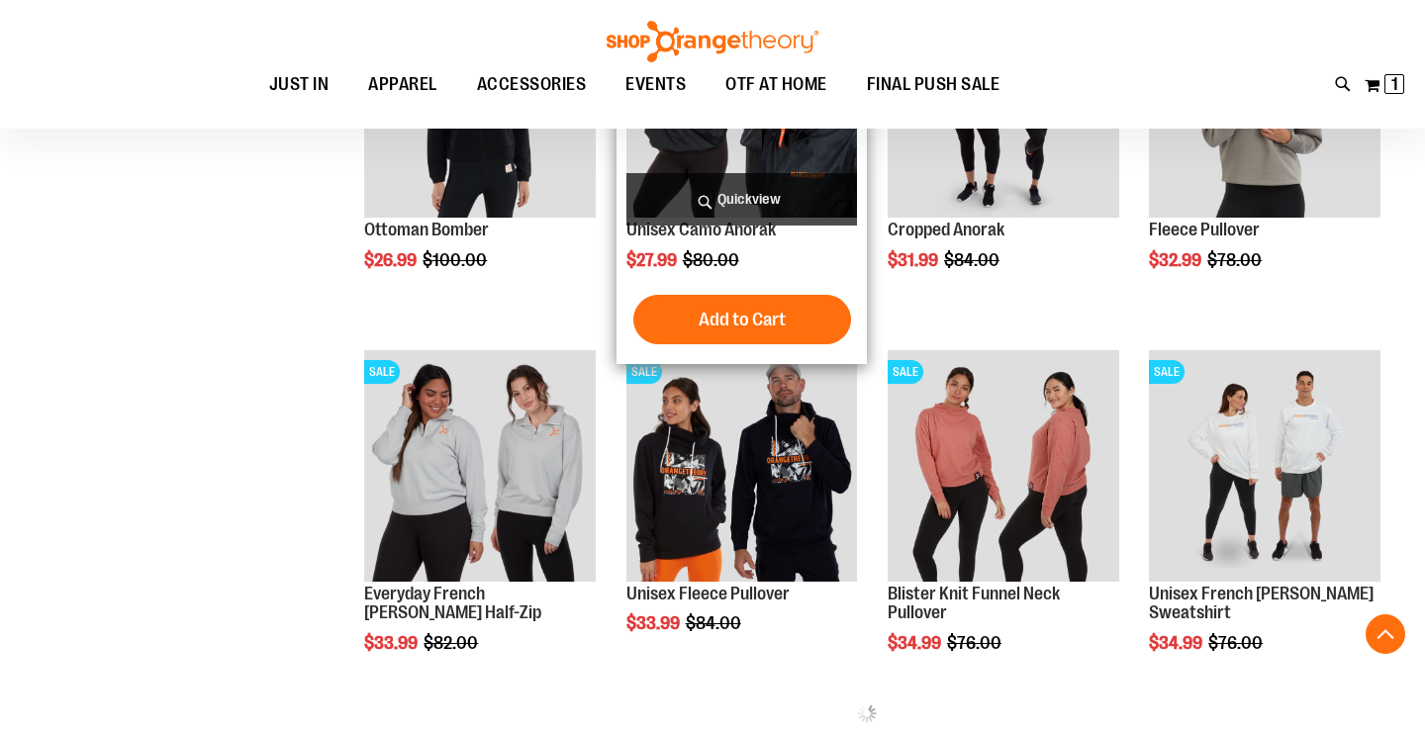
scroll to position [1885, 0]
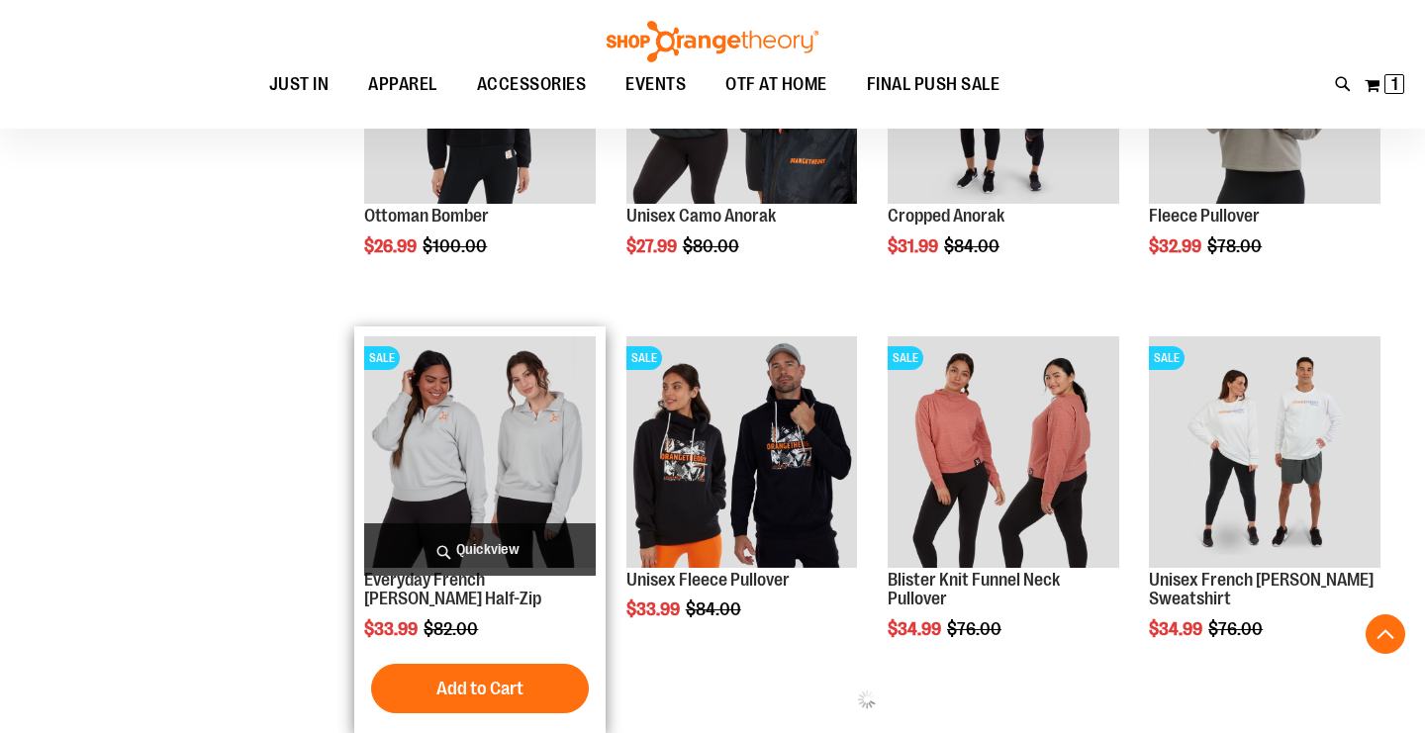
click at [549, 535] on span "Quickview" at bounding box center [480, 550] width 232 height 52
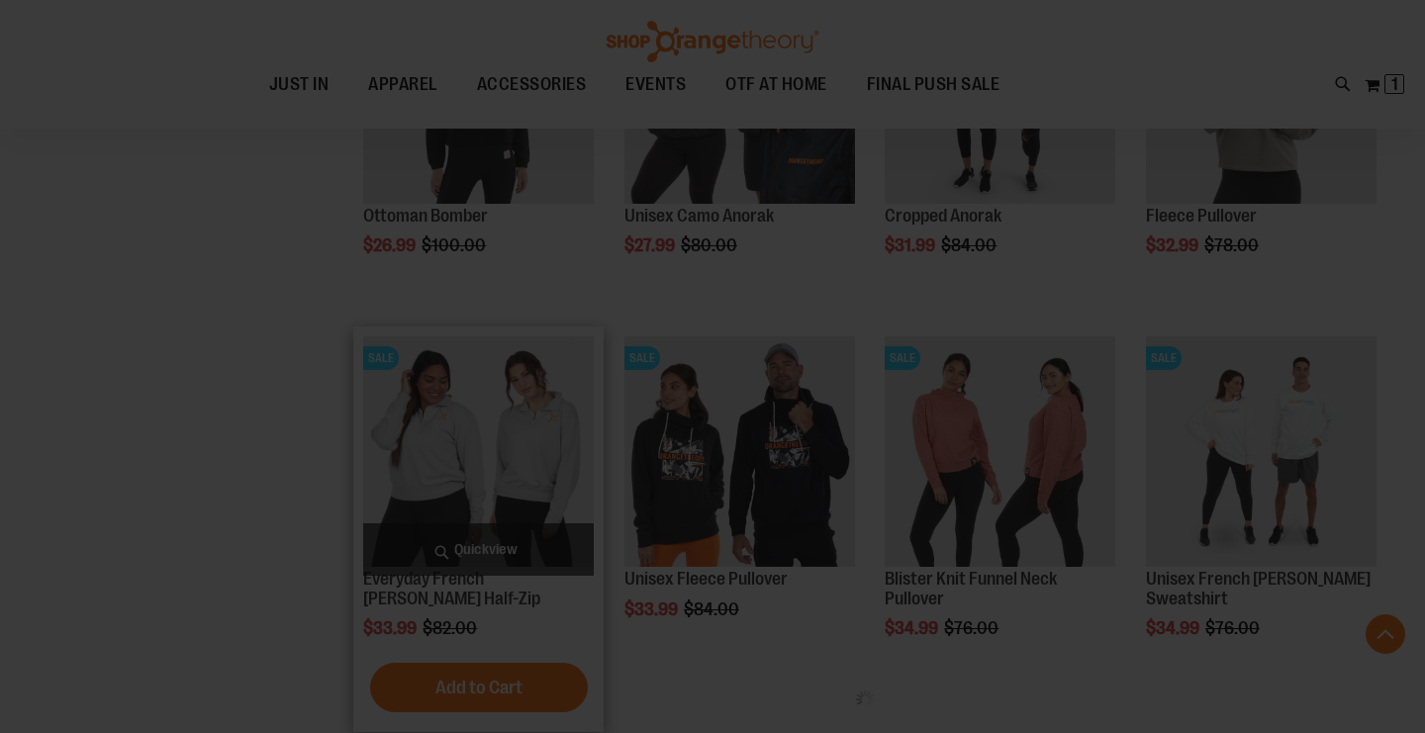
scroll to position [0, 0]
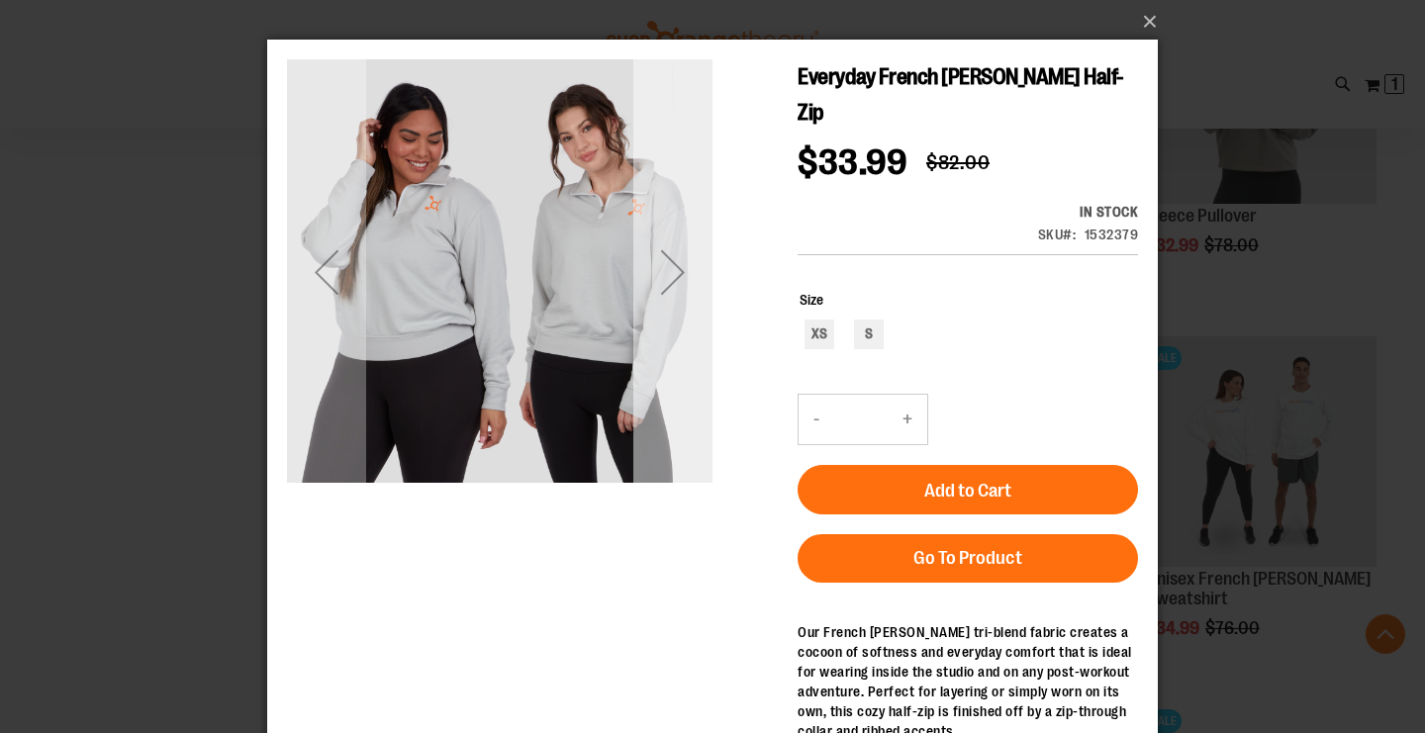
click at [670, 271] on div "Next" at bounding box center [672, 272] width 79 height 79
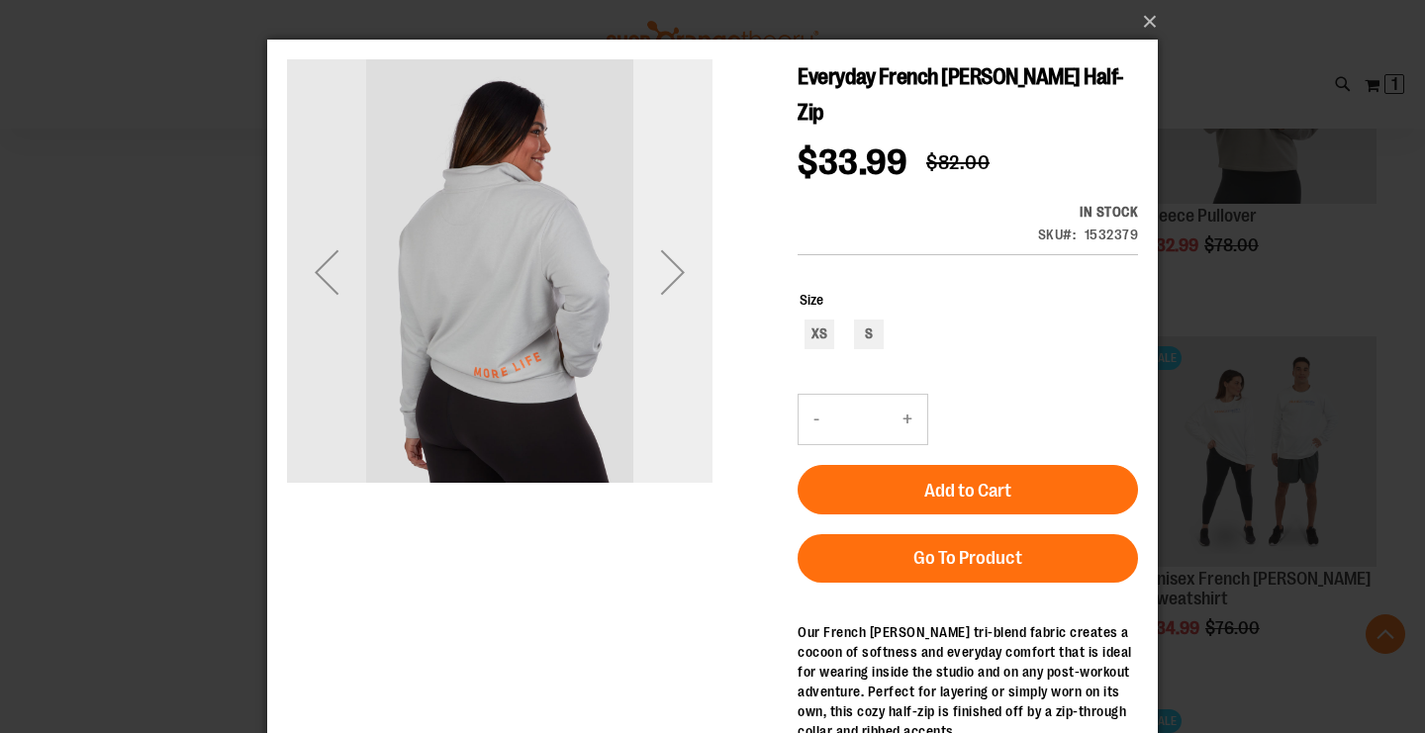
click at [670, 271] on div "Next" at bounding box center [672, 272] width 79 height 79
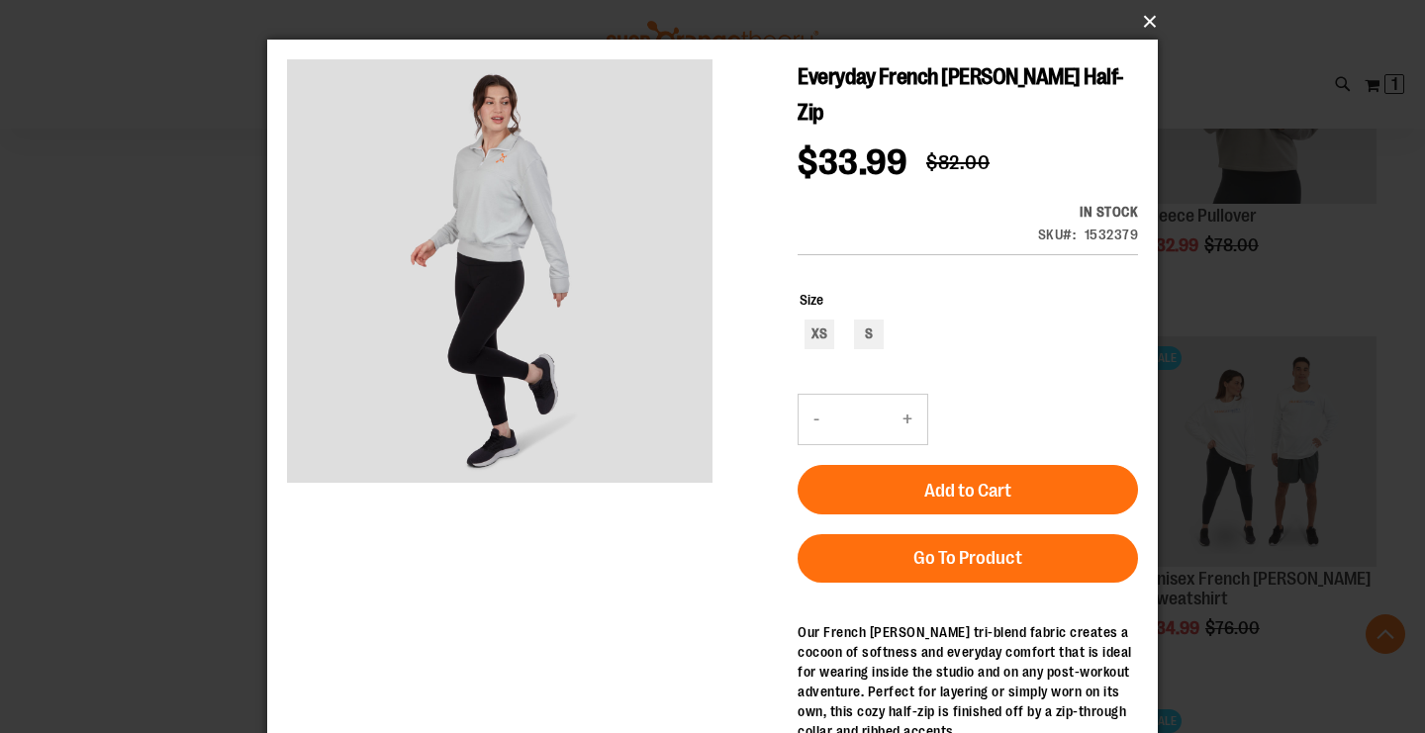
click at [1148, 16] on button "×" at bounding box center [718, 22] width 891 height 44
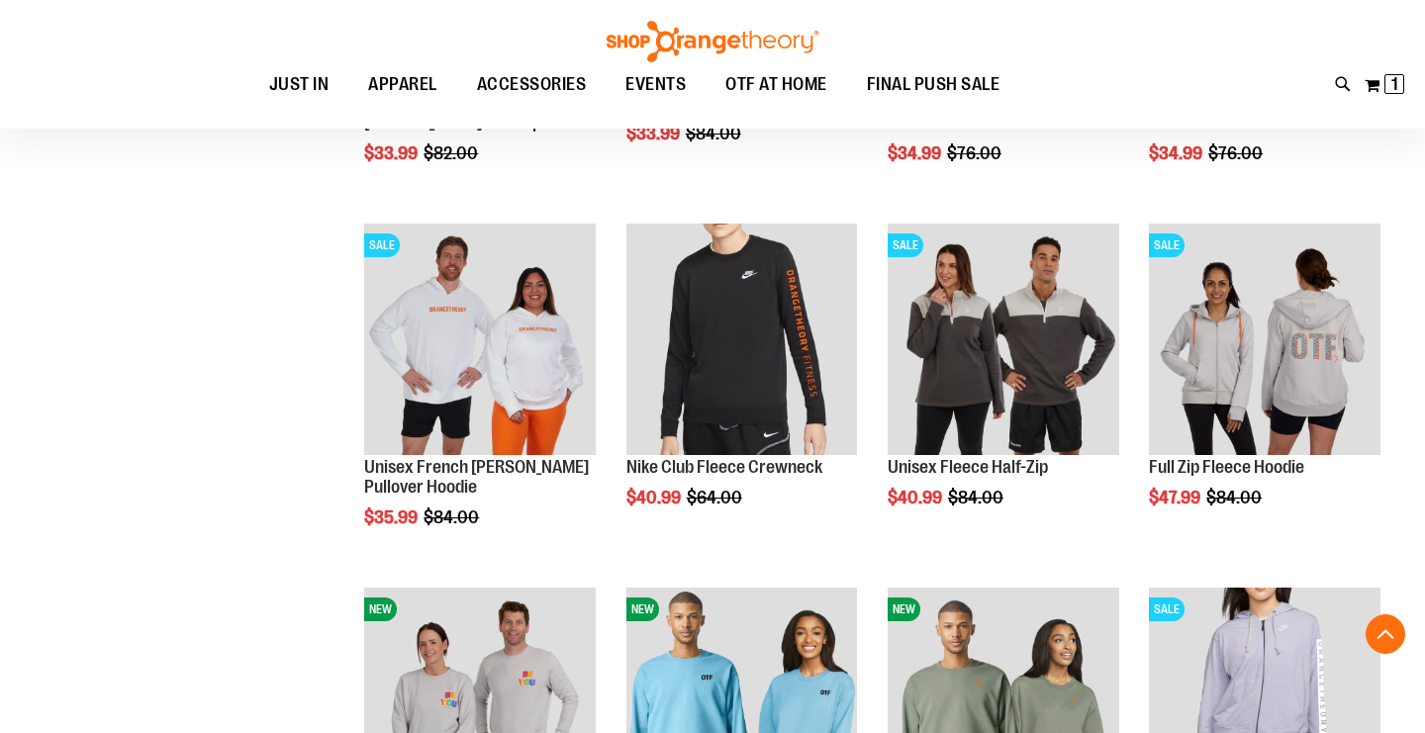
scroll to position [2360, 0]
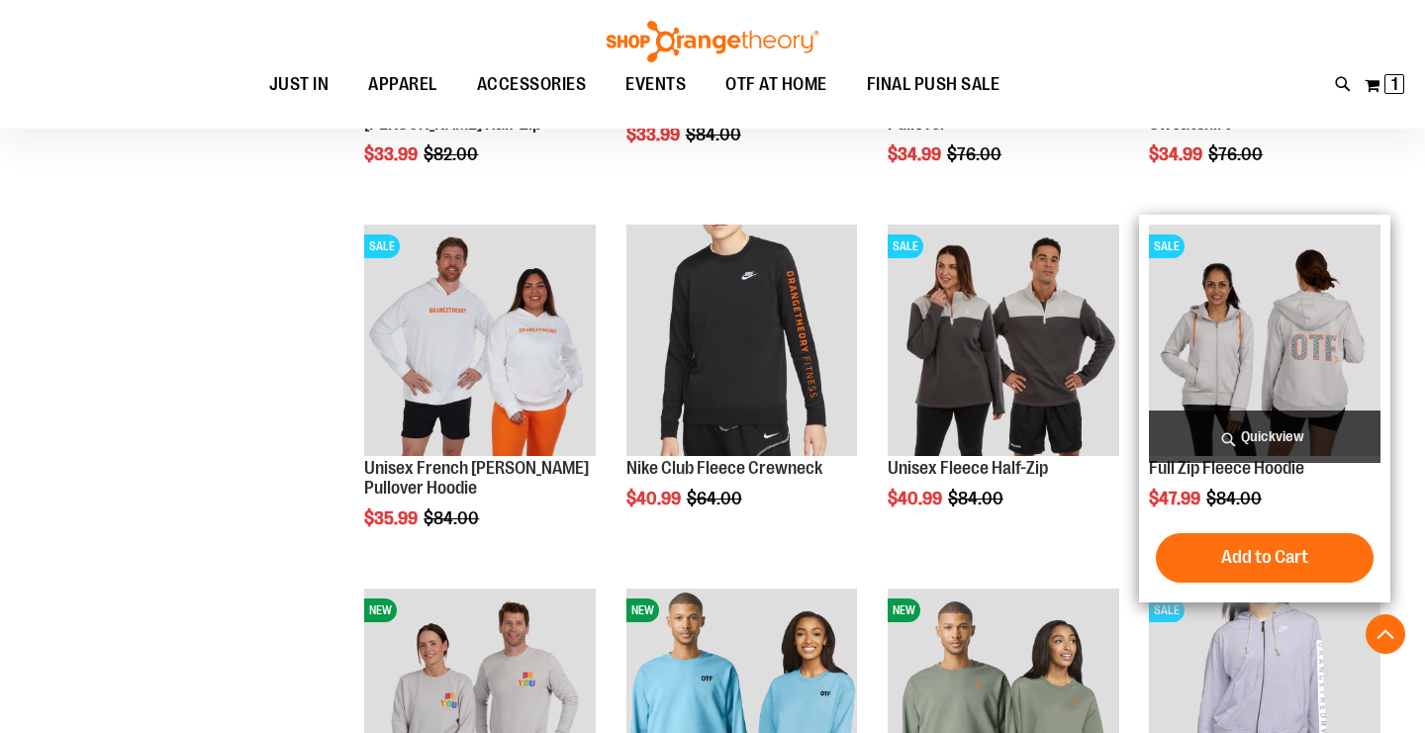
click at [1275, 428] on span "Quickview" at bounding box center [1265, 437] width 232 height 52
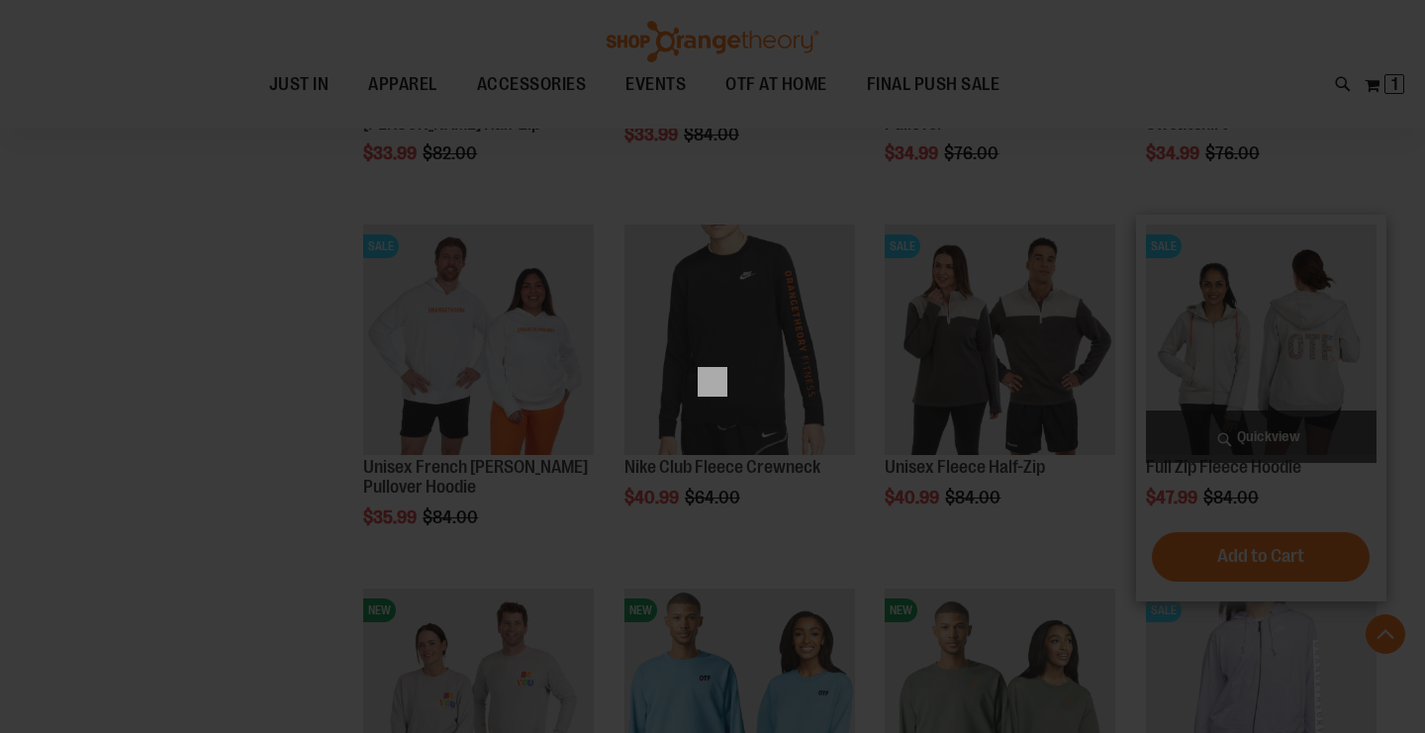
scroll to position [0, 0]
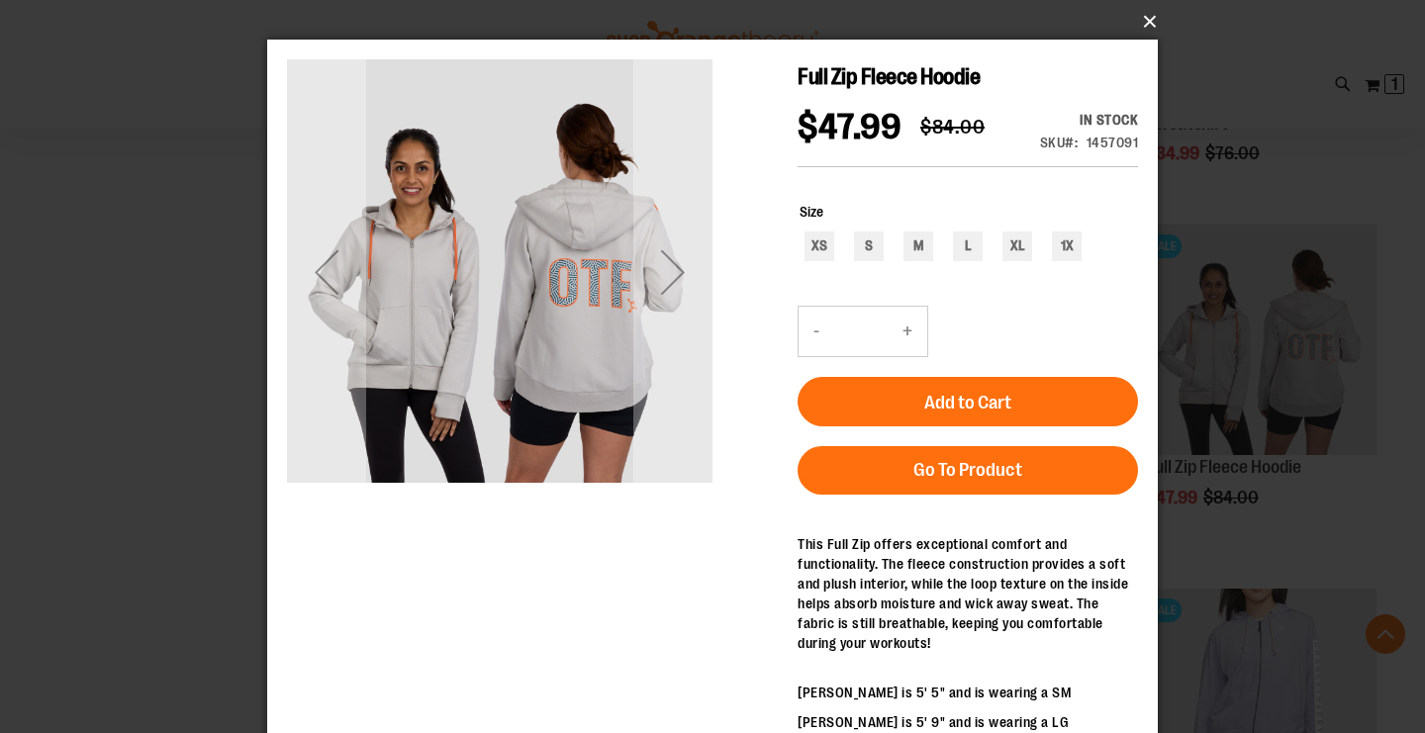
click at [1146, 18] on button "×" at bounding box center [718, 22] width 891 height 44
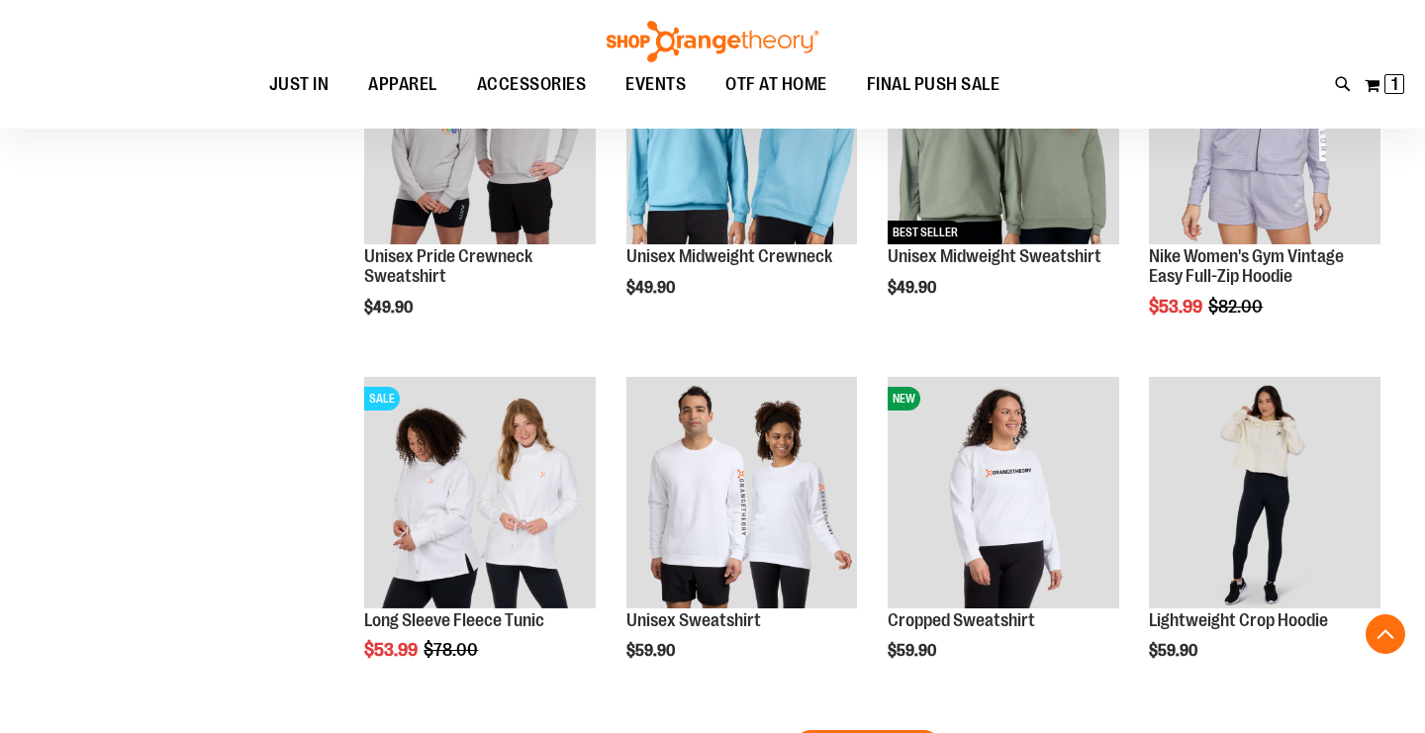
scroll to position [2934, 0]
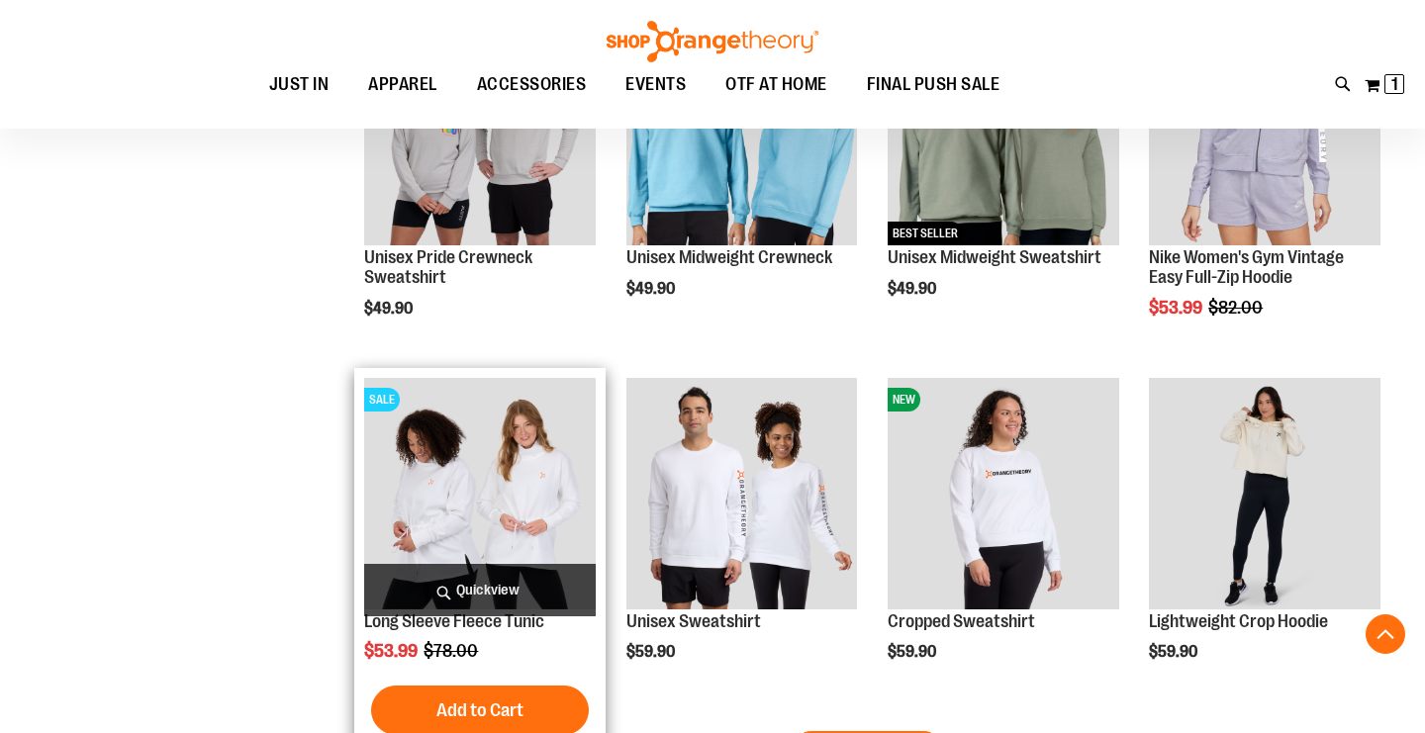
click at [559, 586] on span "Quickview" at bounding box center [480, 590] width 232 height 52
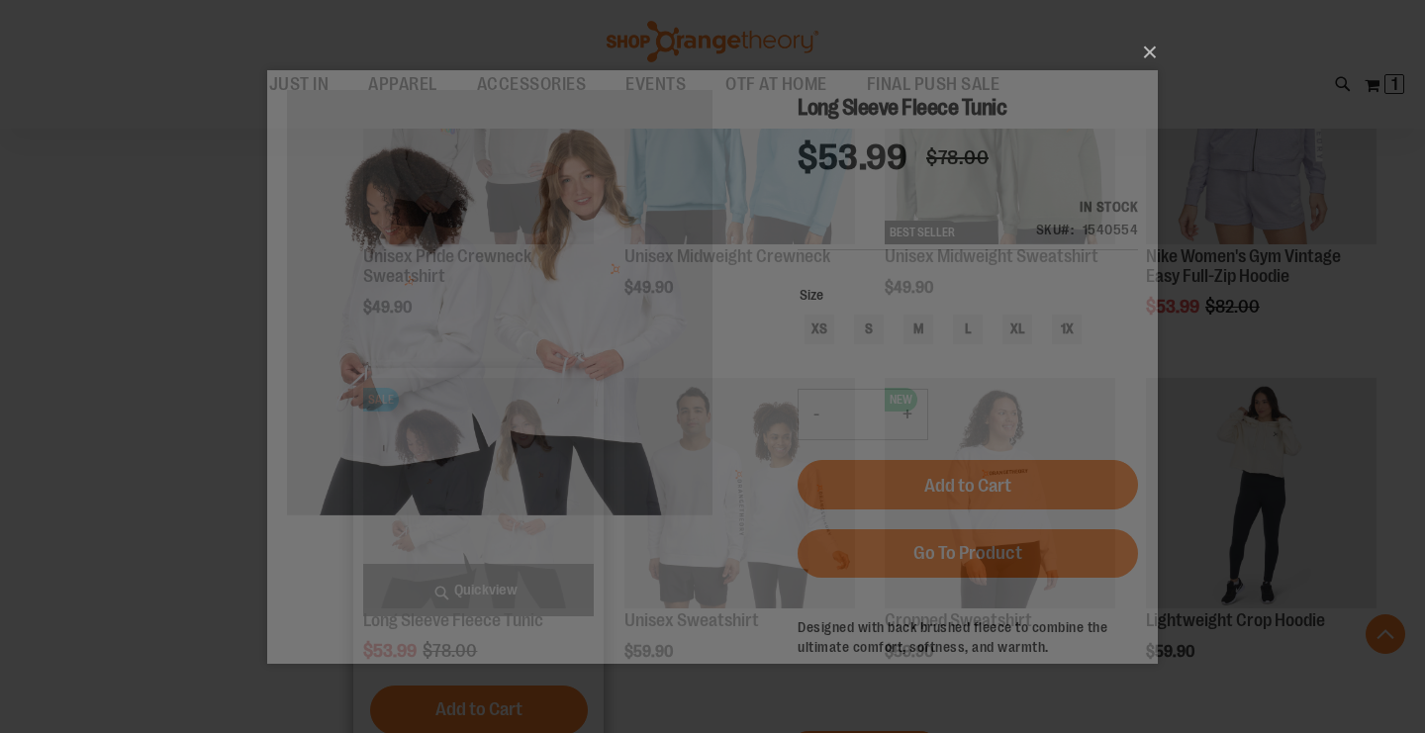
scroll to position [0, 0]
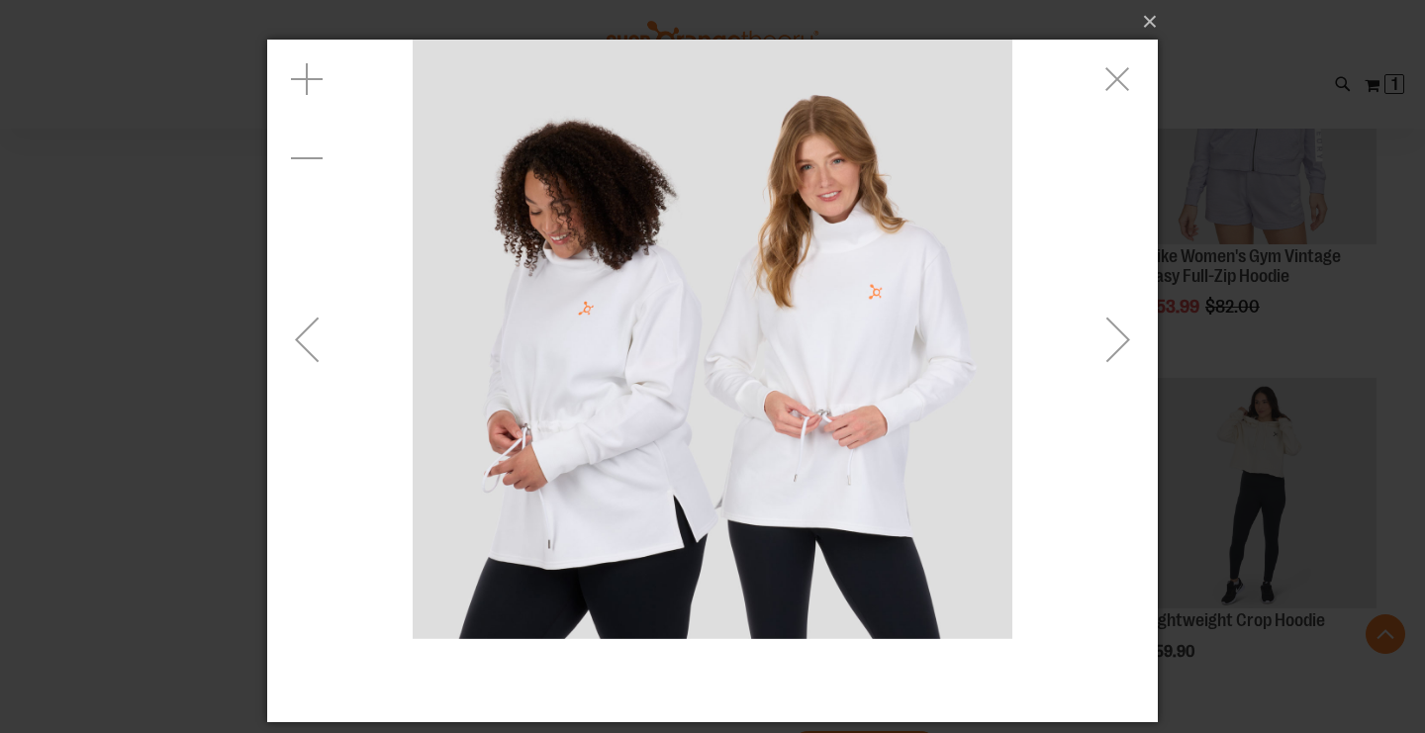
click at [1111, 338] on div "Next" at bounding box center [1118, 339] width 79 height 79
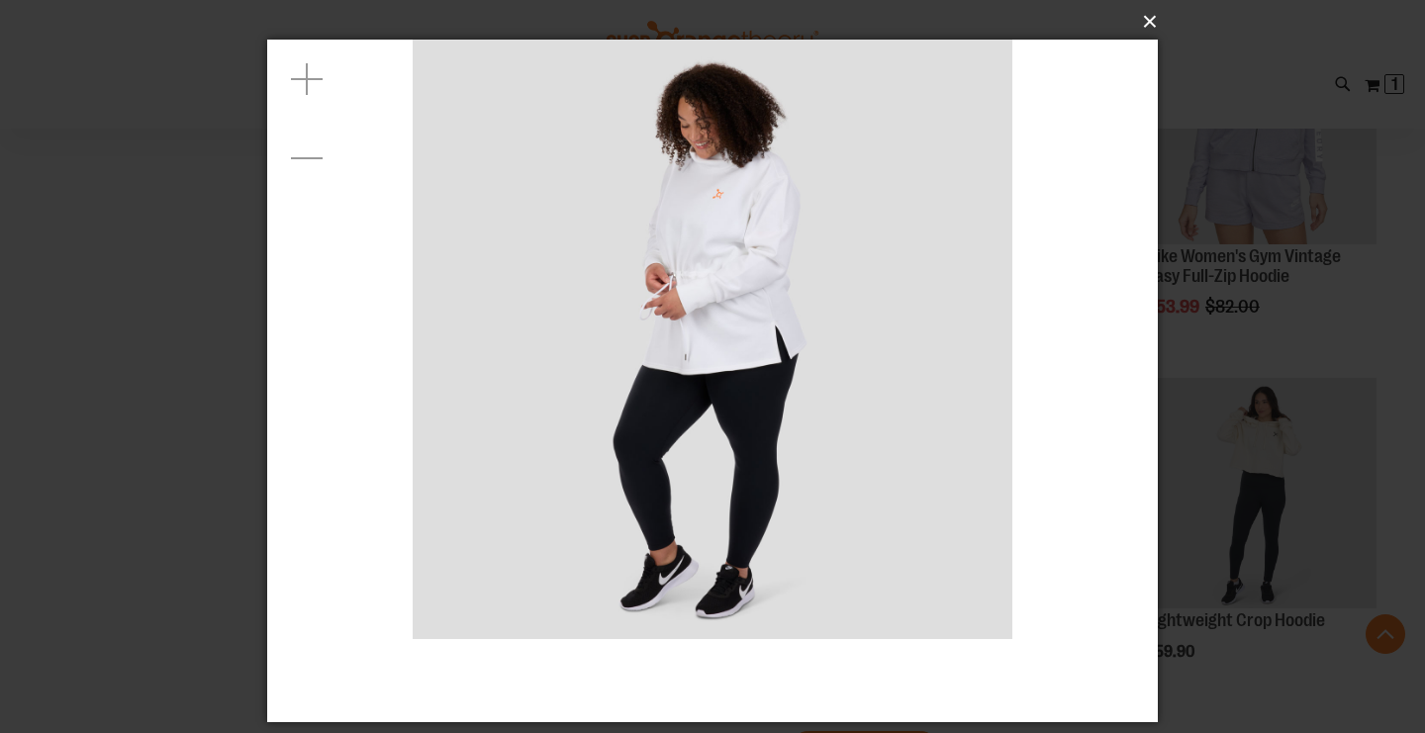
click at [1142, 37] on button "×" at bounding box center [718, 22] width 891 height 44
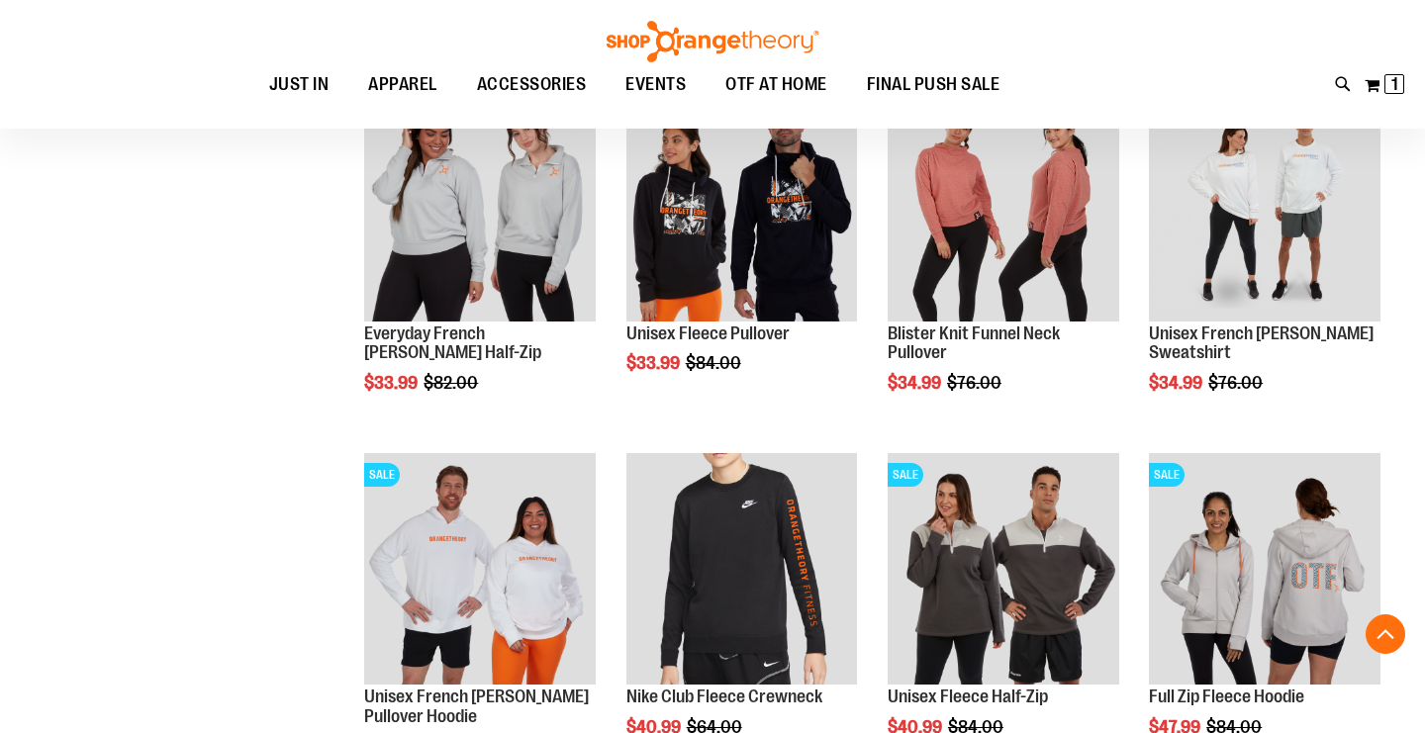
scroll to position [1111, 0]
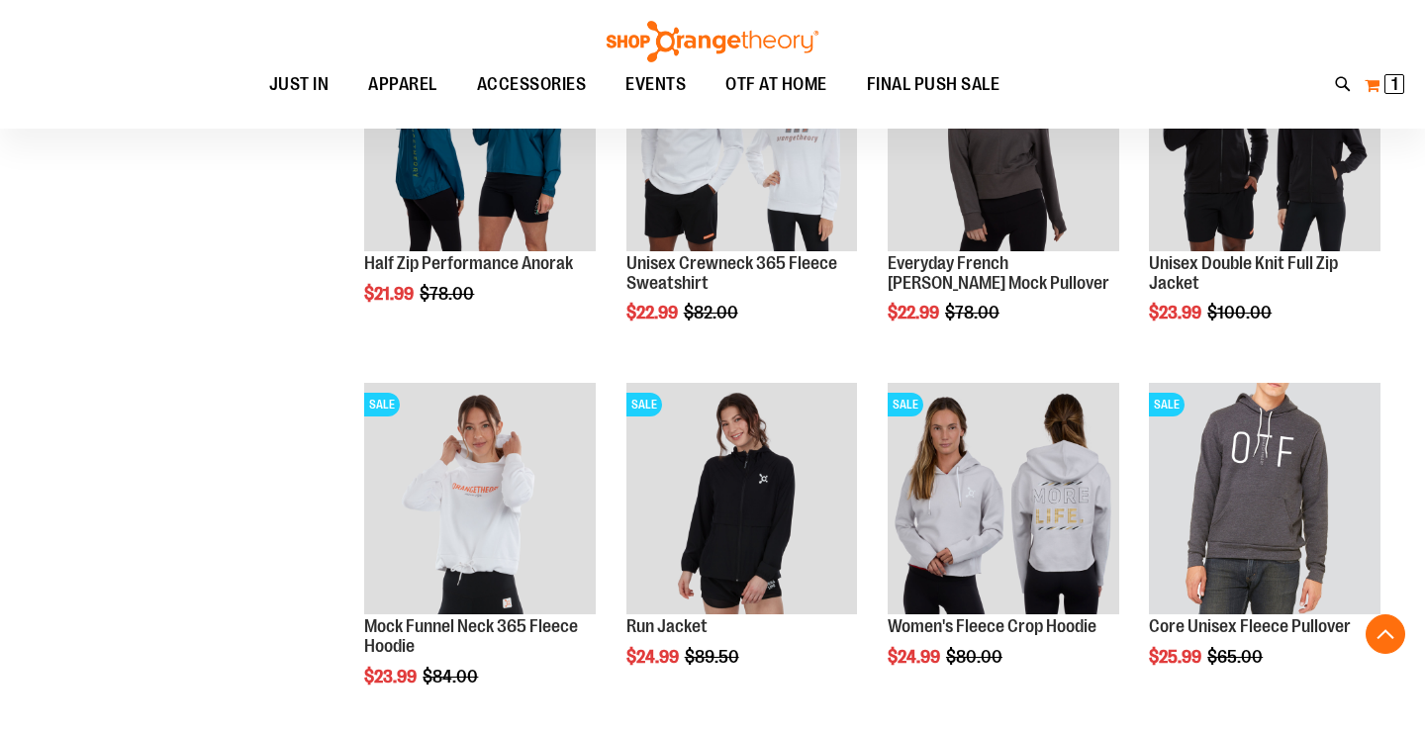
click at [1396, 85] on span "1" at bounding box center [1395, 84] width 7 height 20
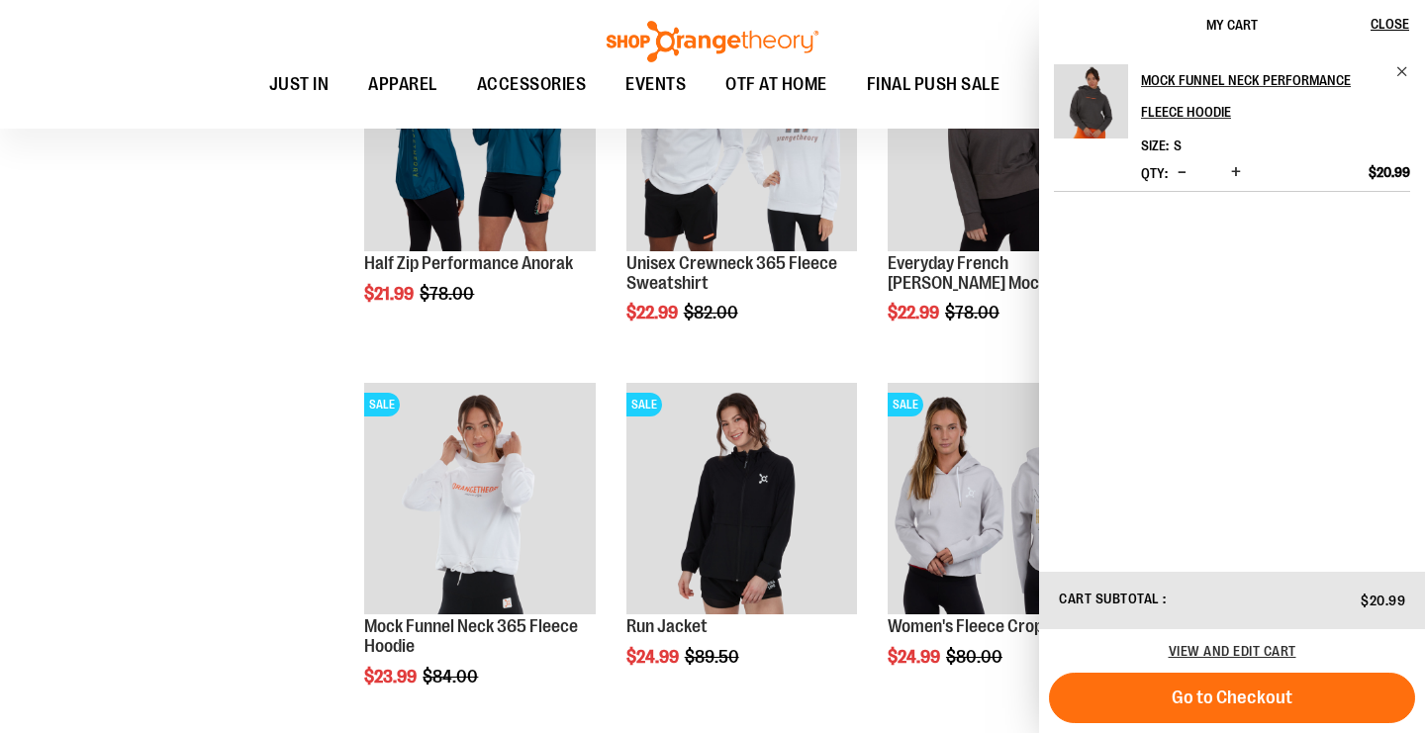
click at [1094, 123] on img "Product" at bounding box center [1091, 101] width 74 height 74
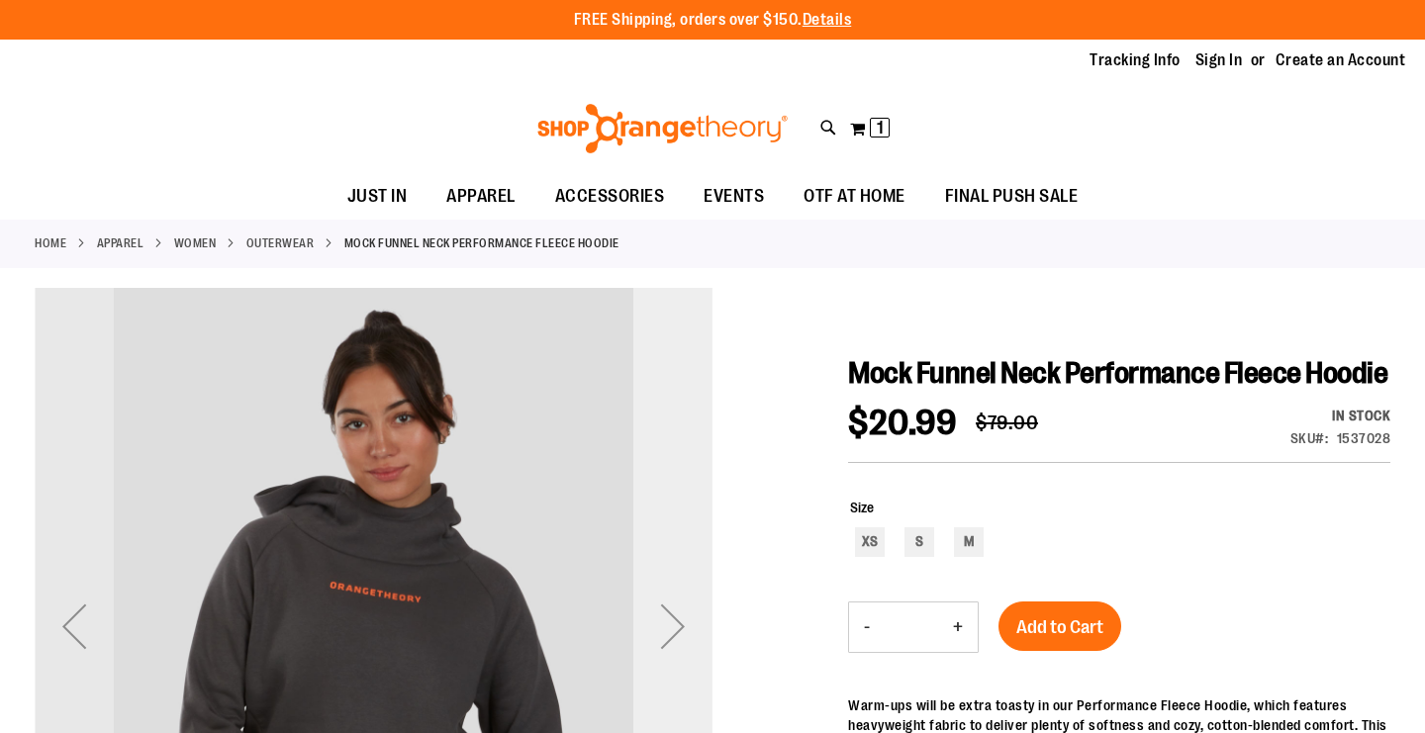
click at [683, 587] on div "Next" at bounding box center [672, 626] width 79 height 79
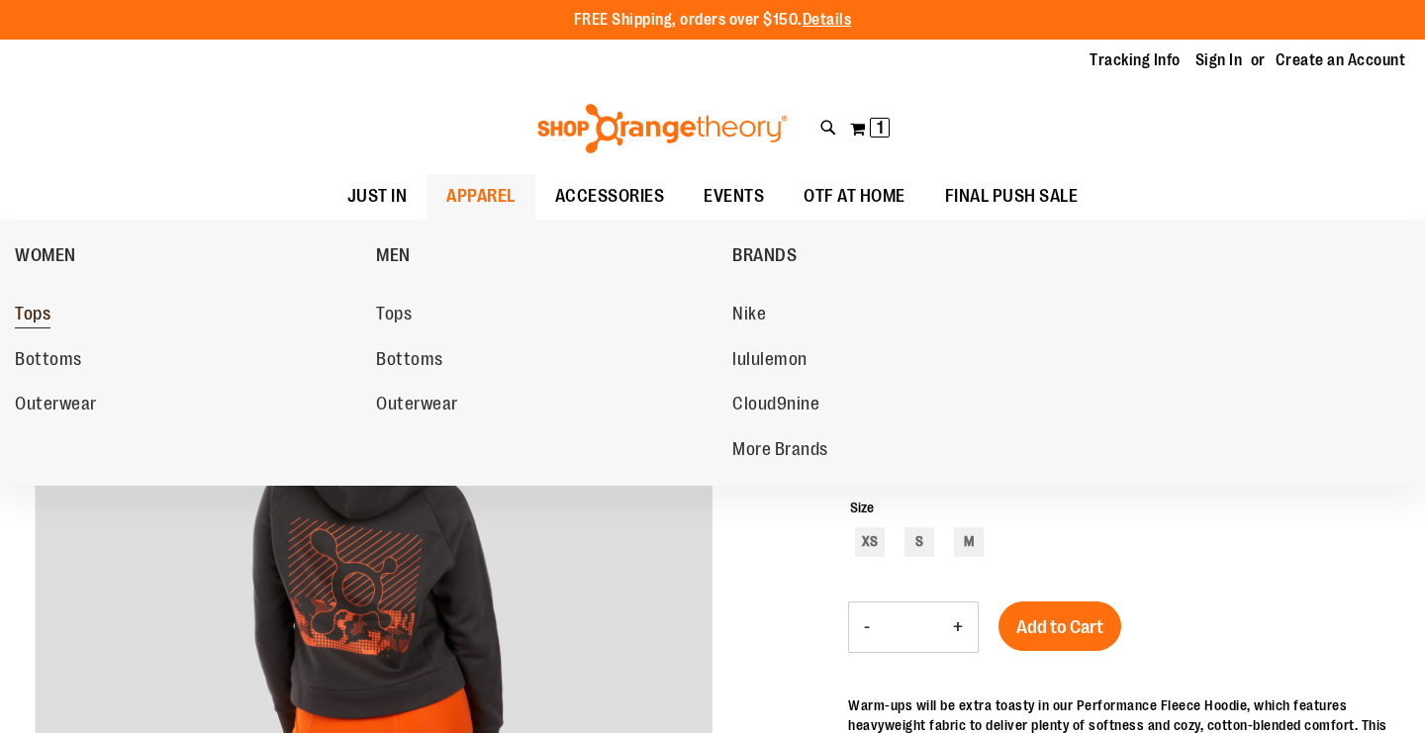
click at [42, 311] on span "Tops" at bounding box center [33, 316] width 36 height 25
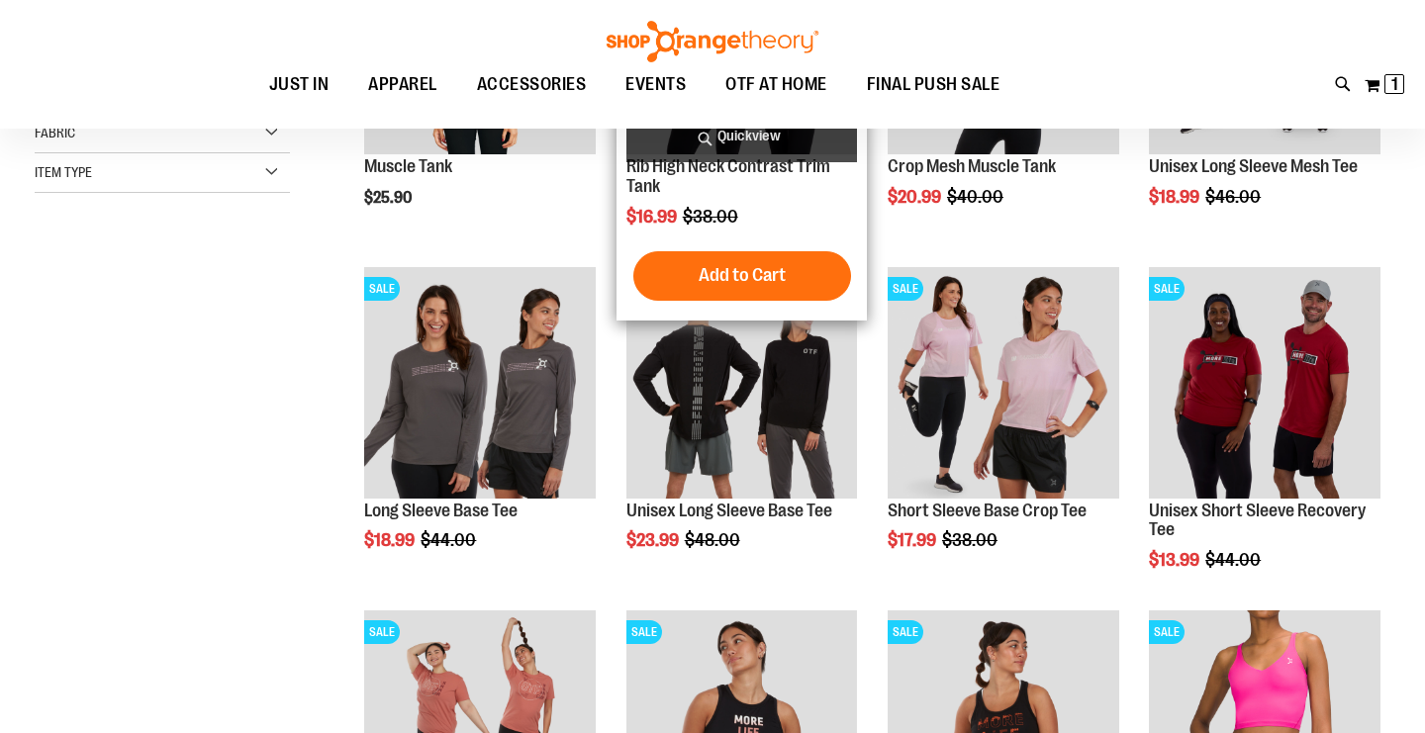
scroll to position [266, 0]
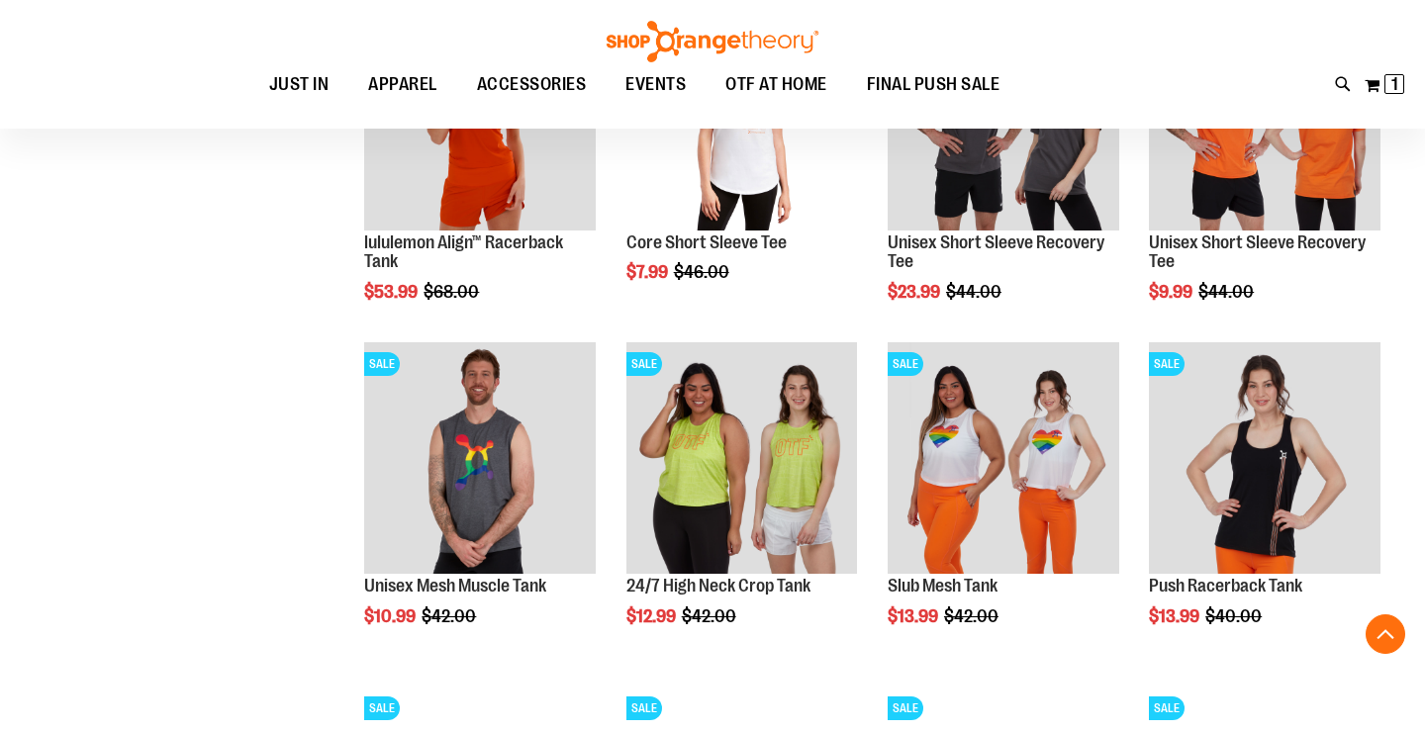
scroll to position [1216, 0]
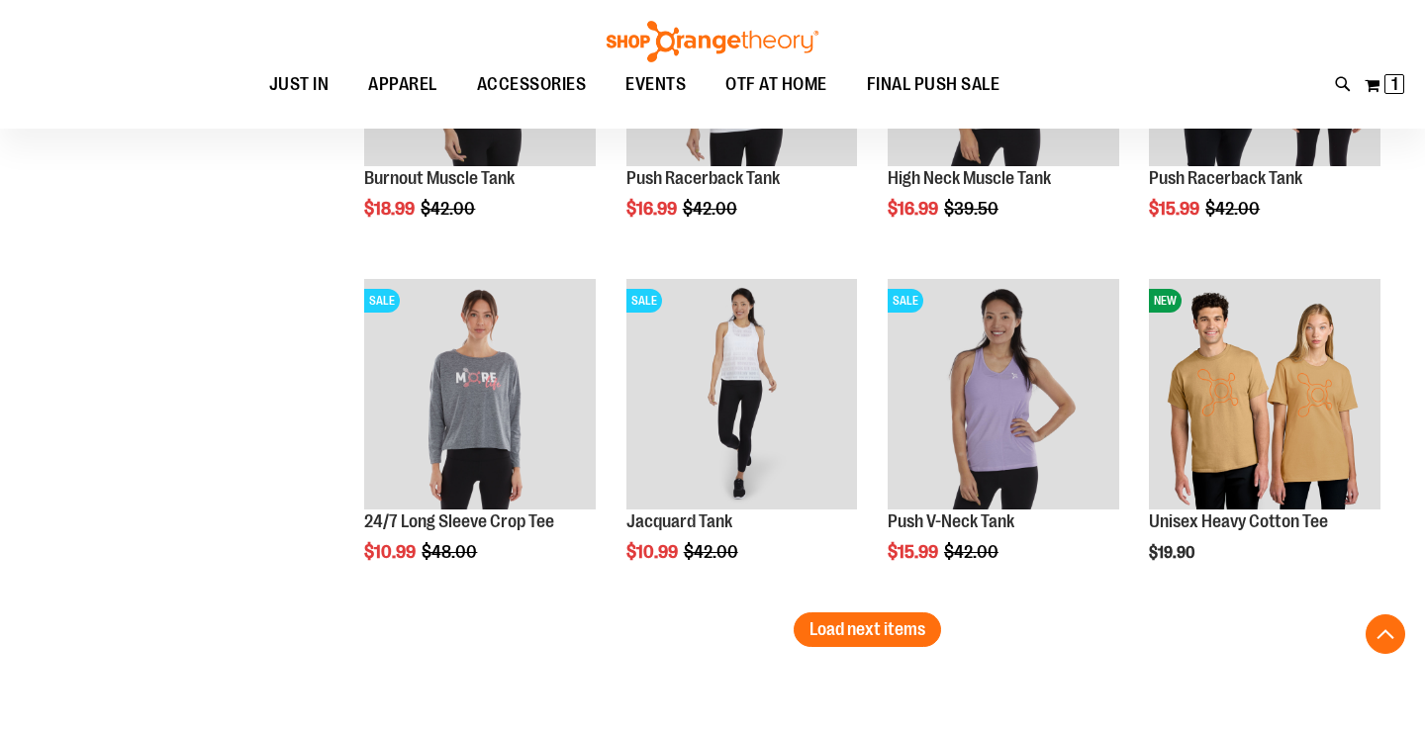
scroll to position [2657, 0]
click at [914, 628] on span "Load next items" at bounding box center [868, 631] width 116 height 20
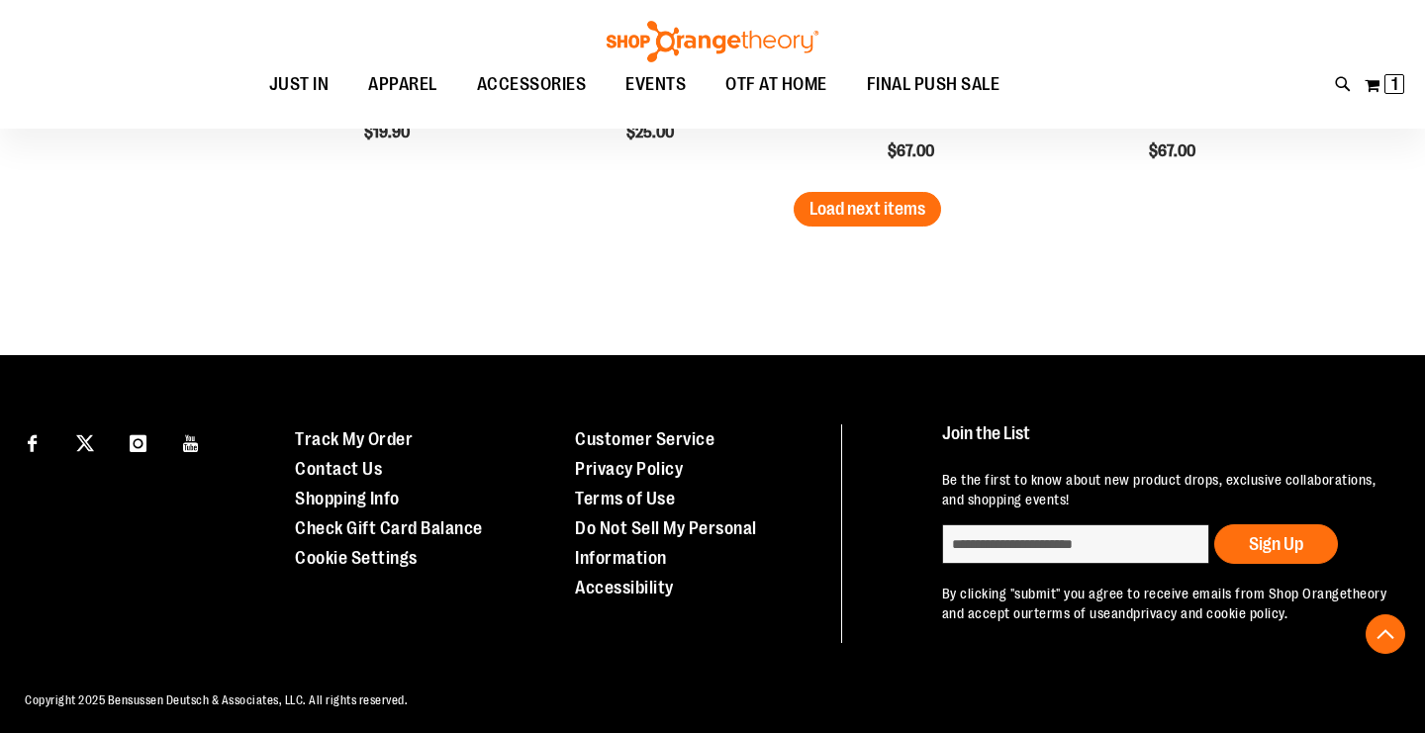
scroll to position [4123, 0]
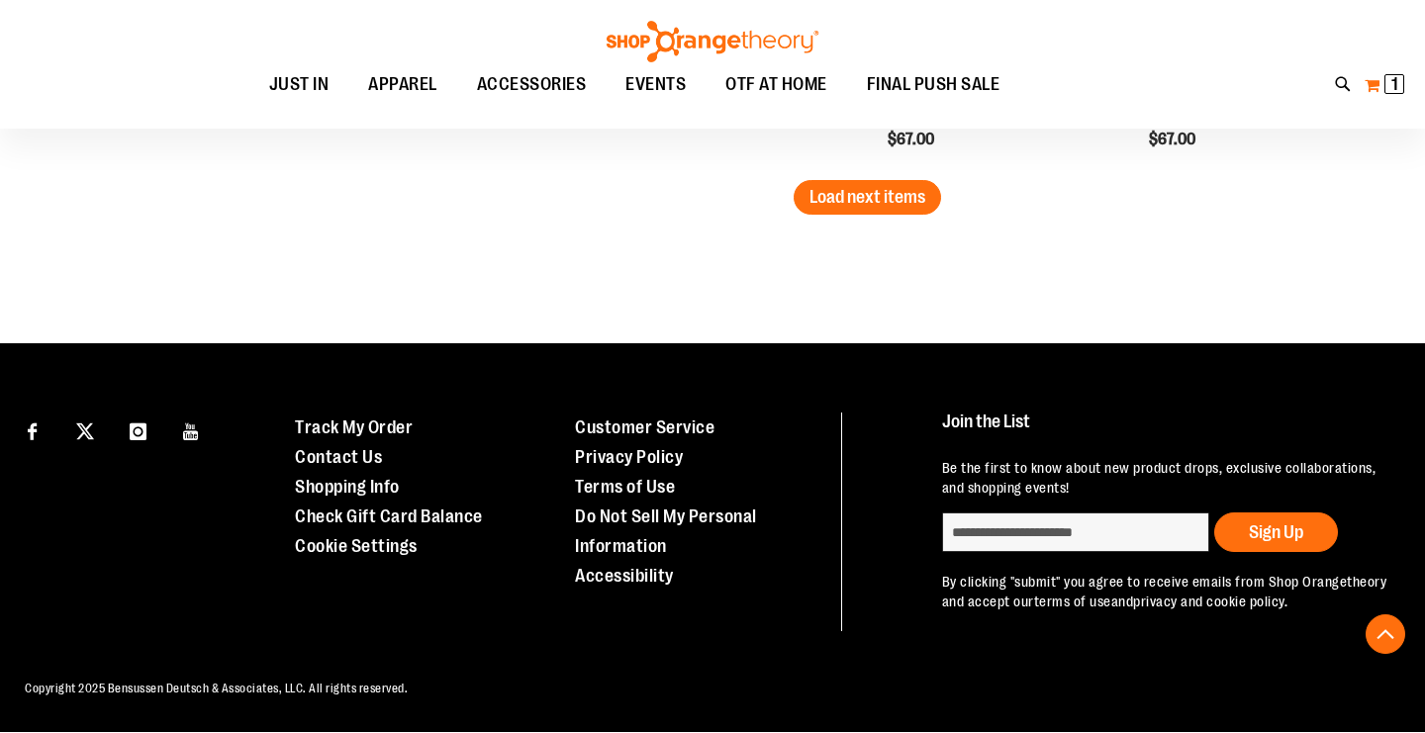
click at [1392, 88] on span "1" at bounding box center [1395, 84] width 7 height 20
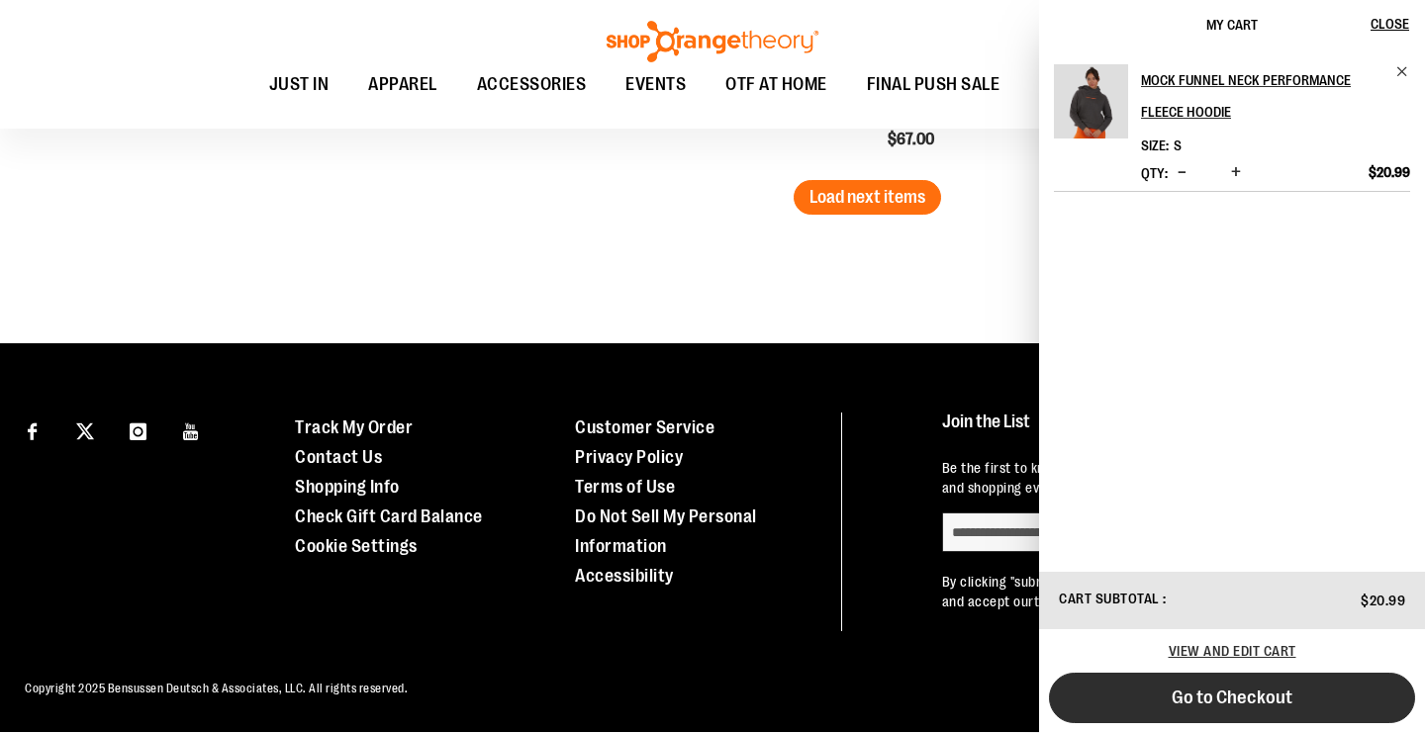
click at [1341, 705] on button "Go to Checkout" at bounding box center [1232, 698] width 366 height 50
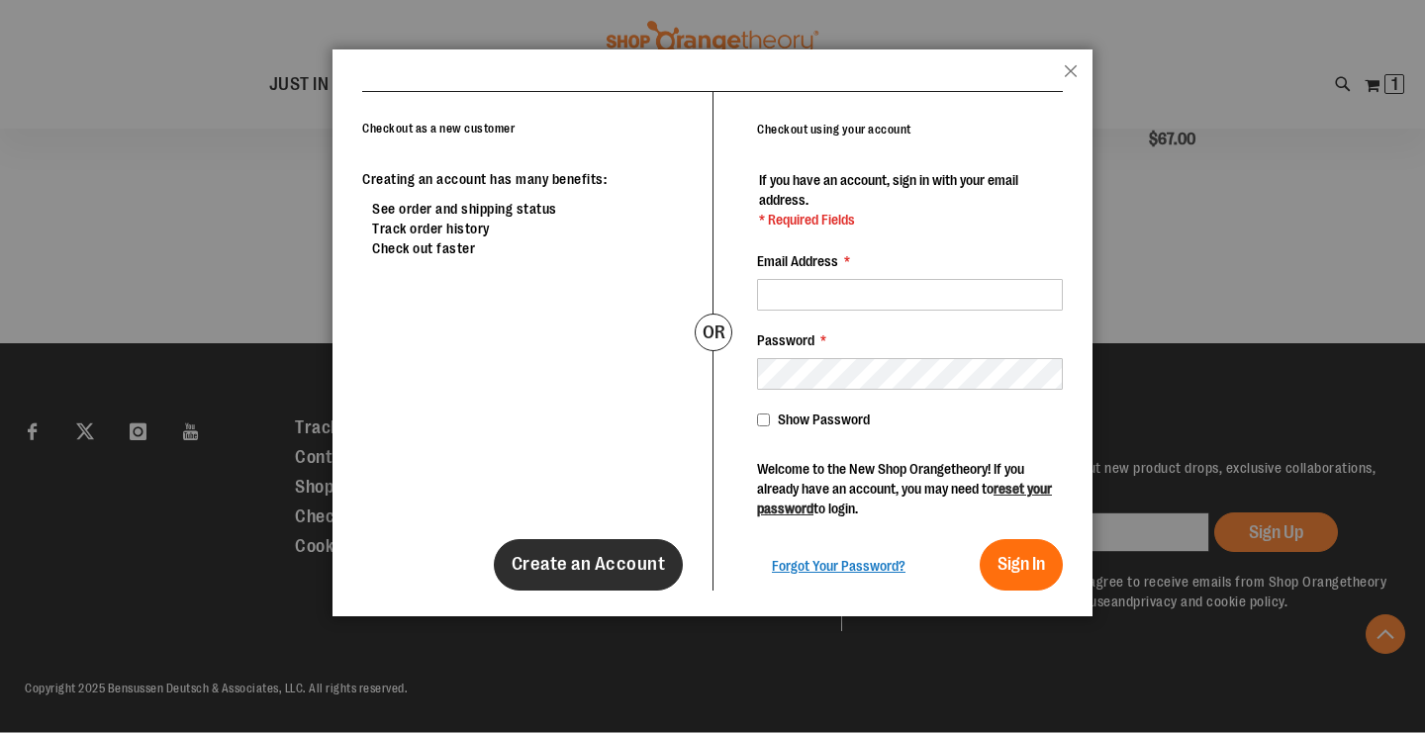
click at [629, 563] on span "Create an Account" at bounding box center [589, 564] width 154 height 22
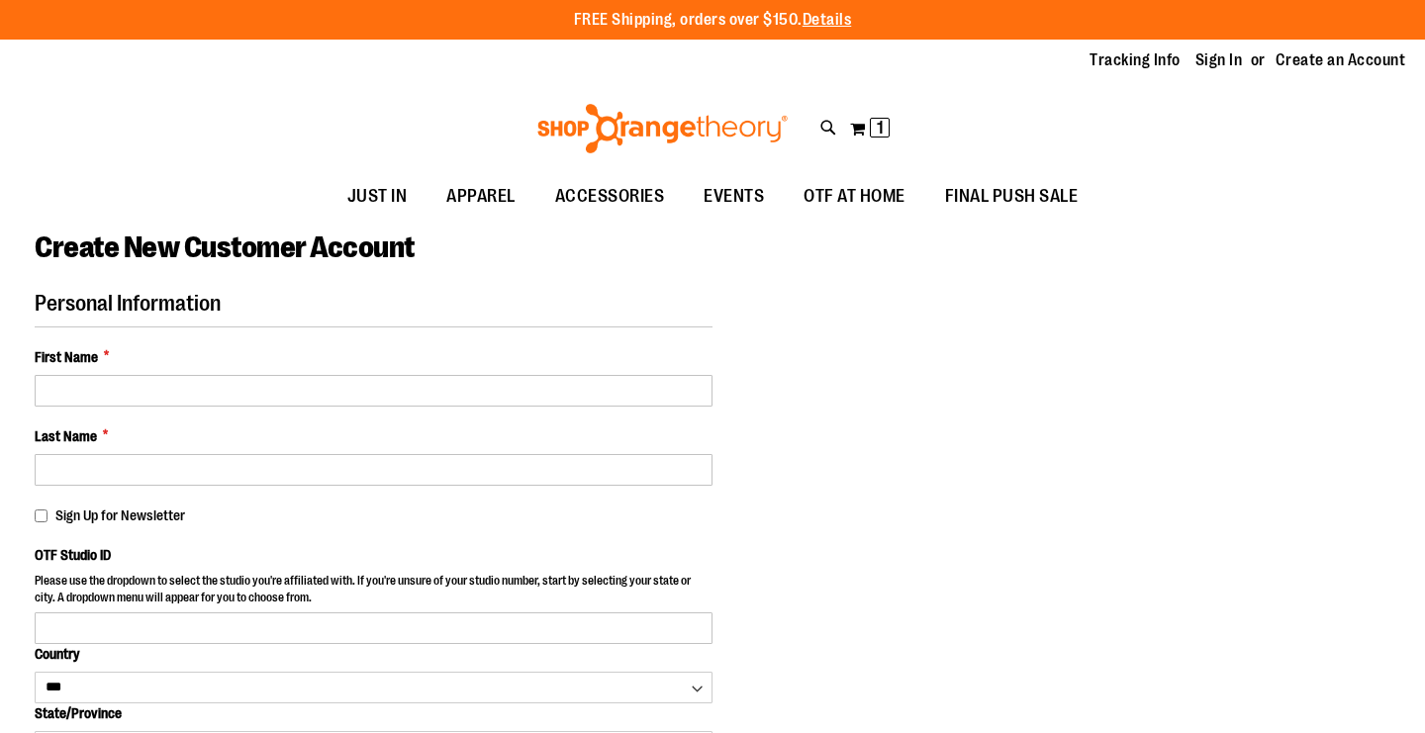
select select "***"
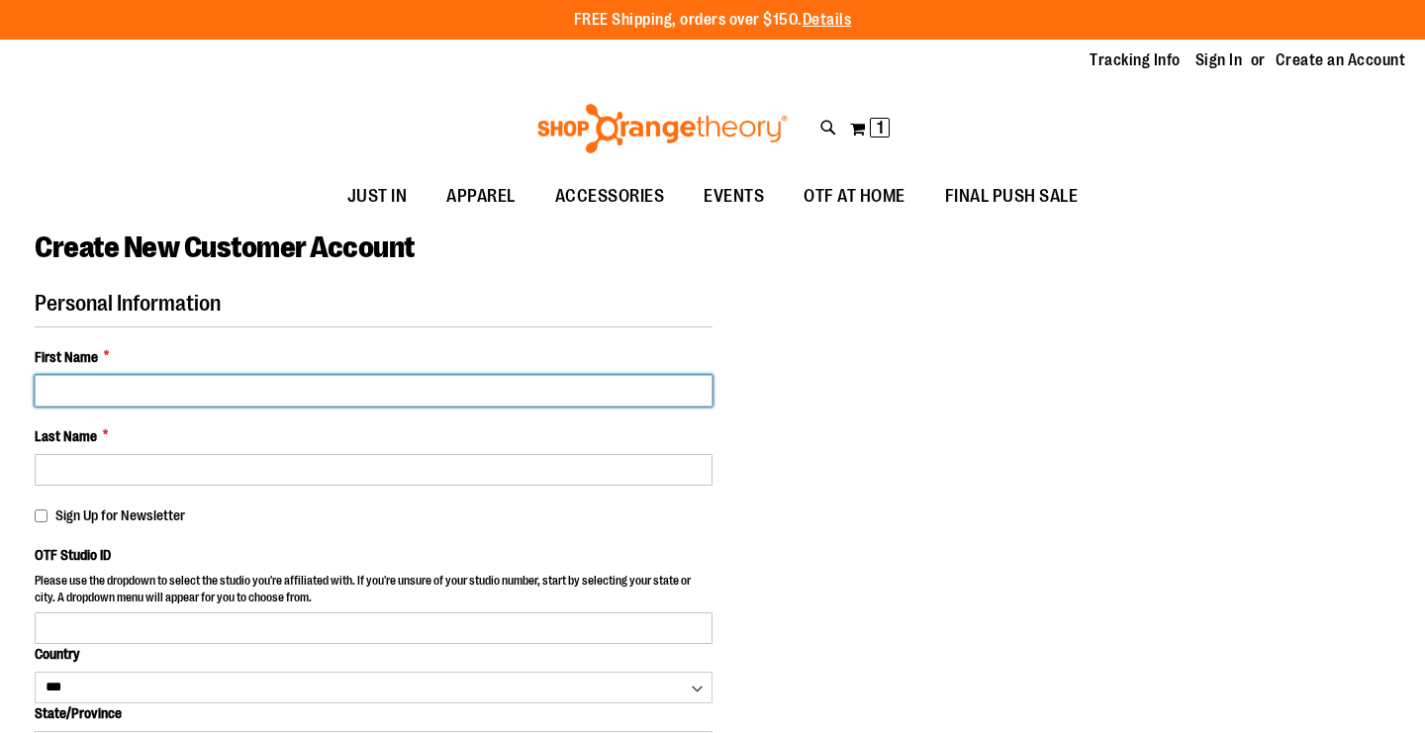
click at [561, 401] on input "First Name *" at bounding box center [374, 391] width 678 height 32
type input "********"
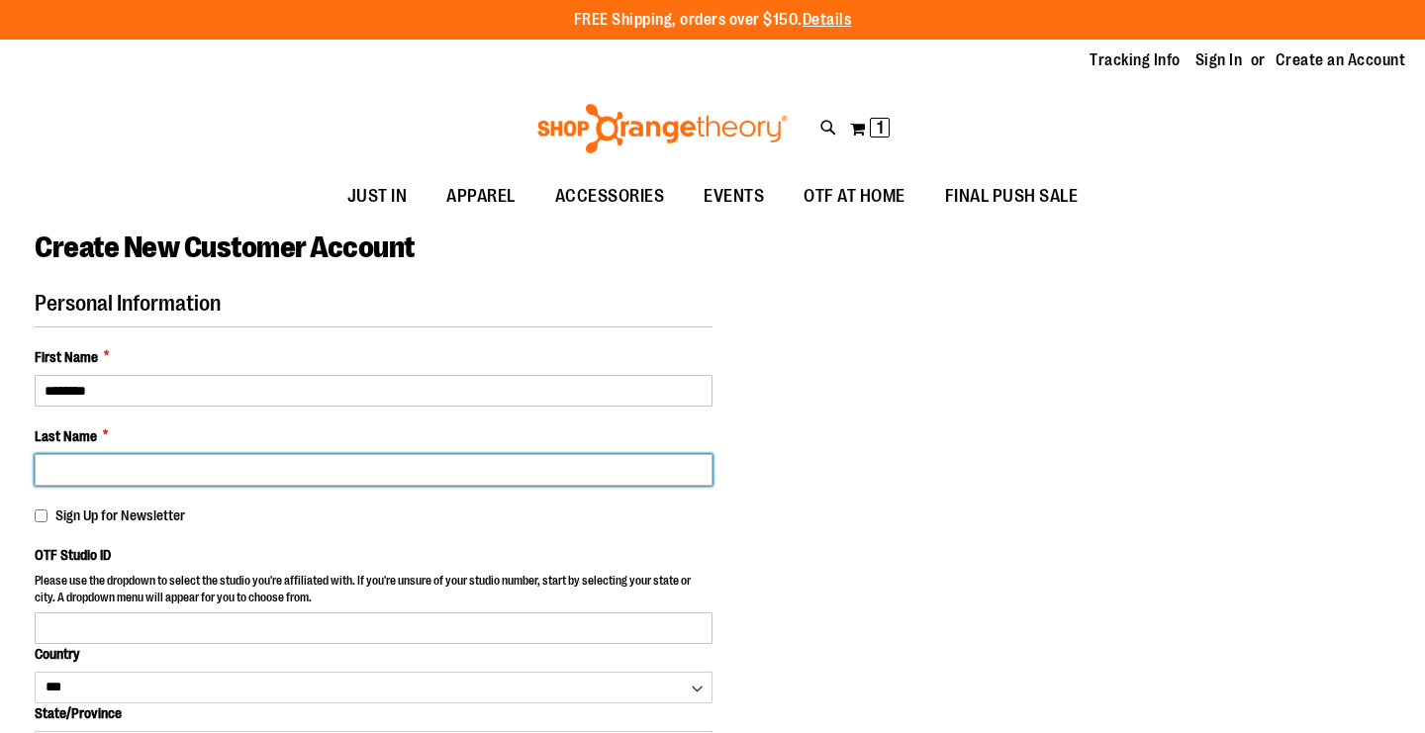
type input "******"
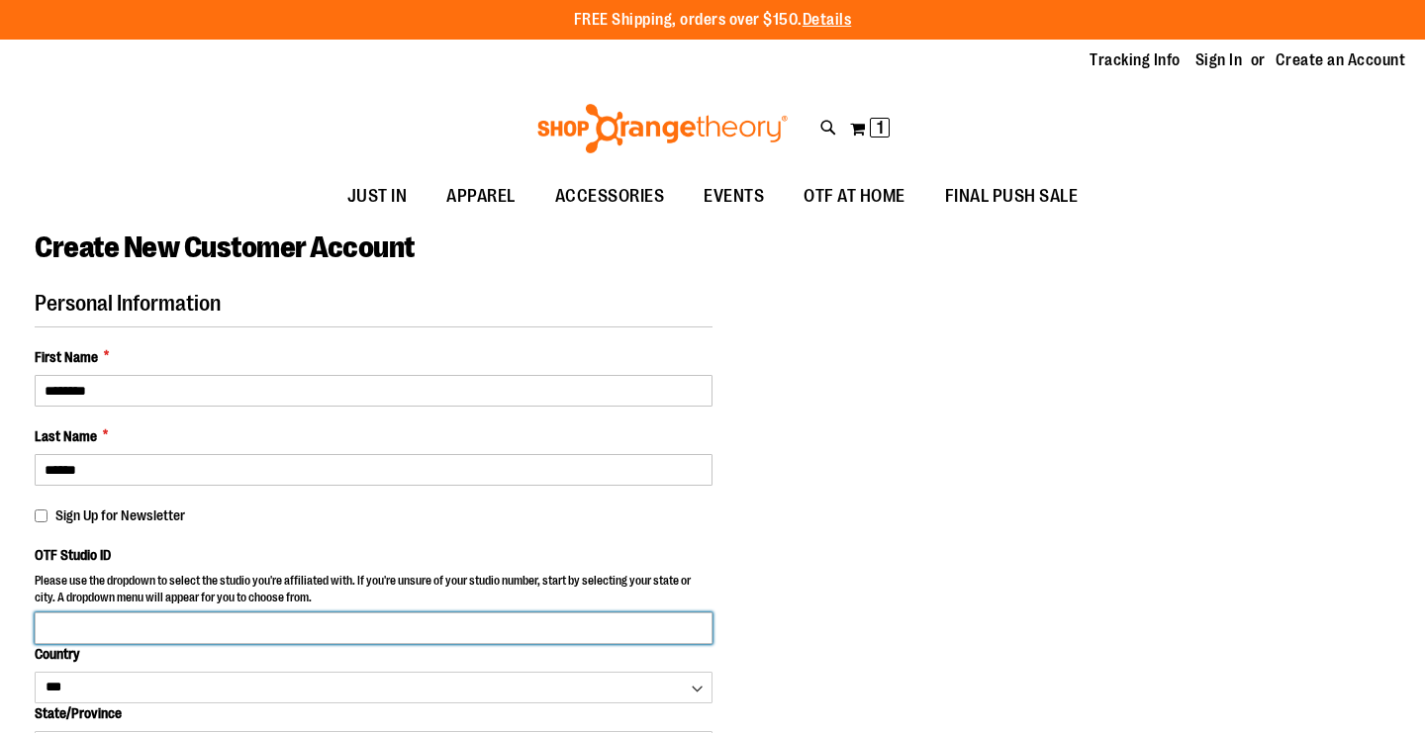
type input "**********"
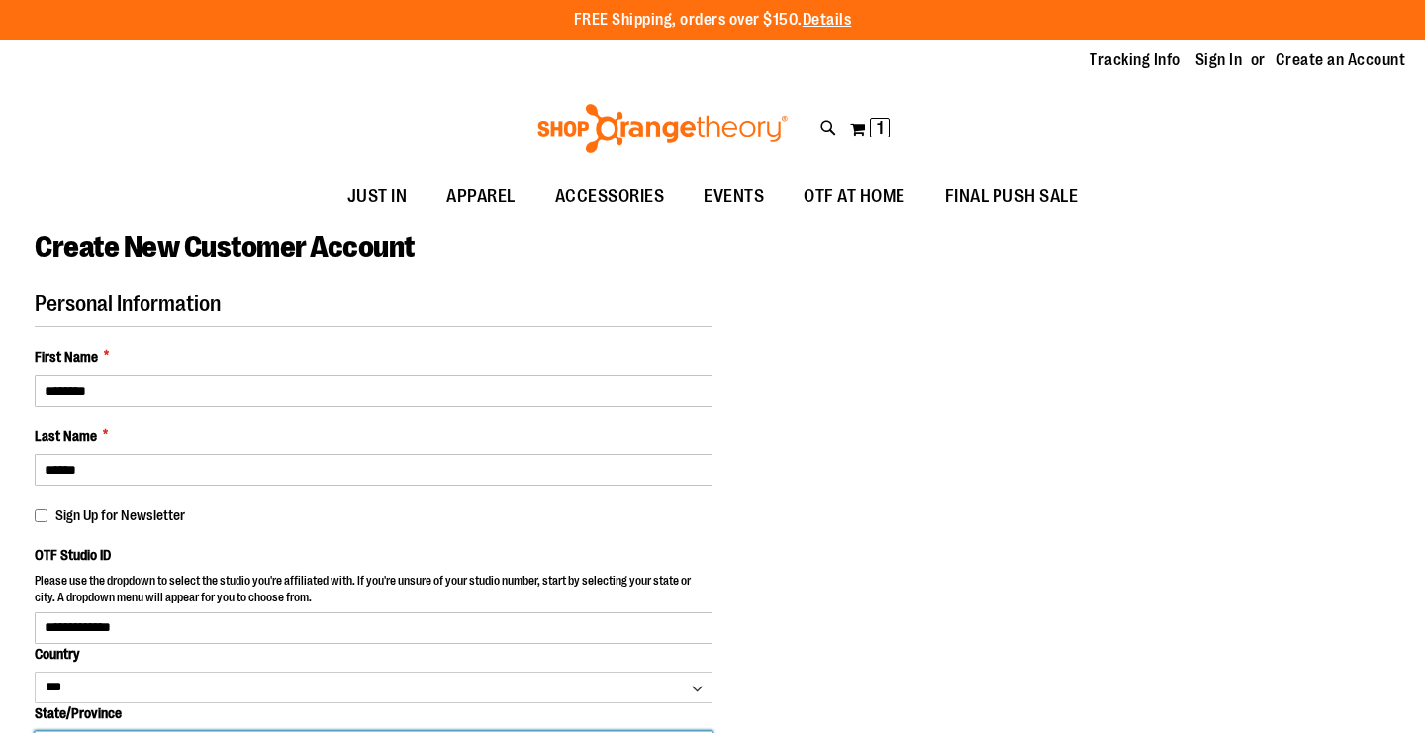
select select "********"
type input "**********"
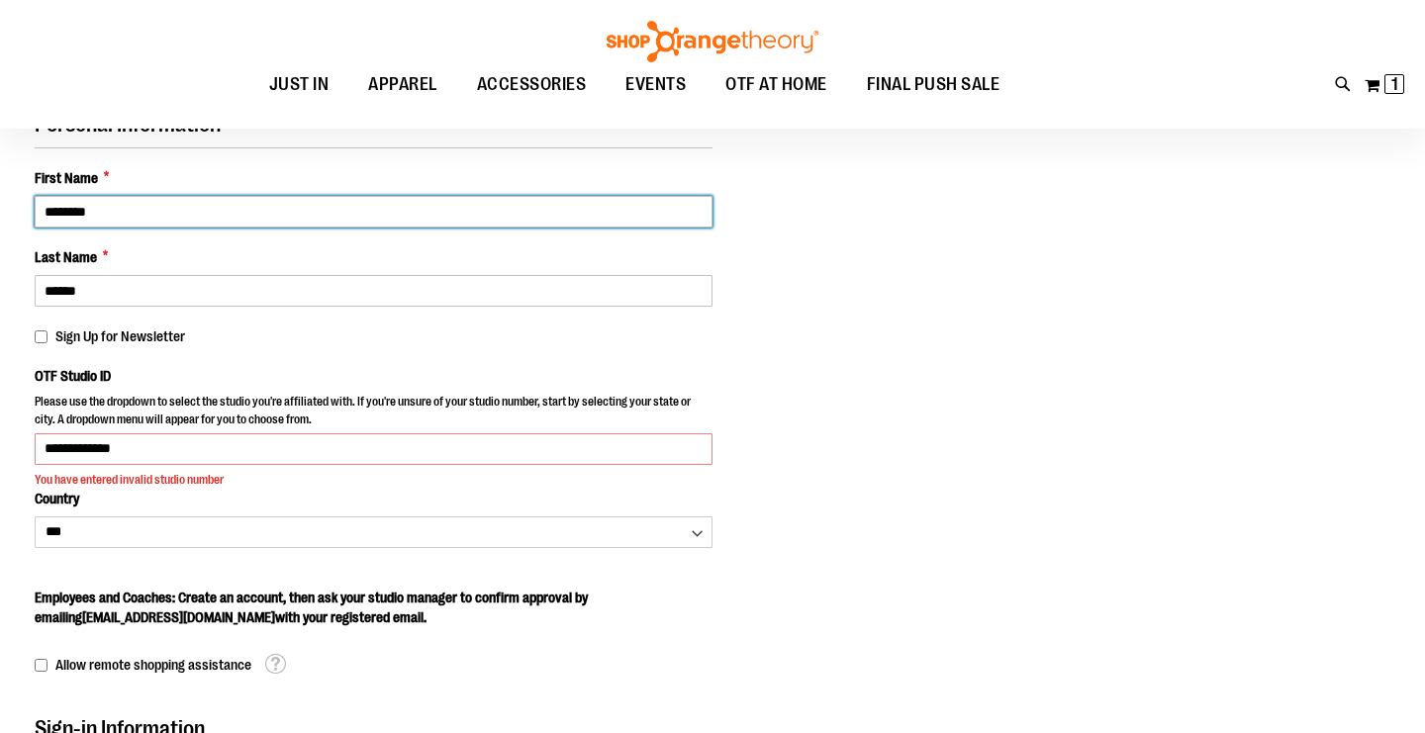
scroll to position [229, 0]
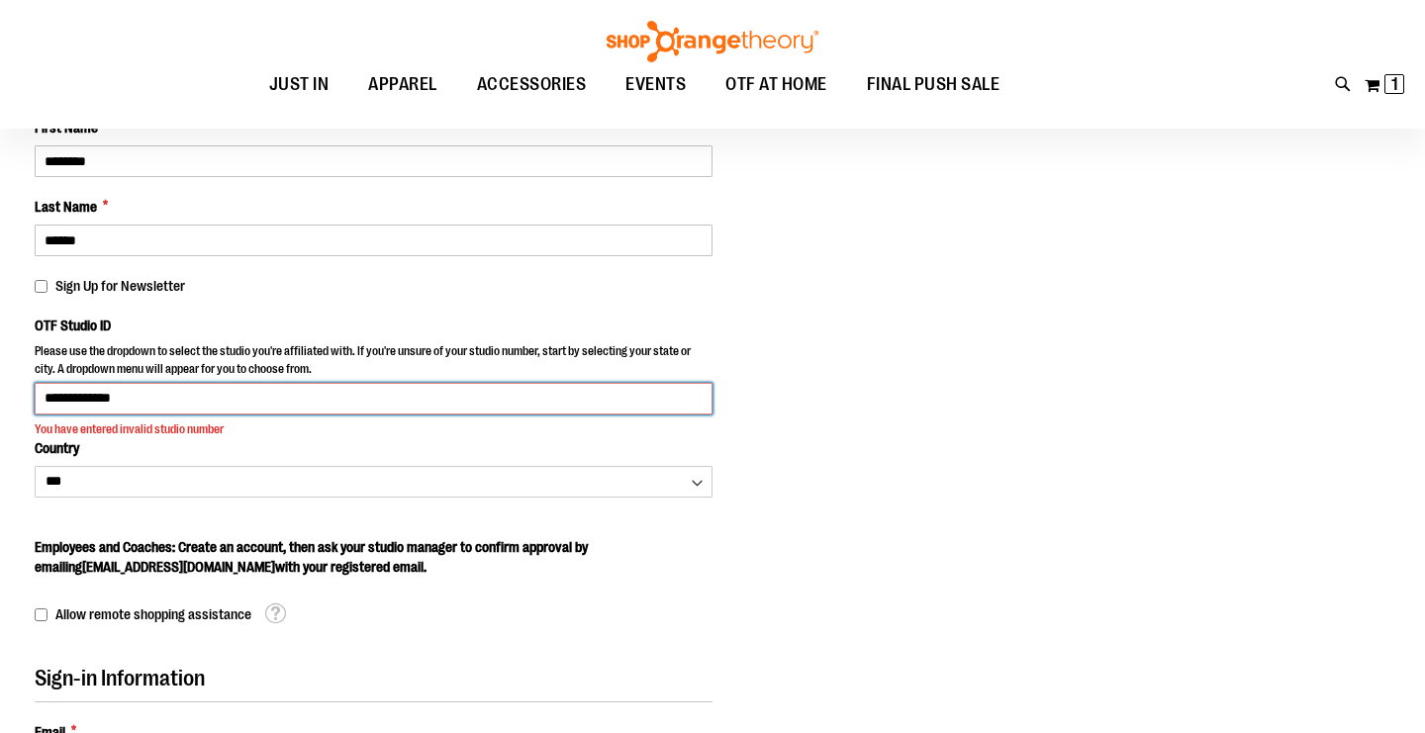
click at [278, 398] on input "**********" at bounding box center [374, 399] width 678 height 32
drag, startPoint x: 278, startPoint y: 398, endPoint x: 0, endPoint y: 363, distance: 280.3
click at [0, 363] on main "**********" at bounding box center [712, 614] width 1425 height 1248
drag, startPoint x: 91, startPoint y: 398, endPoint x: 41, endPoint y: 396, distance: 50.5
click at [44, 396] on input "********" at bounding box center [374, 399] width 678 height 32
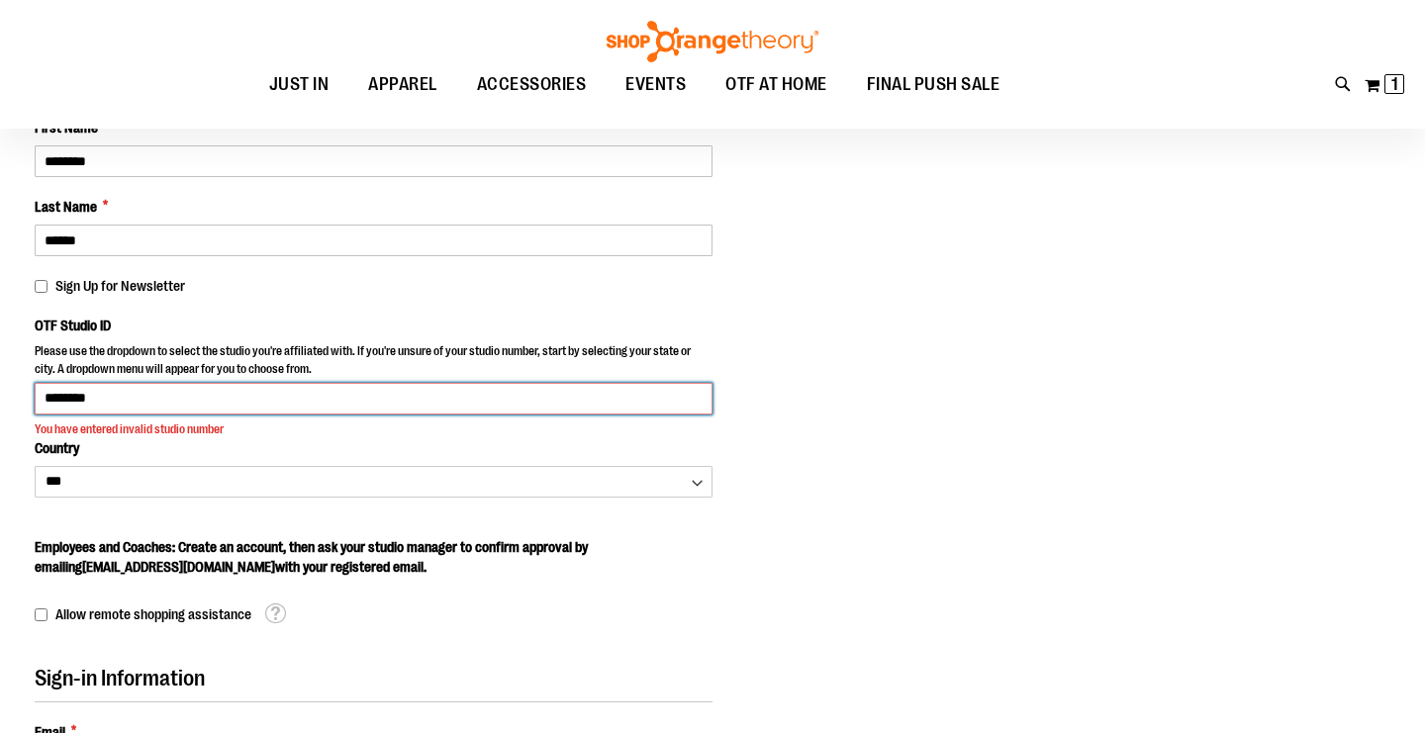
click at [94, 401] on input "********" at bounding box center [374, 399] width 678 height 32
drag, startPoint x: 116, startPoint y: 396, endPoint x: 0, endPoint y: 356, distance: 122.4
click at [0, 356] on main "Create New Customer Account Personal Information First Name * ******** Last Nam…" at bounding box center [712, 614] width 1425 height 1248
type input "****"
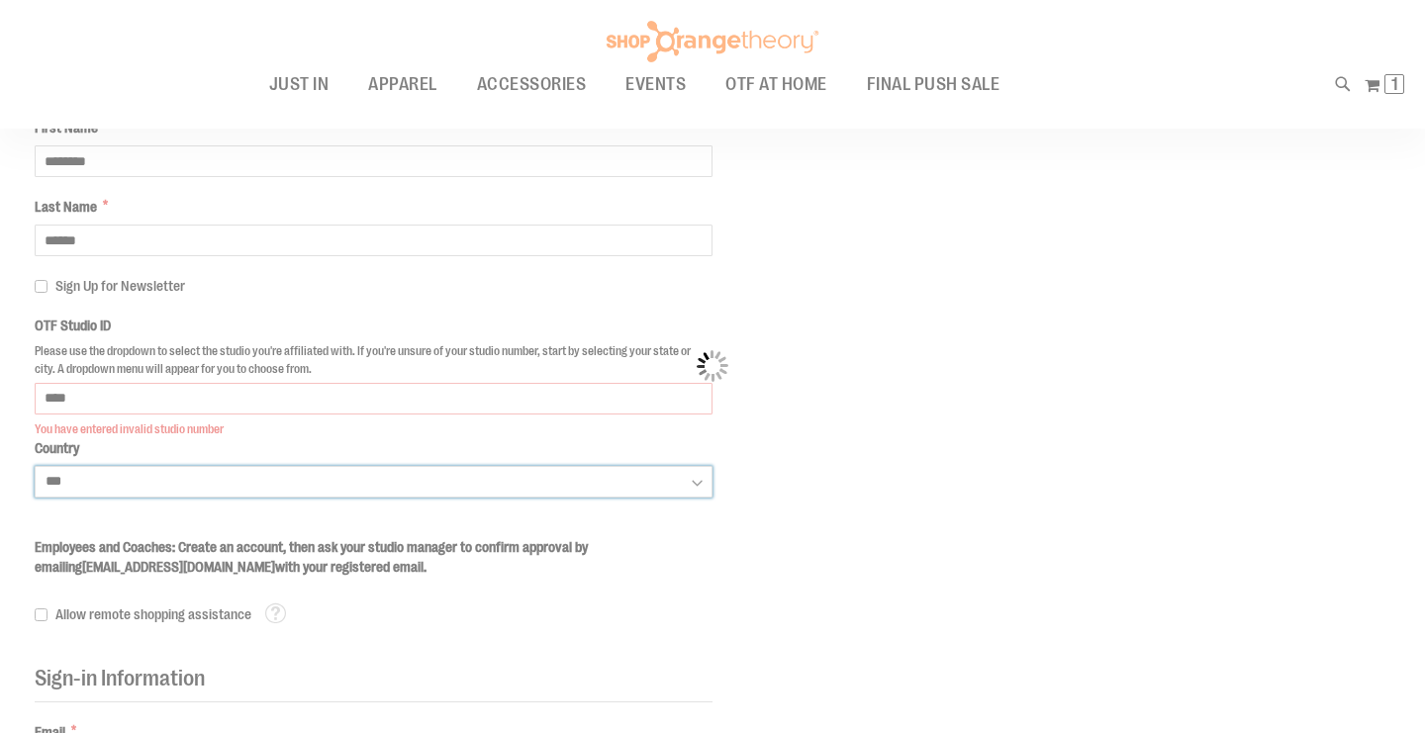
select select "********"
select select "****"
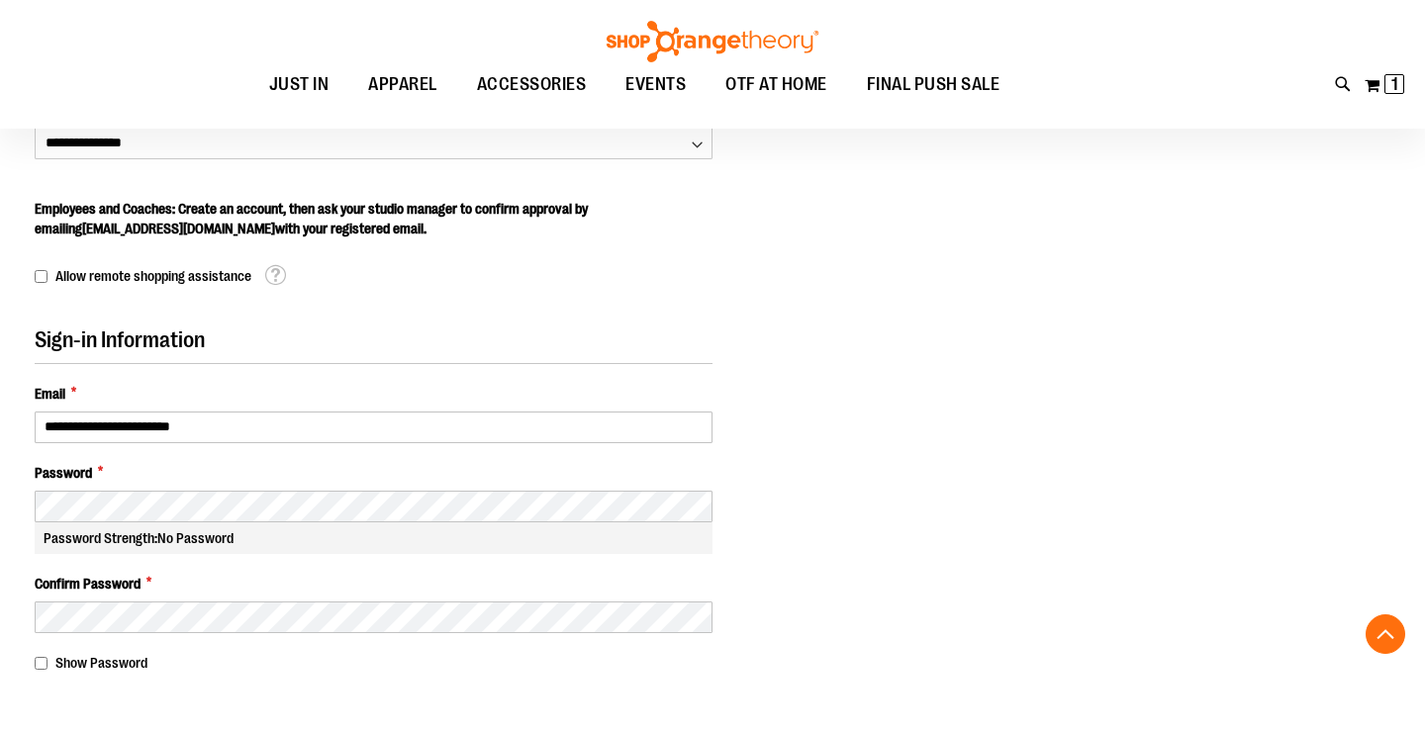
scroll to position [752, 0]
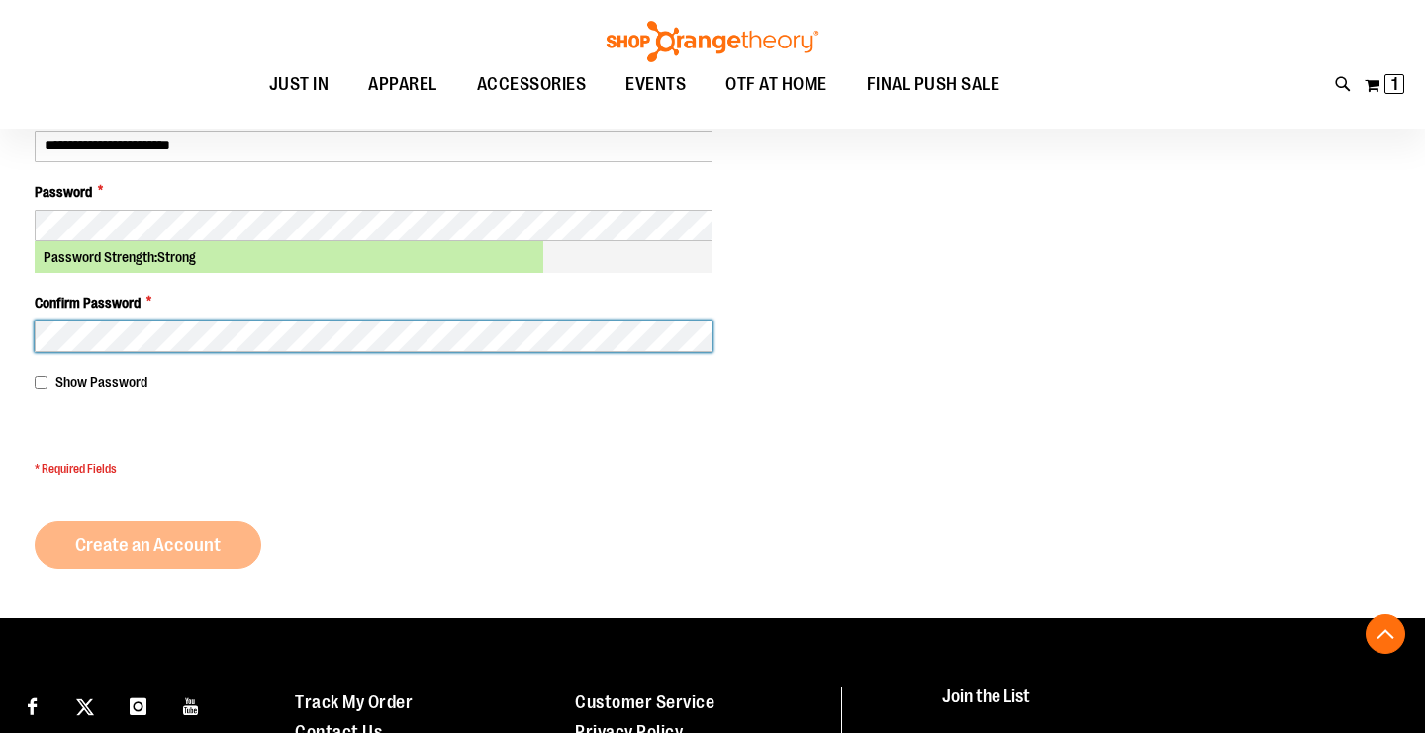
scroll to position [1013, 0]
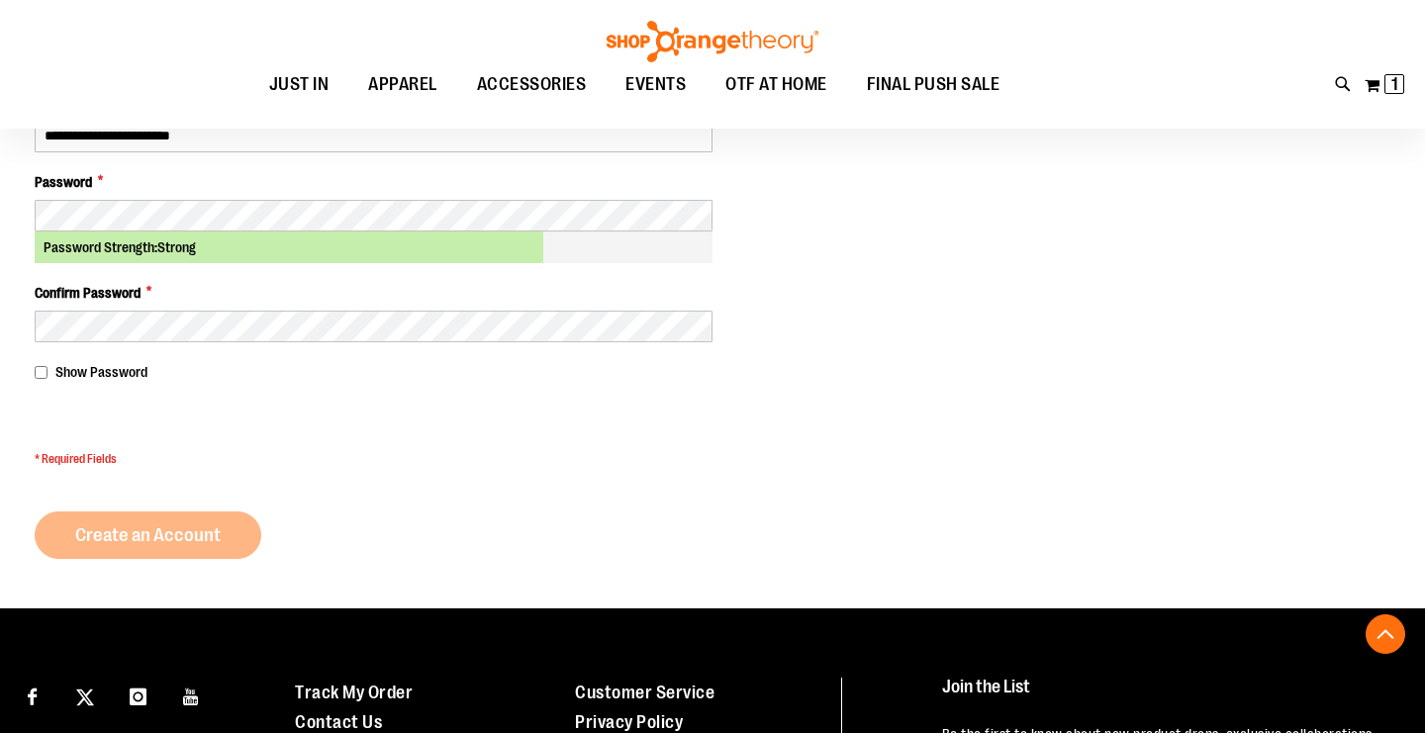
click at [132, 537] on div "Create an Account" at bounding box center [156, 536] width 242 height 48
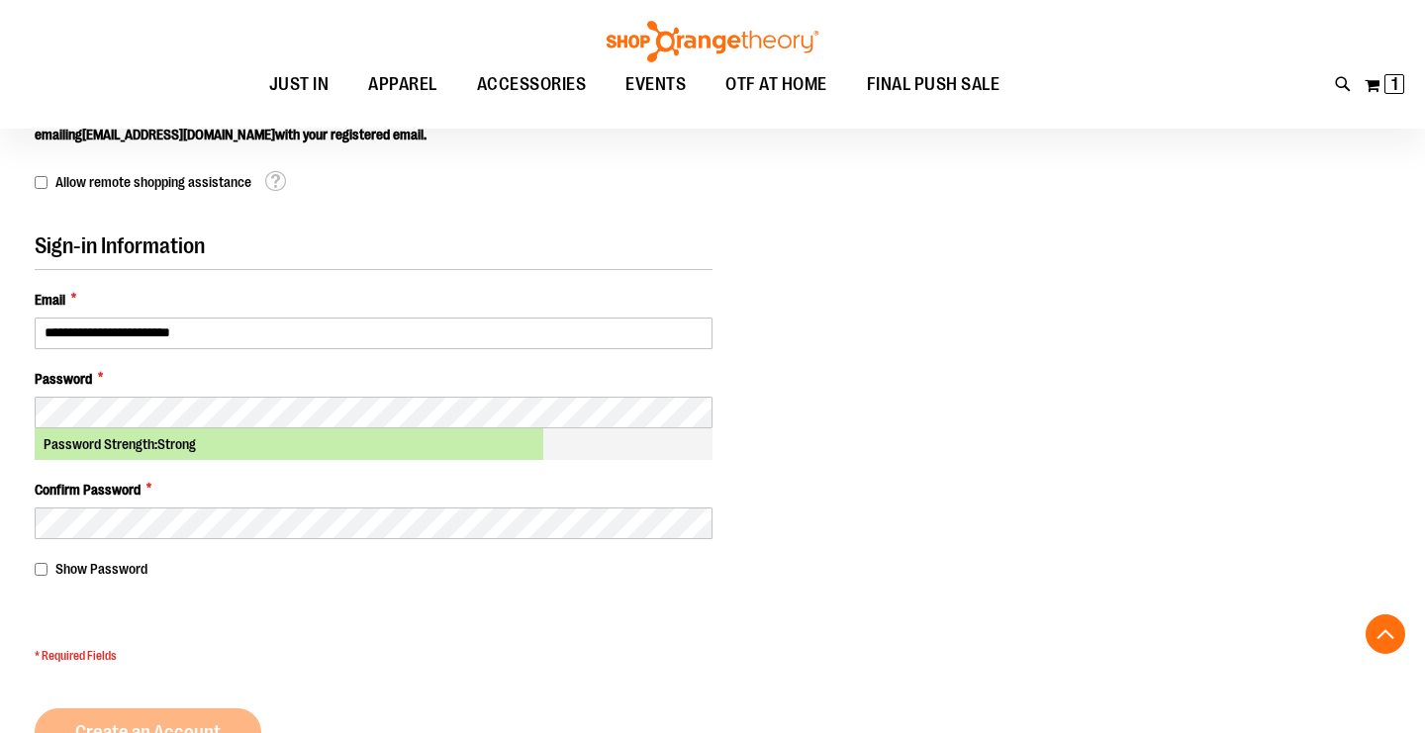
scroll to position [802, 0]
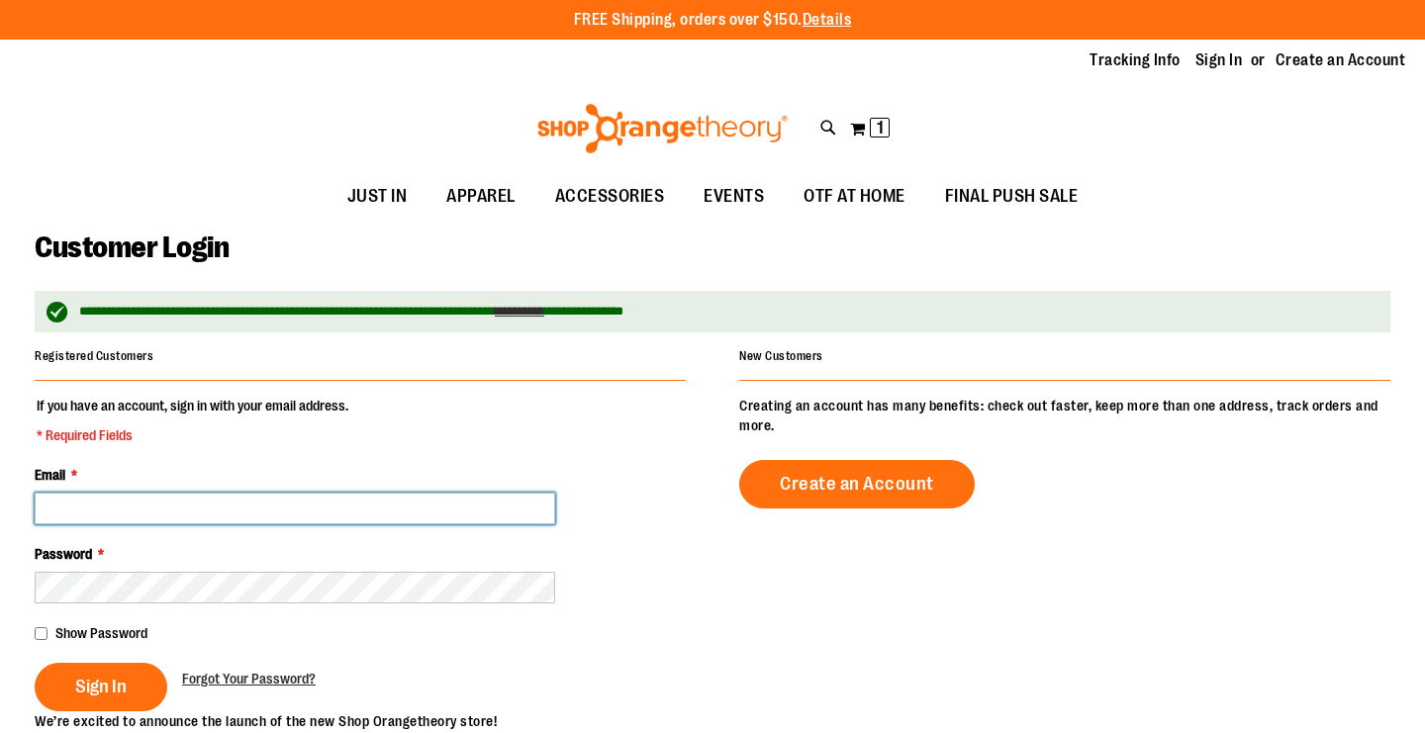
click at [171, 505] on input "Email *" at bounding box center [295, 509] width 521 height 32
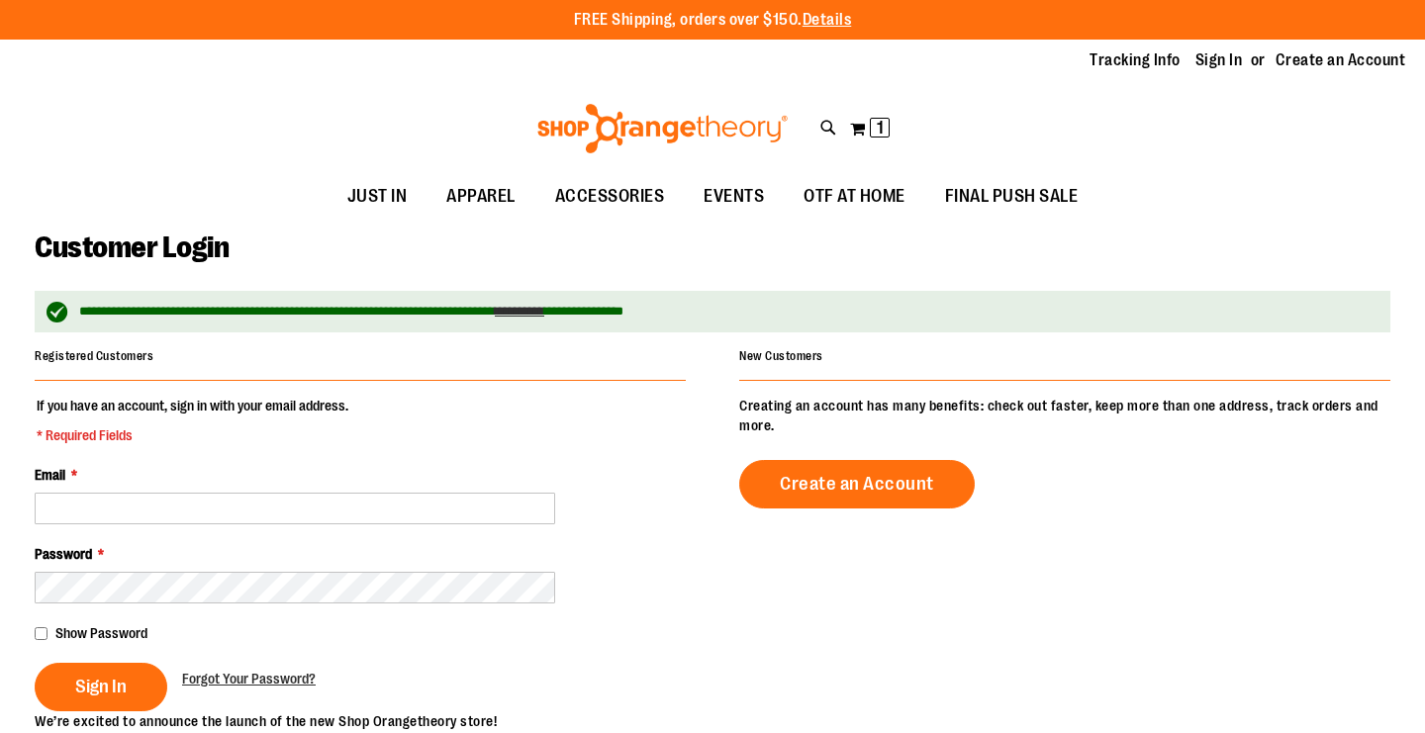
click at [341, 433] on span "* Required Fields" at bounding box center [193, 436] width 312 height 20
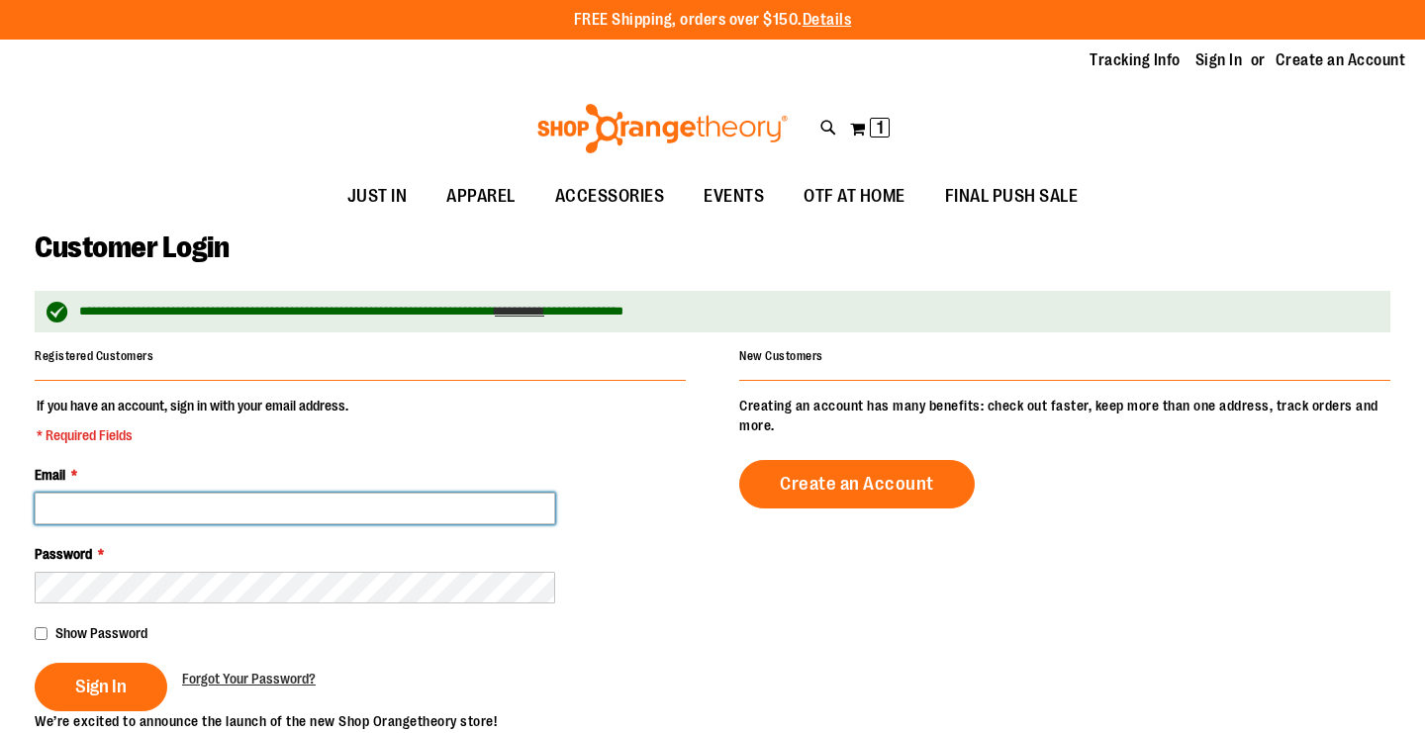
click at [242, 514] on input "Email *" at bounding box center [295, 509] width 521 height 32
type input "**********"
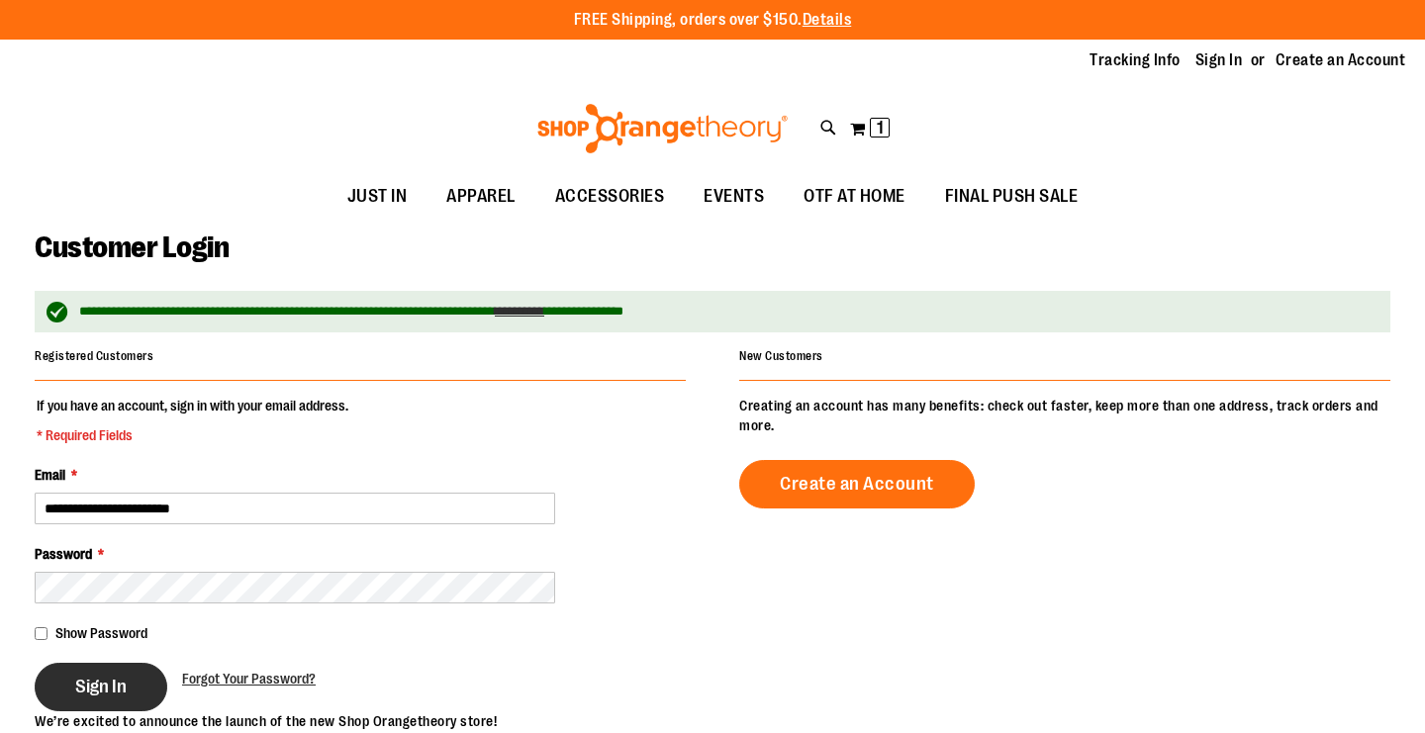
click at [116, 682] on span "Sign In" at bounding box center [100, 687] width 51 height 22
